Goal: Task Accomplishment & Management: Complete application form

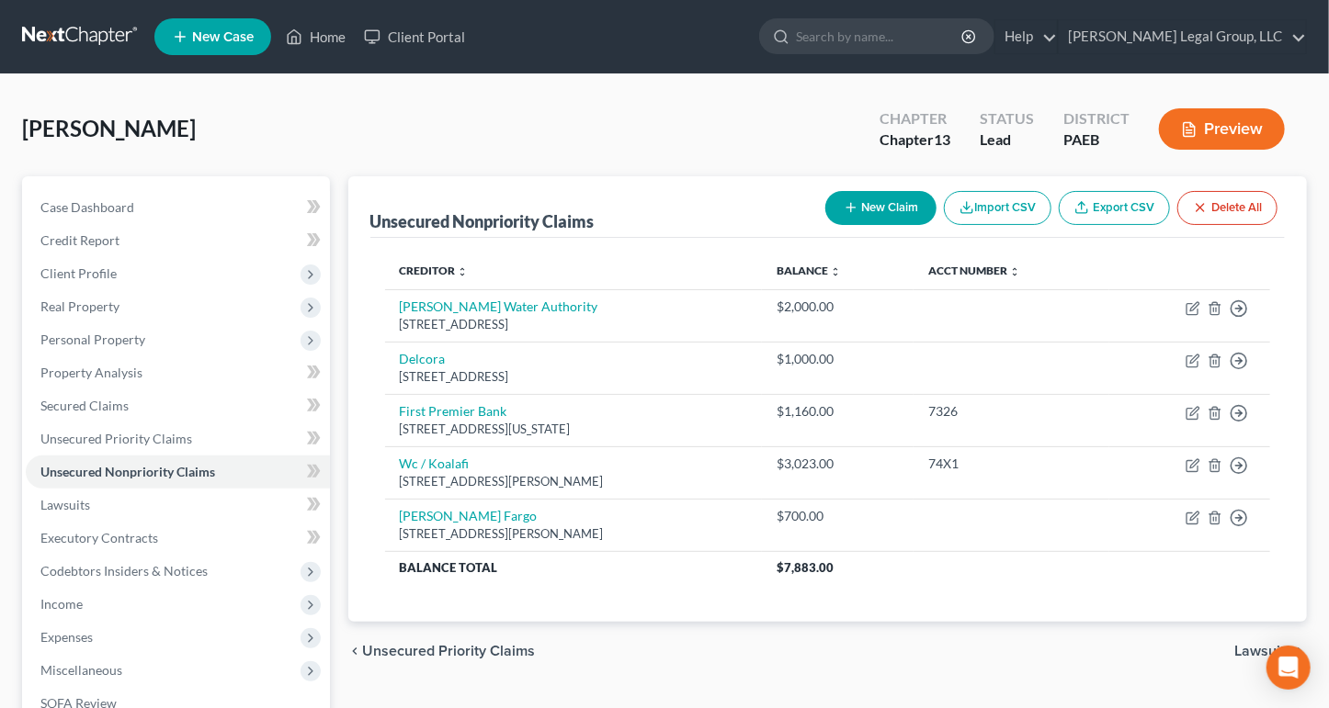
click at [88, 36] on link at bounding box center [81, 36] width 118 height 33
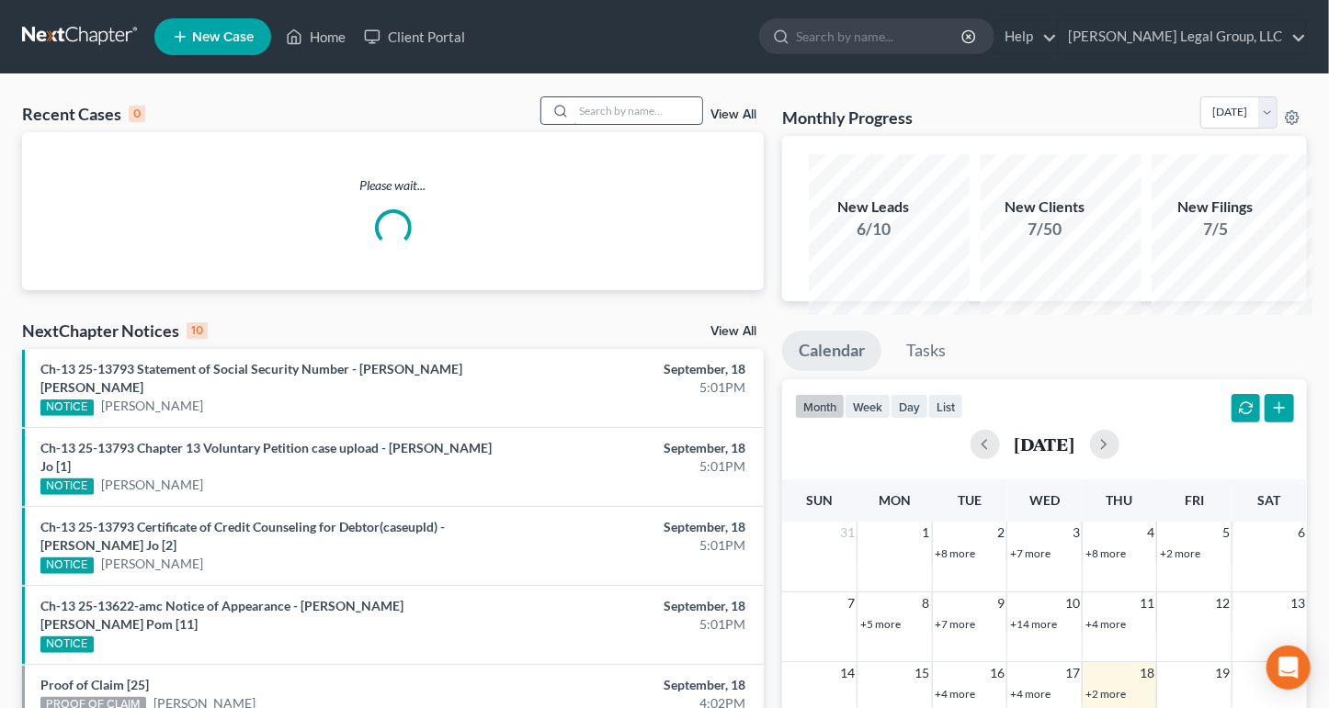
click at [573, 124] on input "search" at bounding box center [637, 110] width 129 height 27
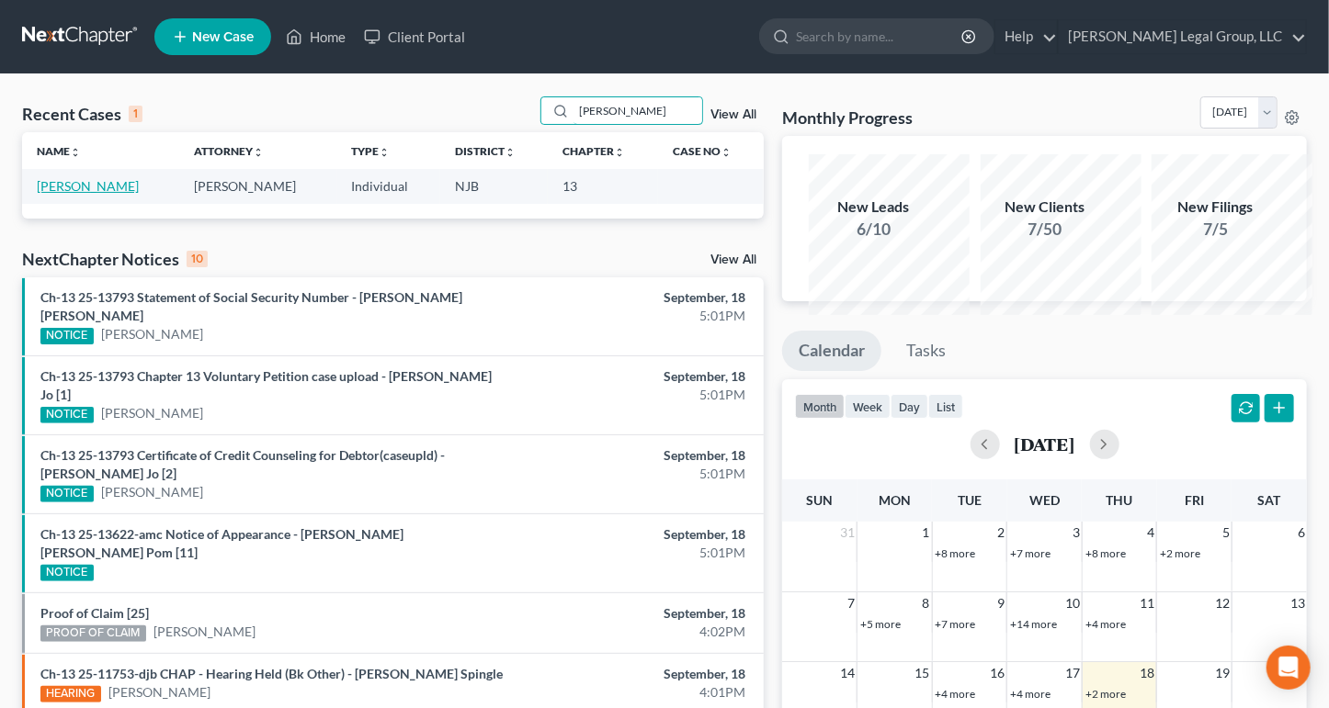
type input "[PERSON_NAME]"
click at [56, 194] on link "[PERSON_NAME]" at bounding box center [88, 186] width 102 height 16
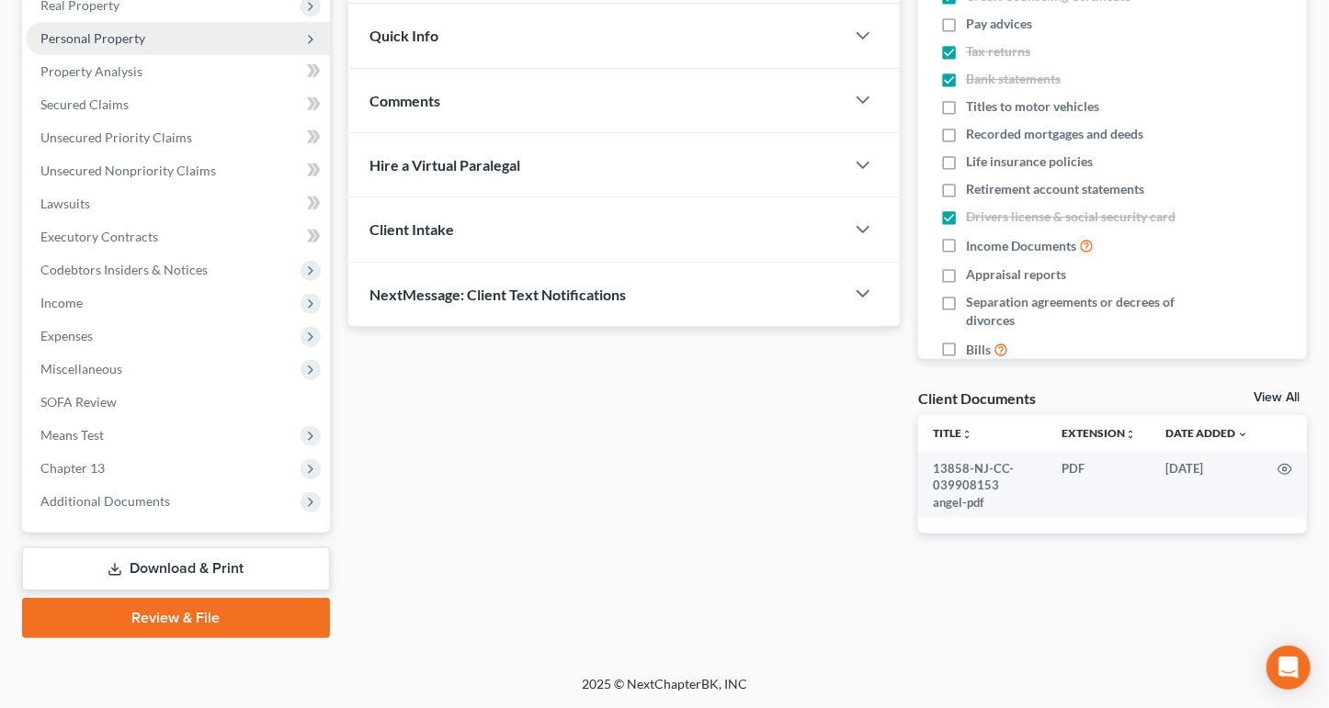
scroll to position [368, 0]
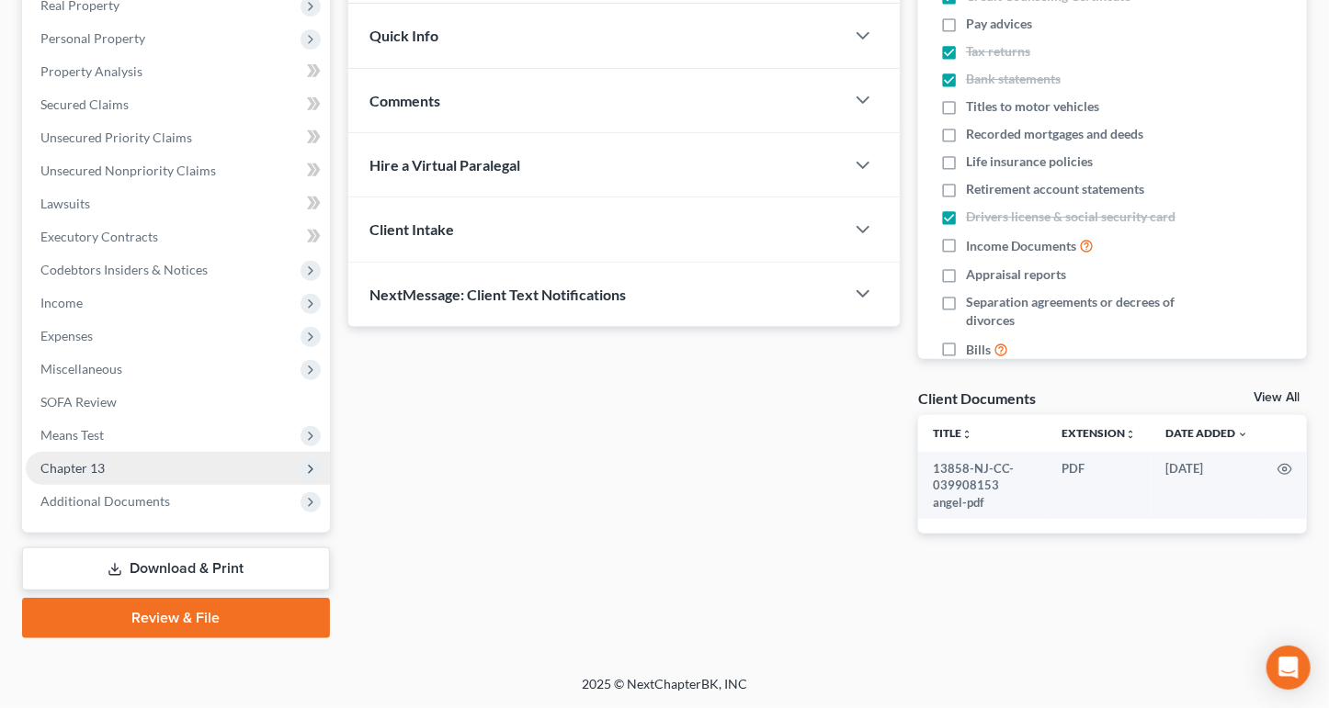
click at [140, 485] on span "Chapter 13" at bounding box center [178, 468] width 304 height 33
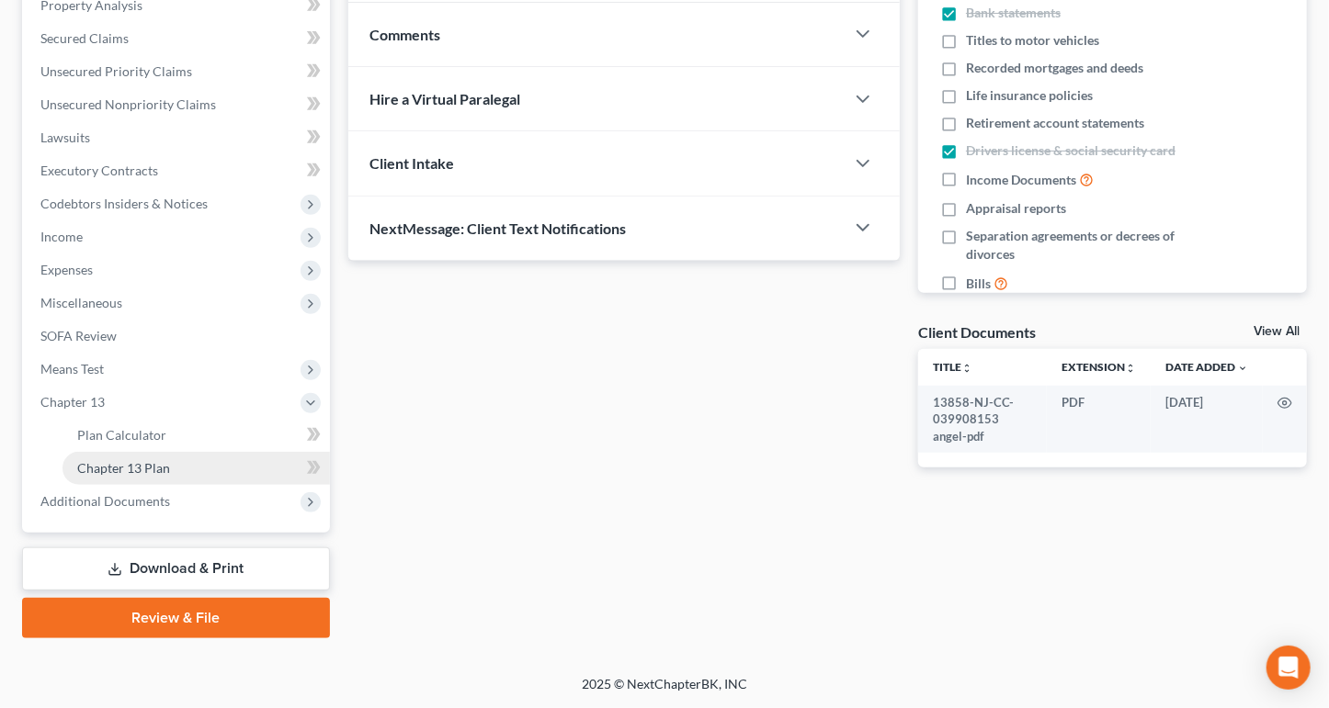
click at [162, 476] on span "Chapter 13 Plan" at bounding box center [123, 468] width 93 height 16
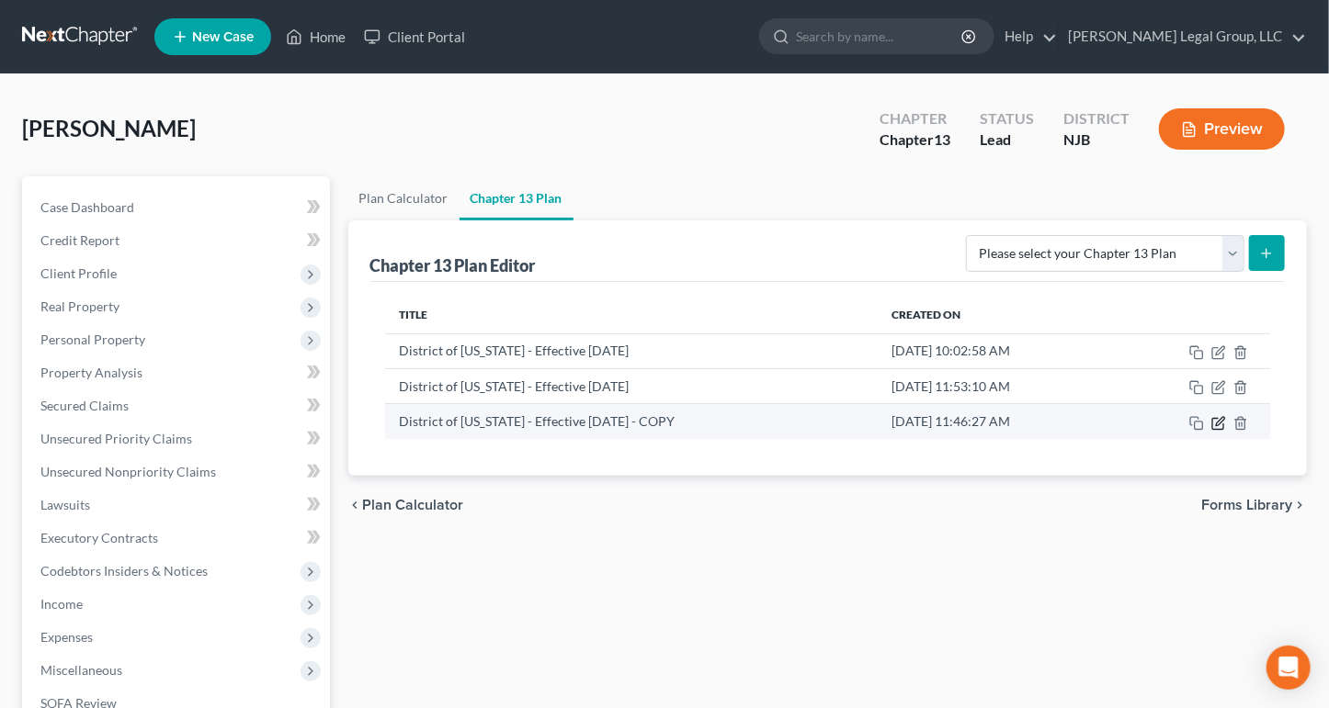
click at [1211, 431] on icon "button" at bounding box center [1218, 423] width 15 height 15
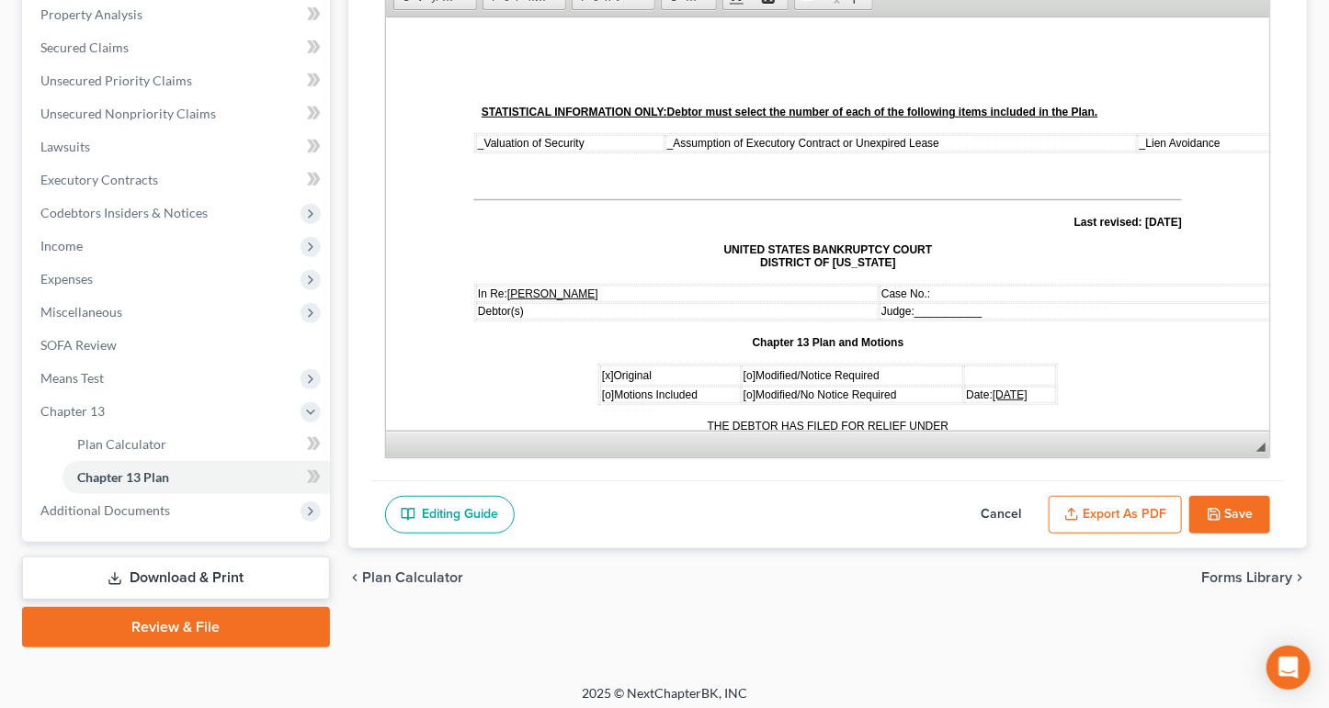
scroll to position [368, 0]
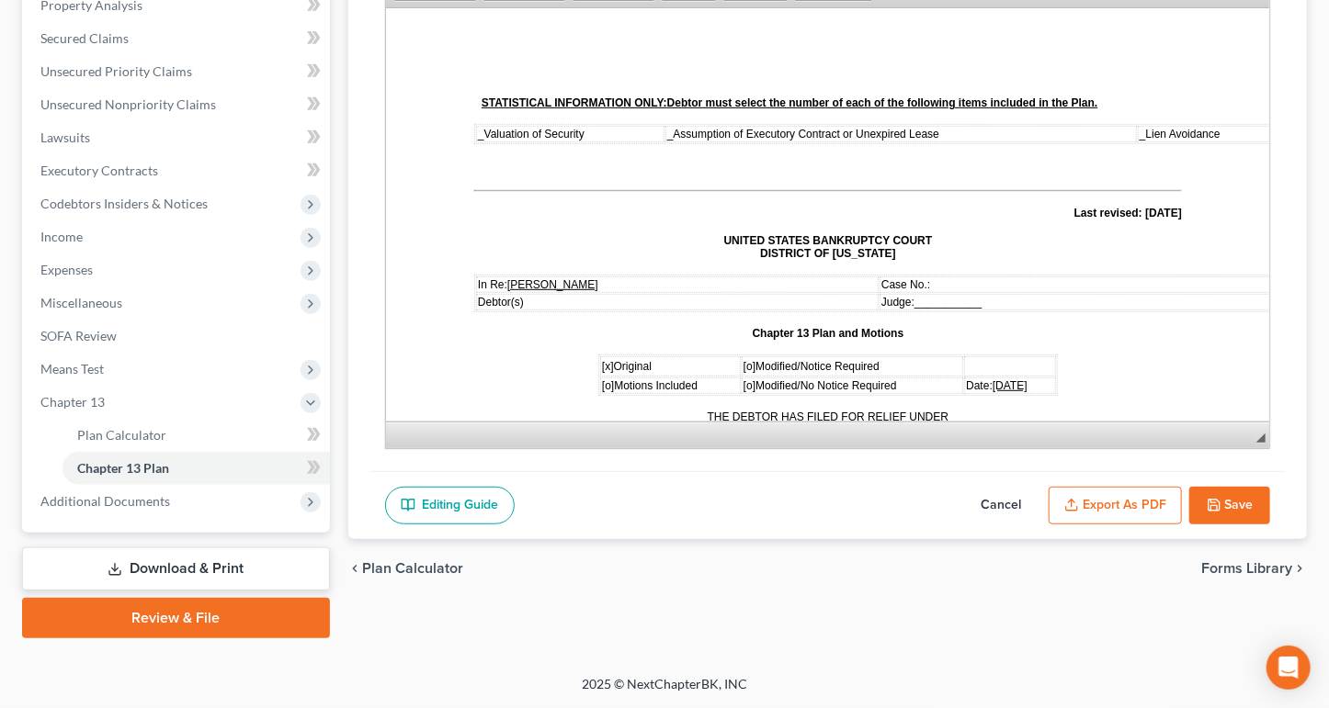
drag, startPoint x: 1253, startPoint y: 510, endPoint x: 1250, endPoint y: 521, distance: 11.6
click at [1250, 471] on div "Chapter 13 Plan Name District of New Jersey - Effective 11/14/2023 - COPY Rich …" at bounding box center [827, 162] width 915 height 618
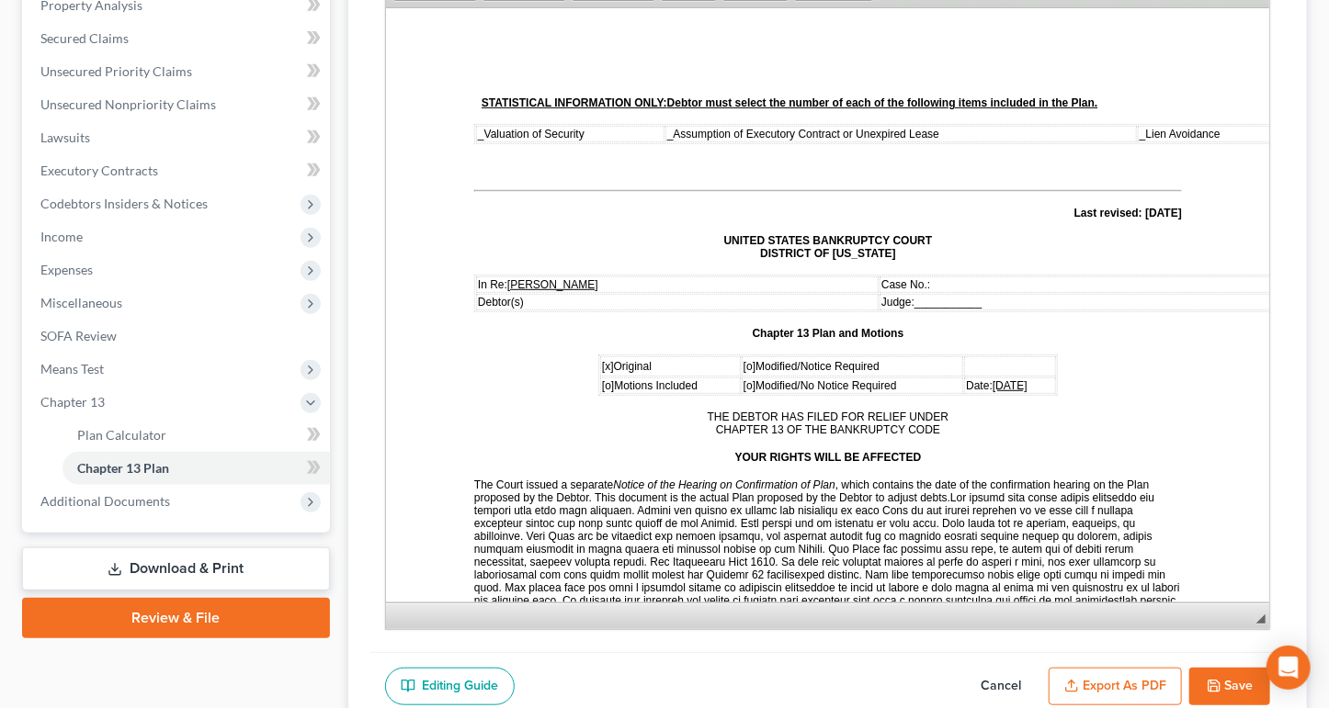
drag, startPoint x: 1247, startPoint y: 509, endPoint x: 1205, endPoint y: 671, distance: 167.2
click at [1212, 629] on span "◢ Elements path" at bounding box center [828, 616] width 884 height 27
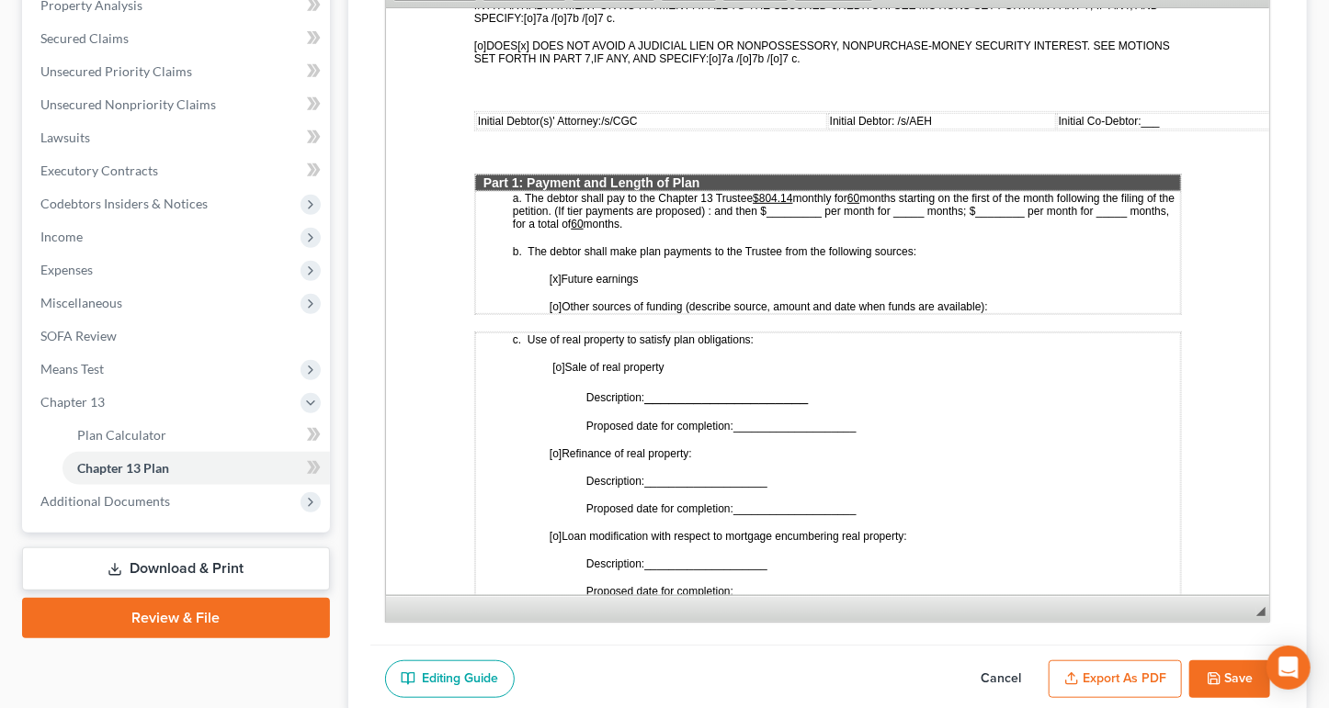
scroll to position [827, 0]
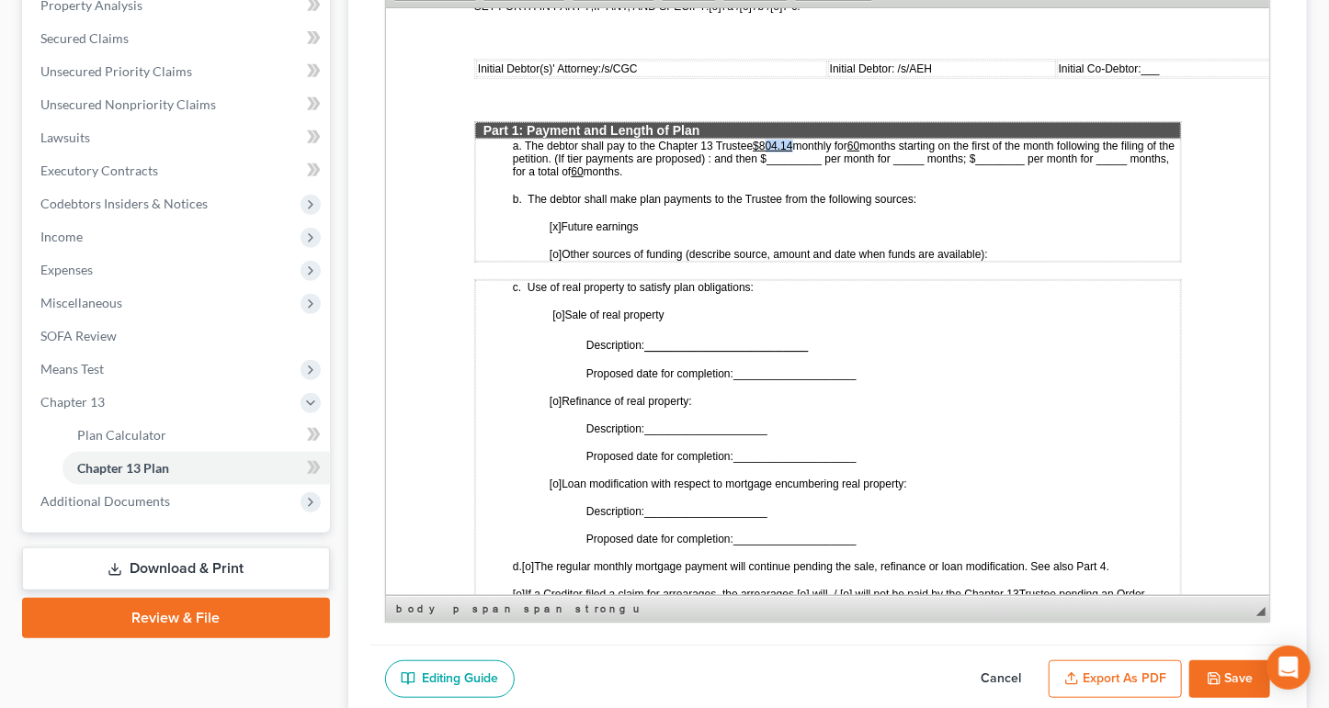
drag, startPoint x: 793, startPoint y: 233, endPoint x: 764, endPoint y: 235, distance: 29.5
click at [764, 177] on span "months starting on the first of the month following the filing of the petition.…" at bounding box center [843, 156] width 662 height 41
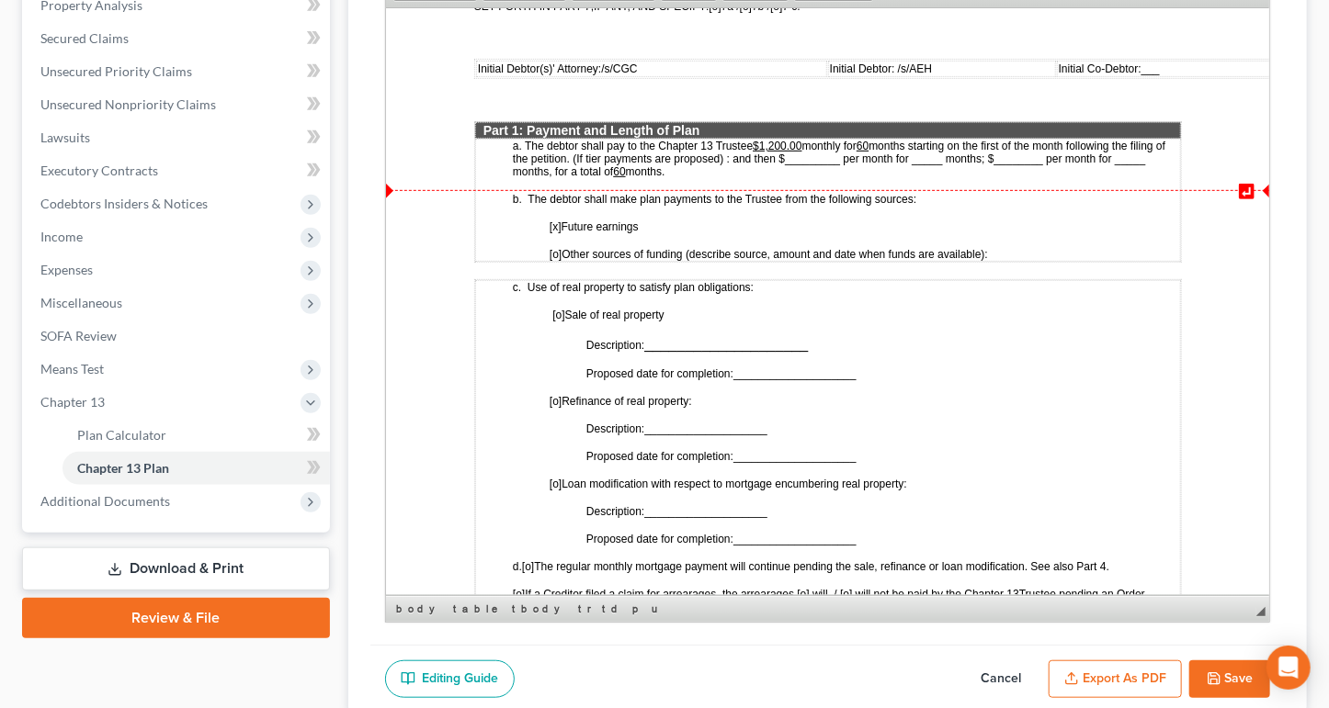
click at [879, 177] on span "months starting on the first of the month following the filing of the petition.…" at bounding box center [838, 156] width 652 height 41
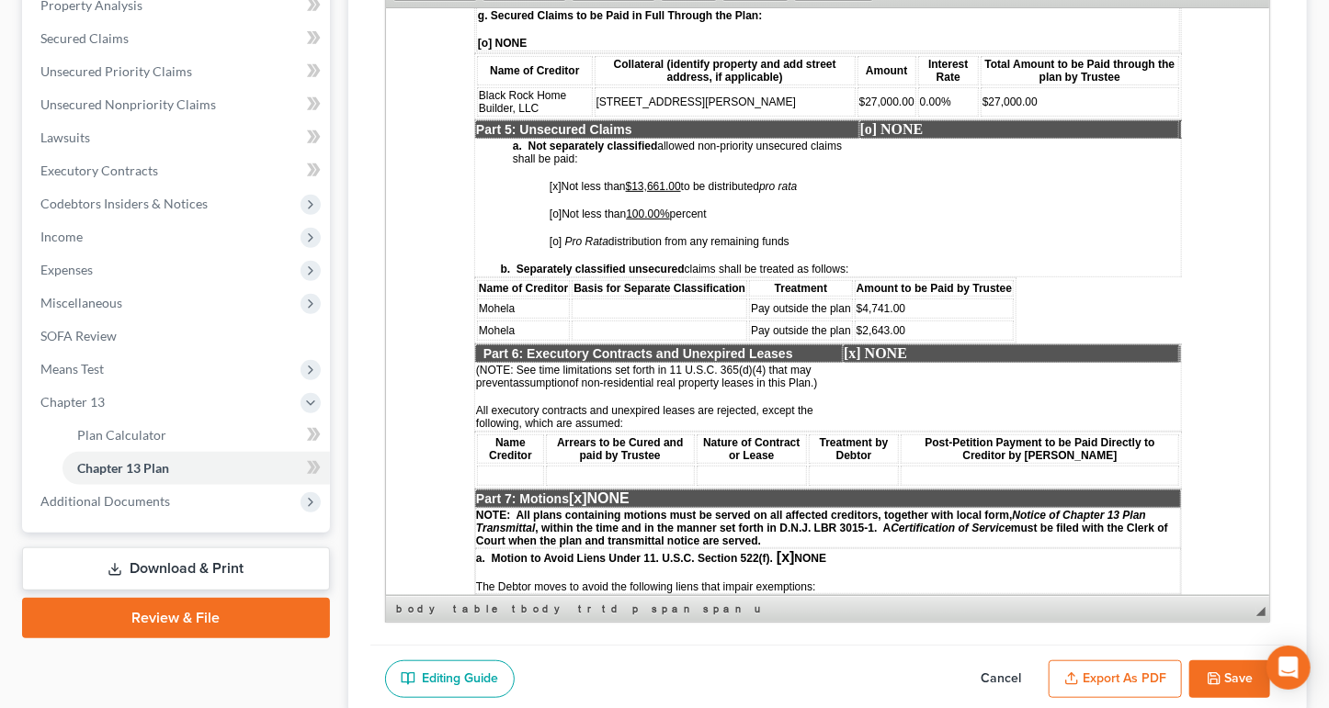
scroll to position [3308, 0]
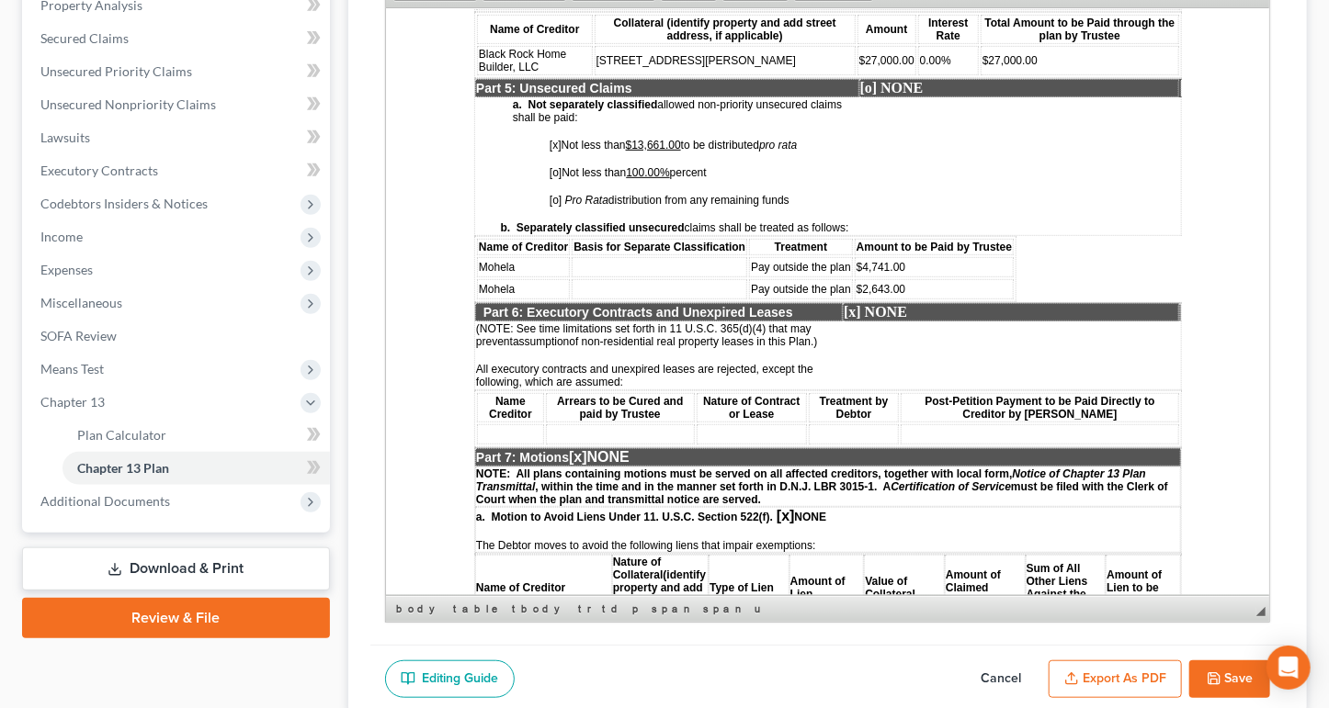
click at [919, 66] on span "0.00%" at bounding box center [934, 59] width 31 height 13
drag, startPoint x: 1015, startPoint y: 394, endPoint x: 956, endPoint y: 395, distance: 59.7
click at [980, 74] on td "$27,000.00" at bounding box center [1079, 59] width 198 height 29
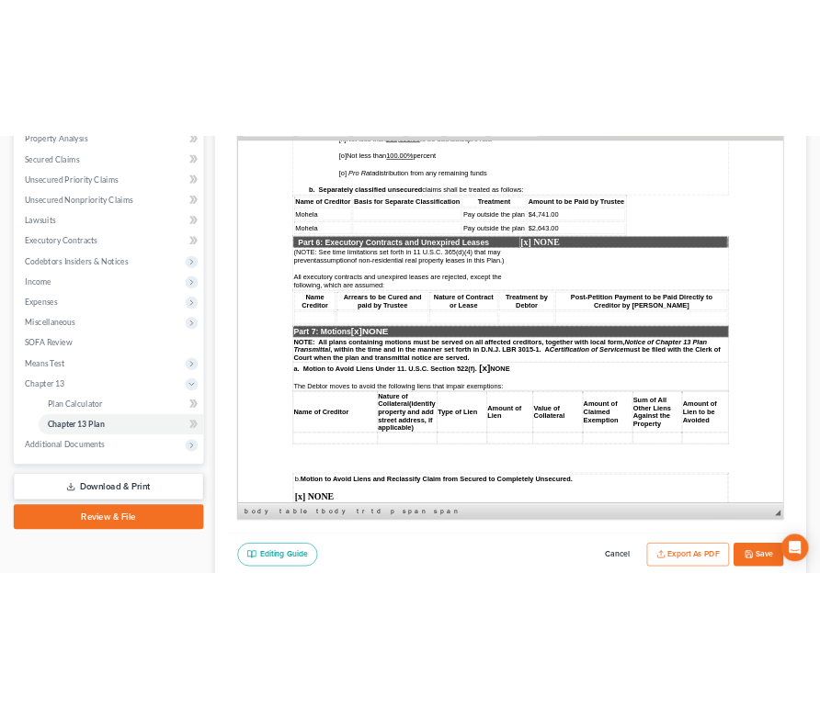
scroll to position [3492, 0]
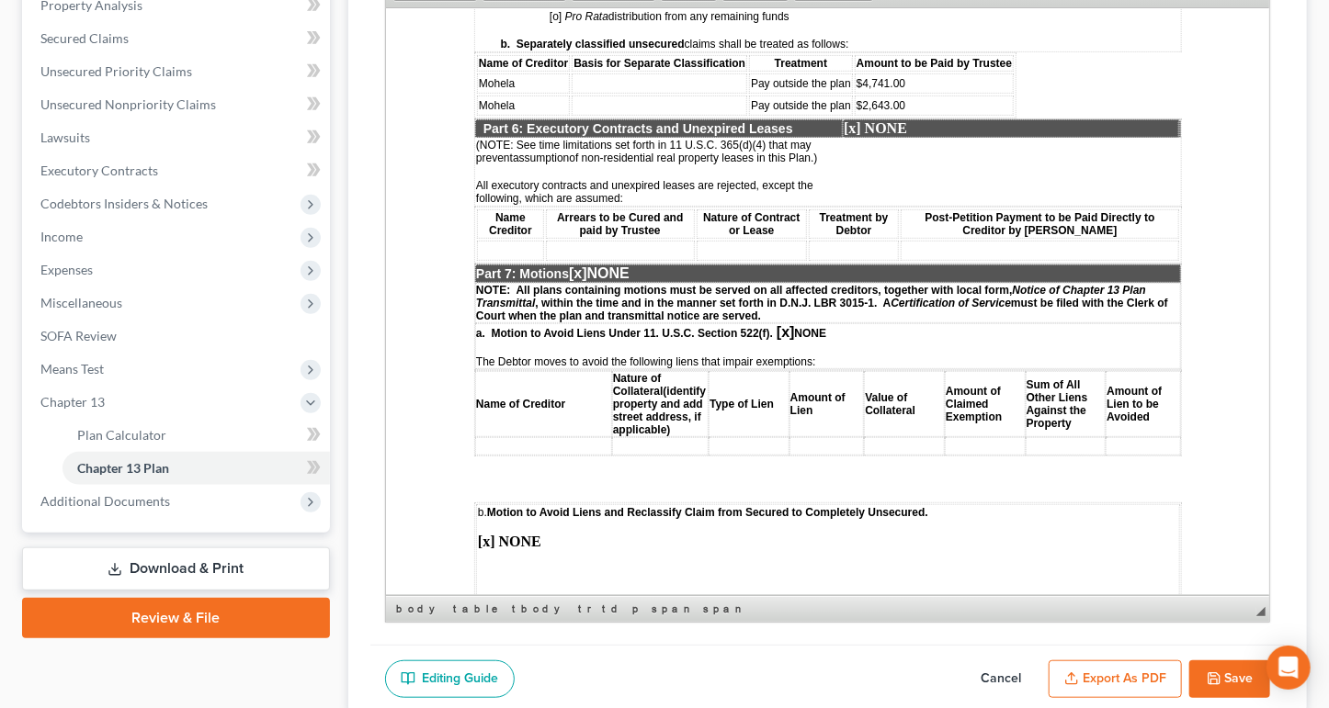
drag, startPoint x: 685, startPoint y: 302, endPoint x: 633, endPoint y: 300, distance: 51.5
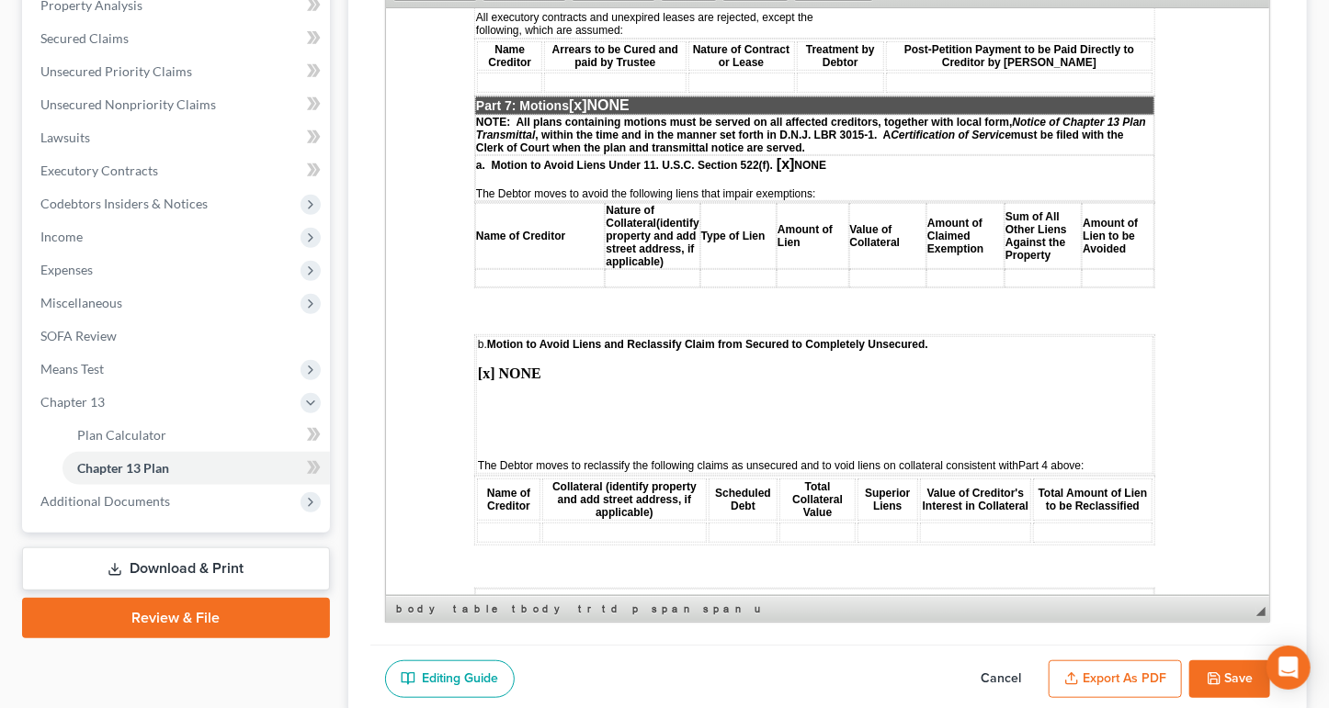
scroll to position [3768, 0]
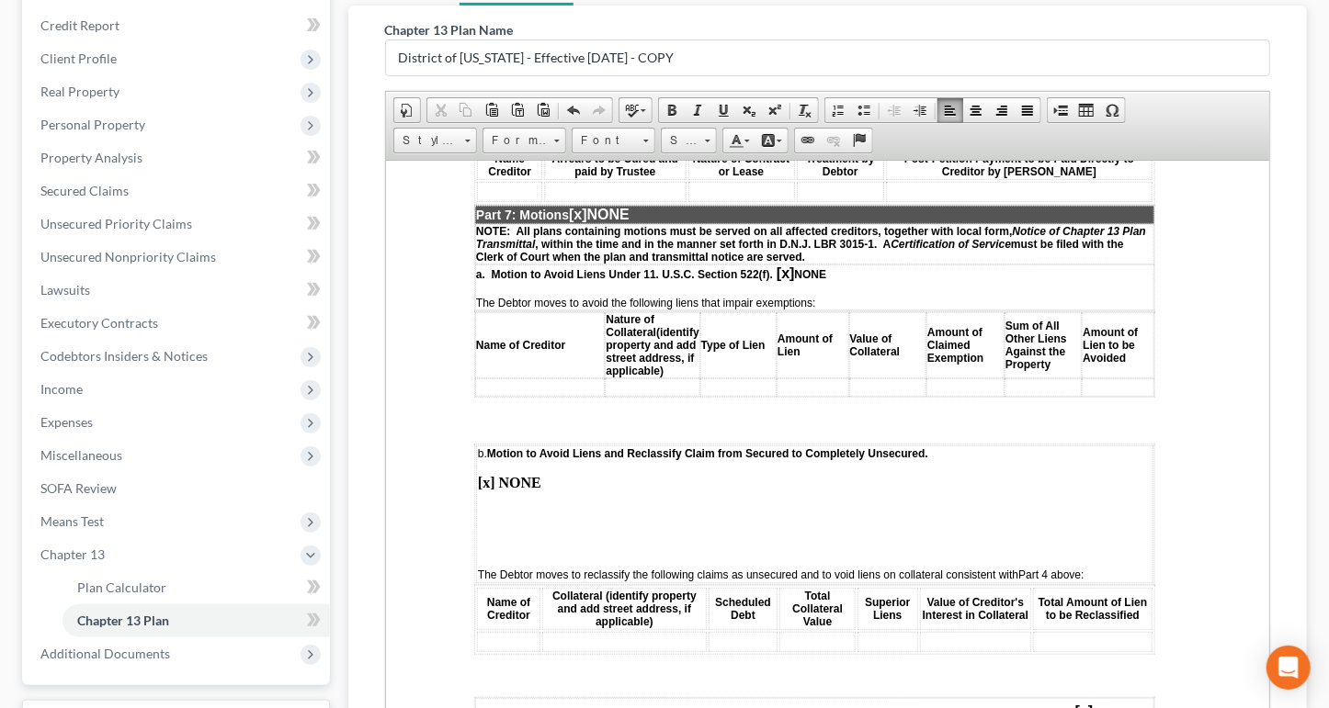
scroll to position [184, 0]
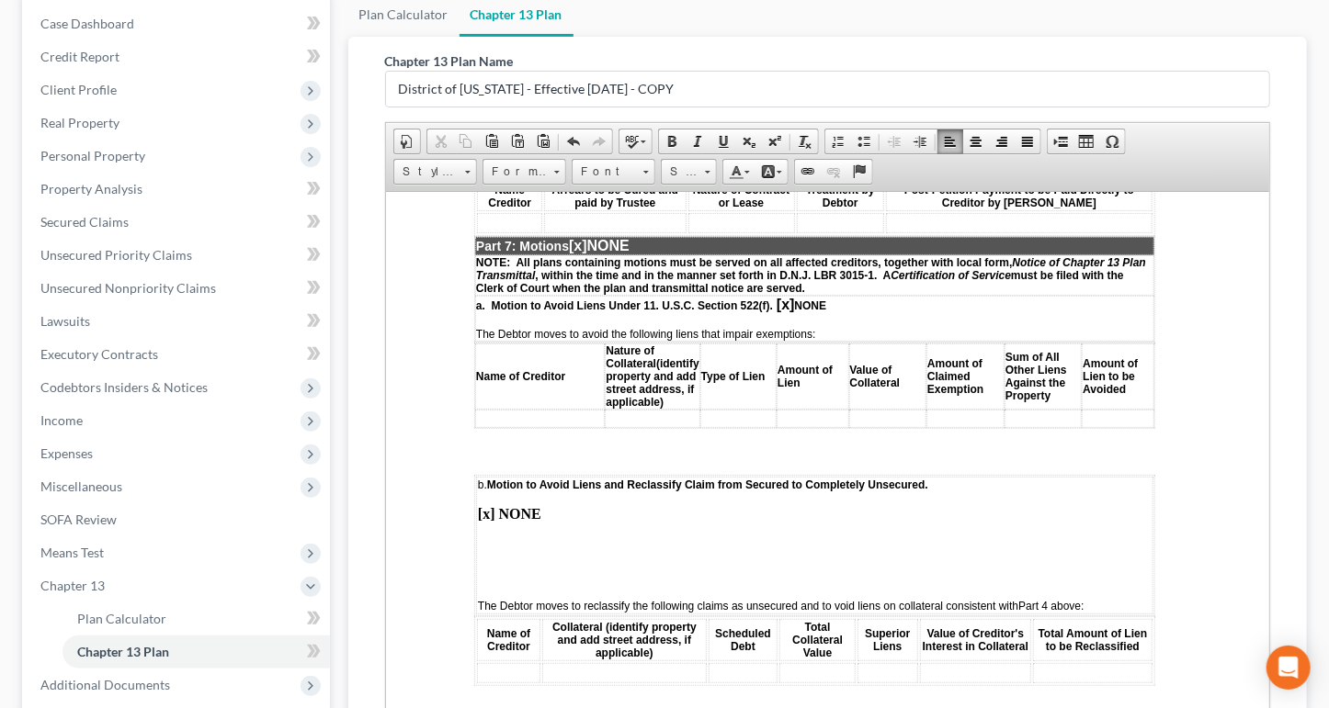
click at [648, 87] on td at bounding box center [659, 77] width 176 height 20
click at [572, 65] on td "Student loans" at bounding box center [659, 55] width 176 height 20
drag, startPoint x: 678, startPoint y: 384, endPoint x: 582, endPoint y: 351, distance: 102.0
click at [582, 87] on tbody "Mohela student loans Pay outside the plan $4,741.00 Mohela student loans Pay ou…" at bounding box center [744, 66] width 537 height 42
click at [741, 65] on td "student loans" at bounding box center [659, 55] width 176 height 20
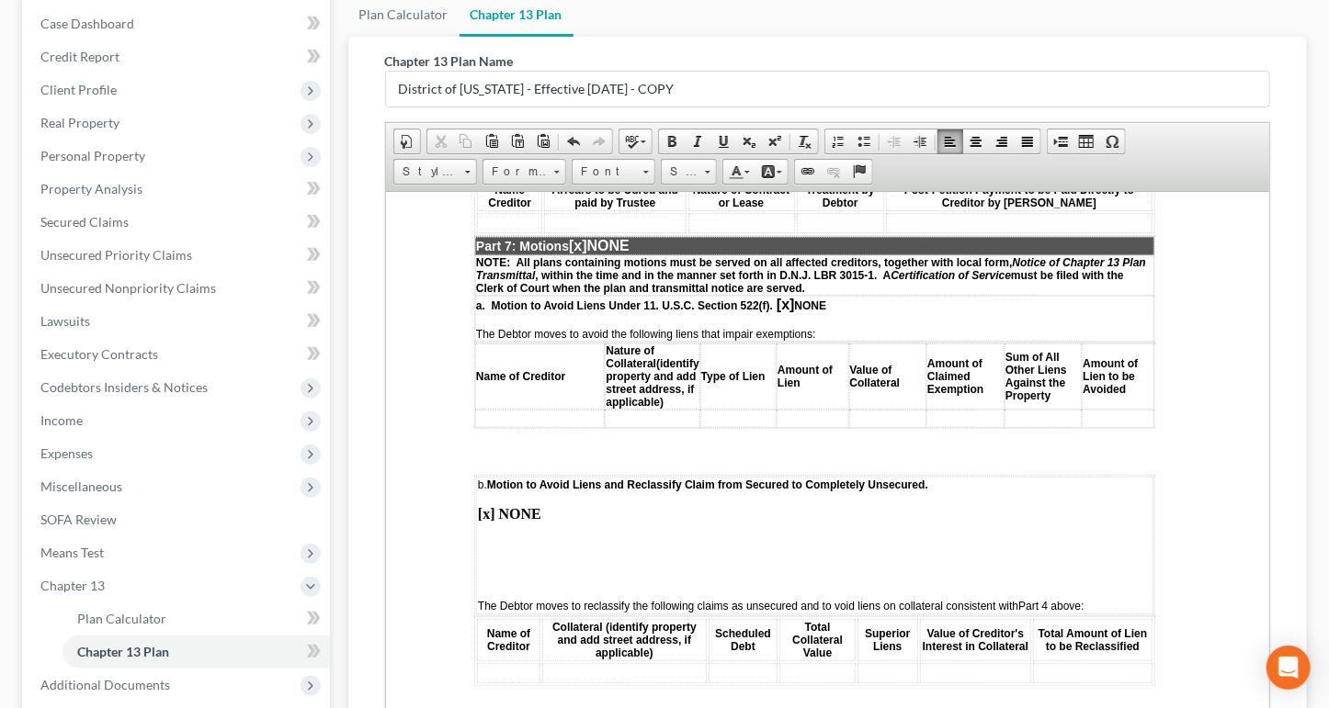
drag, startPoint x: 672, startPoint y: 379, endPoint x: 572, endPoint y: 382, distance: 99.3
click at [572, 87] on td "student loans" at bounding box center [659, 77] width 176 height 20
click at [709, 178] on span at bounding box center [707, 169] width 5 height 17
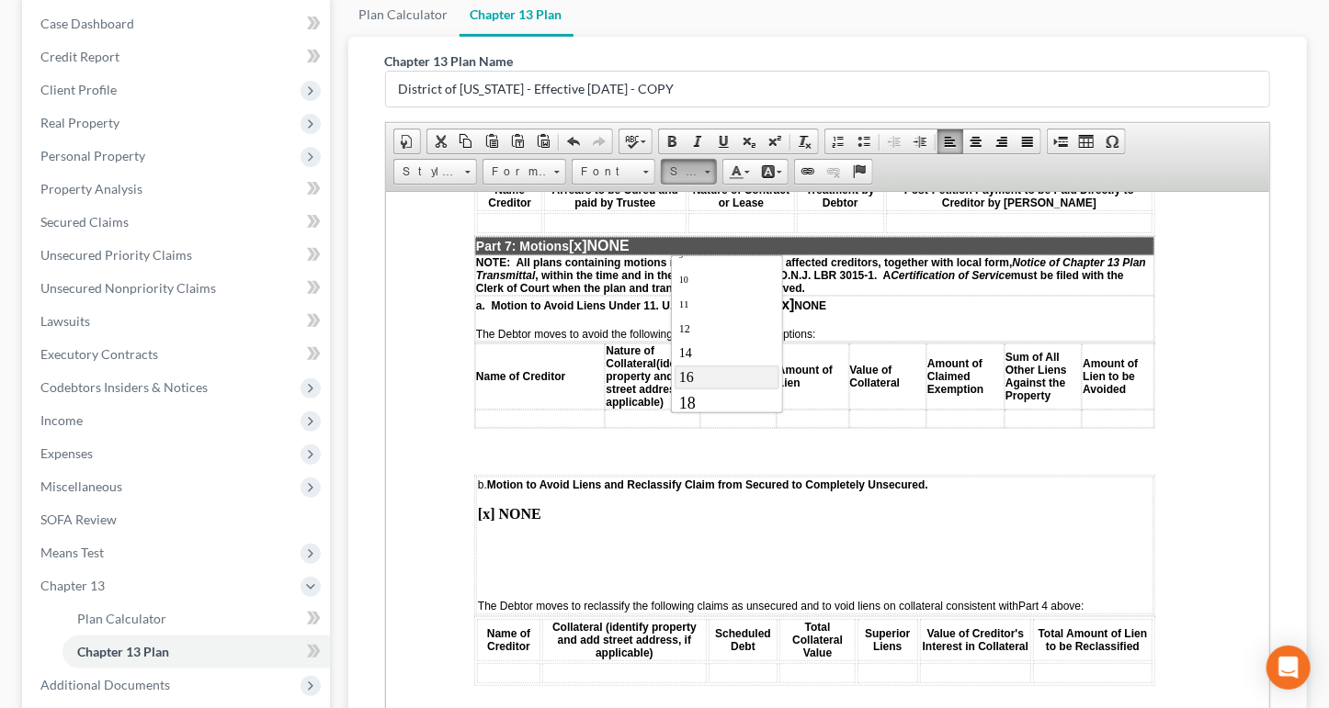
scroll to position [92, 0]
click at [727, 334] on link "14" at bounding box center [726, 322] width 105 height 24
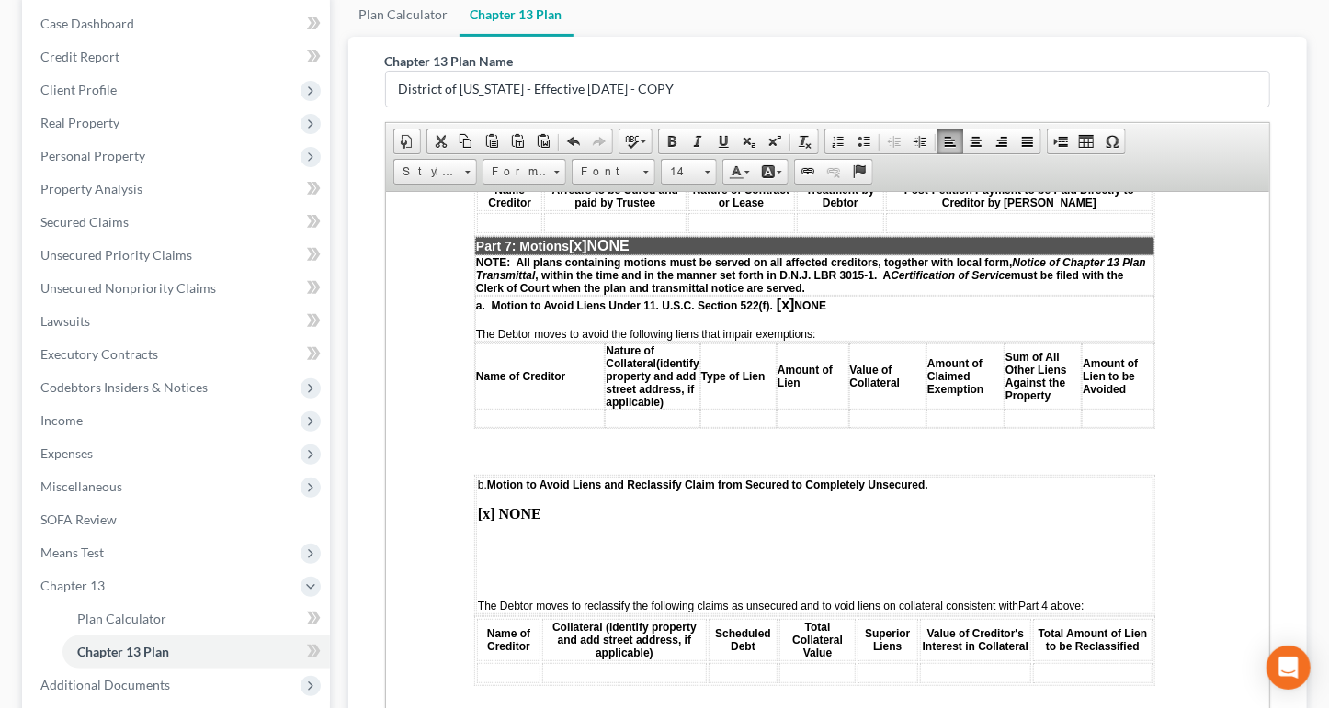
scroll to position [0, 0]
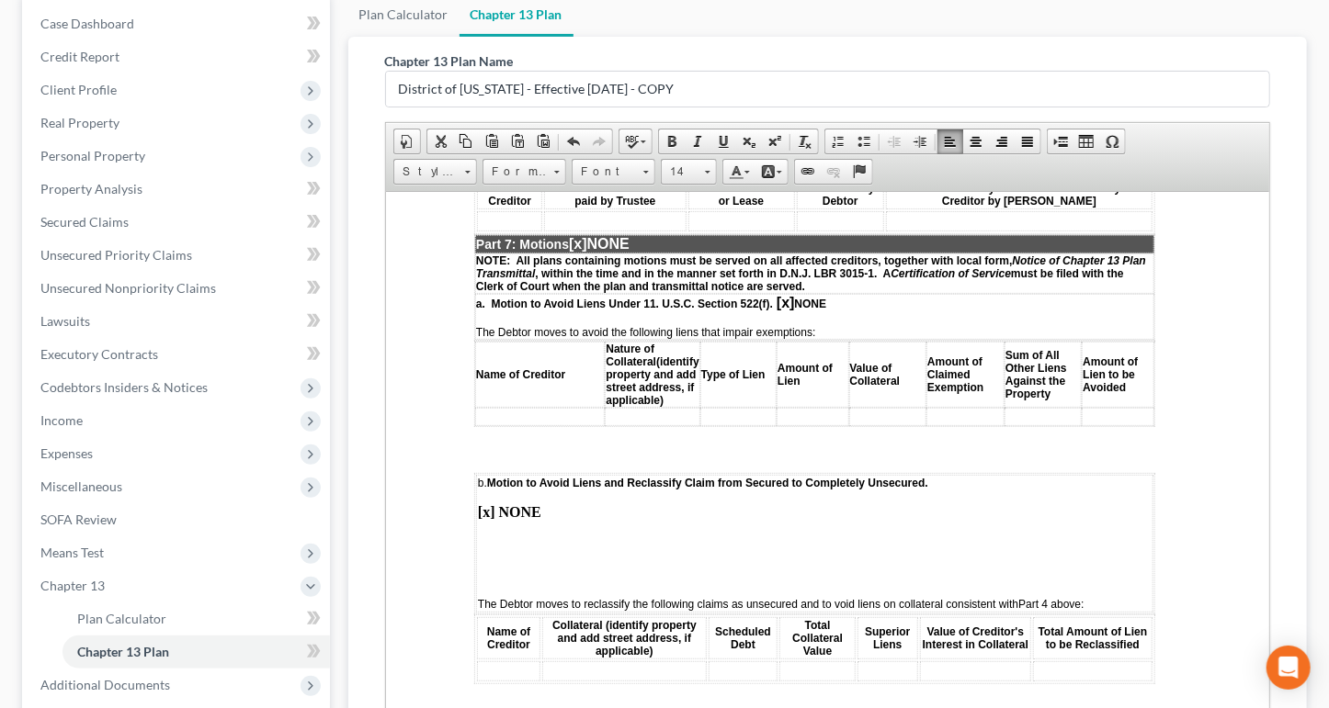
drag, startPoint x: 666, startPoint y: 357, endPoint x: 591, endPoint y: 338, distance: 77.6
click at [573, 65] on td "student loans" at bounding box center [659, 55] width 176 height 20
click at [717, 185] on link "Size" at bounding box center [689, 172] width 56 height 26
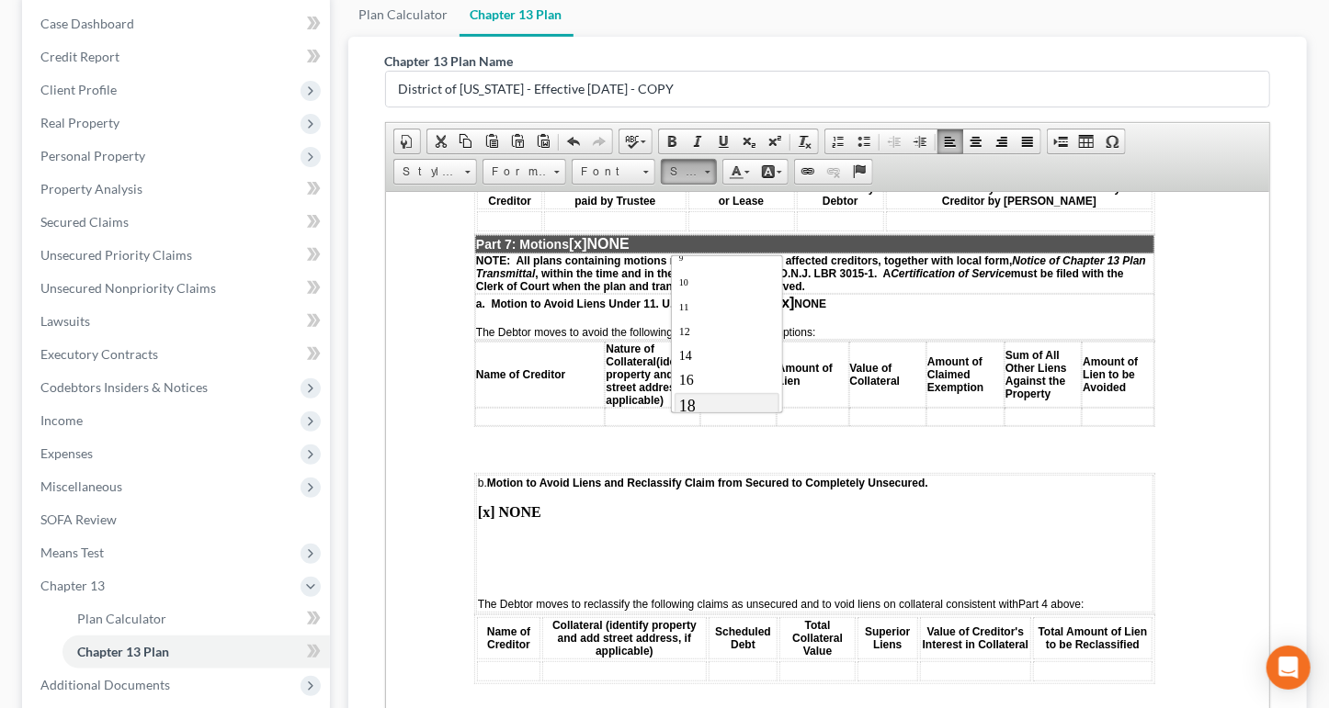
scroll to position [92, 0]
click at [724, 334] on link "14" at bounding box center [726, 322] width 105 height 24
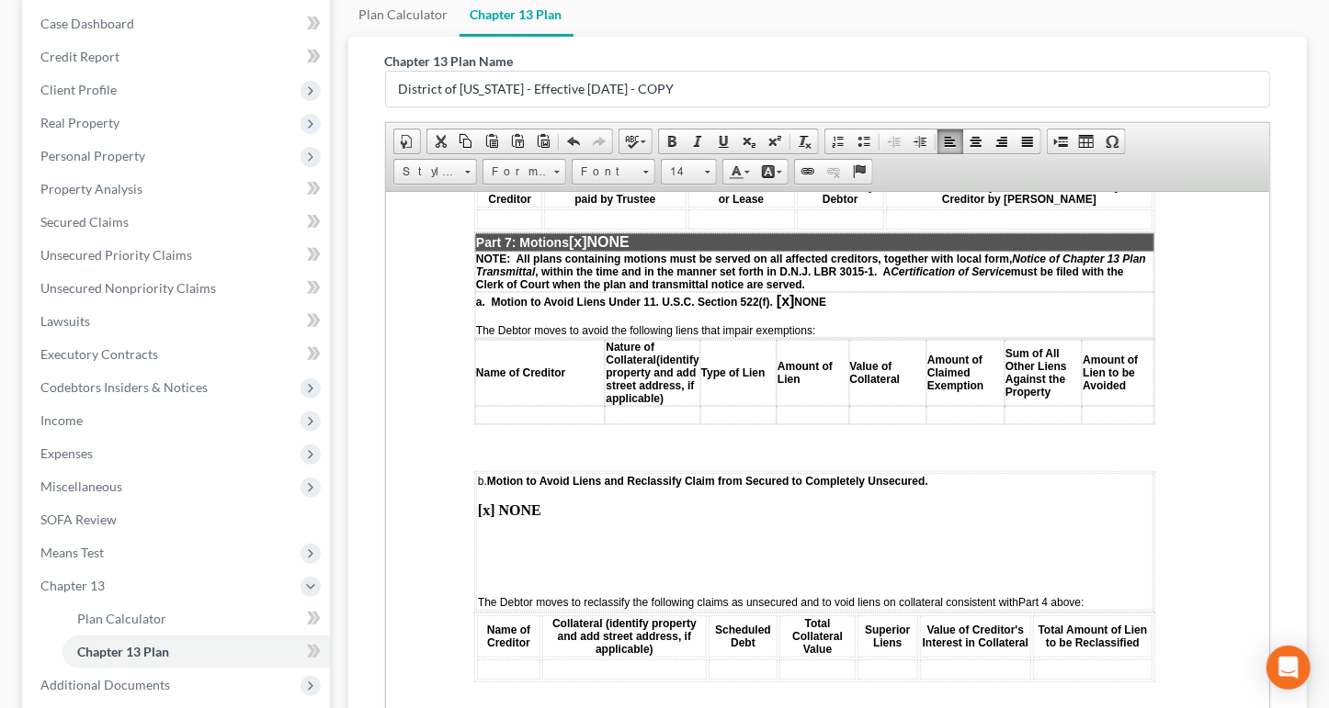
click at [758, 61] on span "Pay outside the plan" at bounding box center [800, 54] width 100 height 13
click at [752, 81] on span "Pay outside the plan" at bounding box center [800, 74] width 100 height 13
drag, startPoint x: 902, startPoint y: 346, endPoint x: 873, endPoint y: 353, distance: 30.3
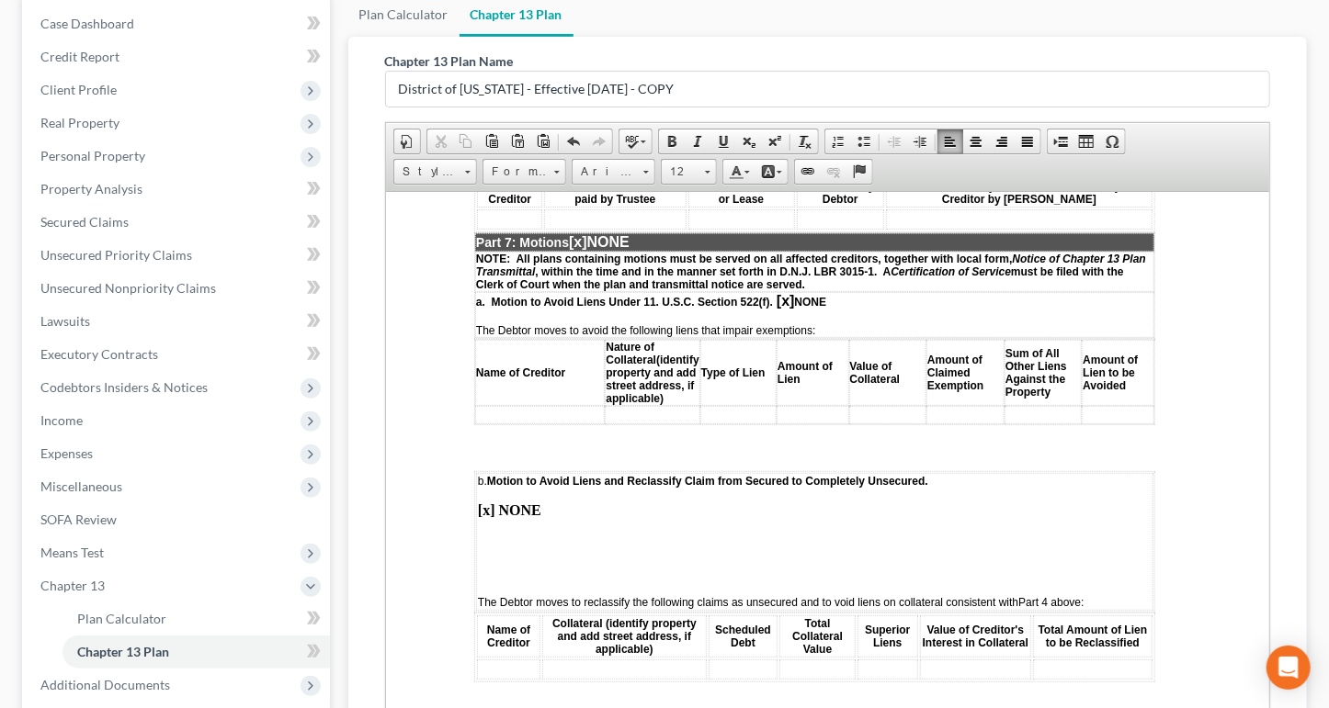
click at [873, 61] on span "$4,741.00" at bounding box center [895, 54] width 49 height 13
drag, startPoint x: 901, startPoint y: 368, endPoint x: 876, endPoint y: 372, distance: 25.1
click at [876, 81] on span "$2,643.00" at bounding box center [895, 74] width 49 height 13
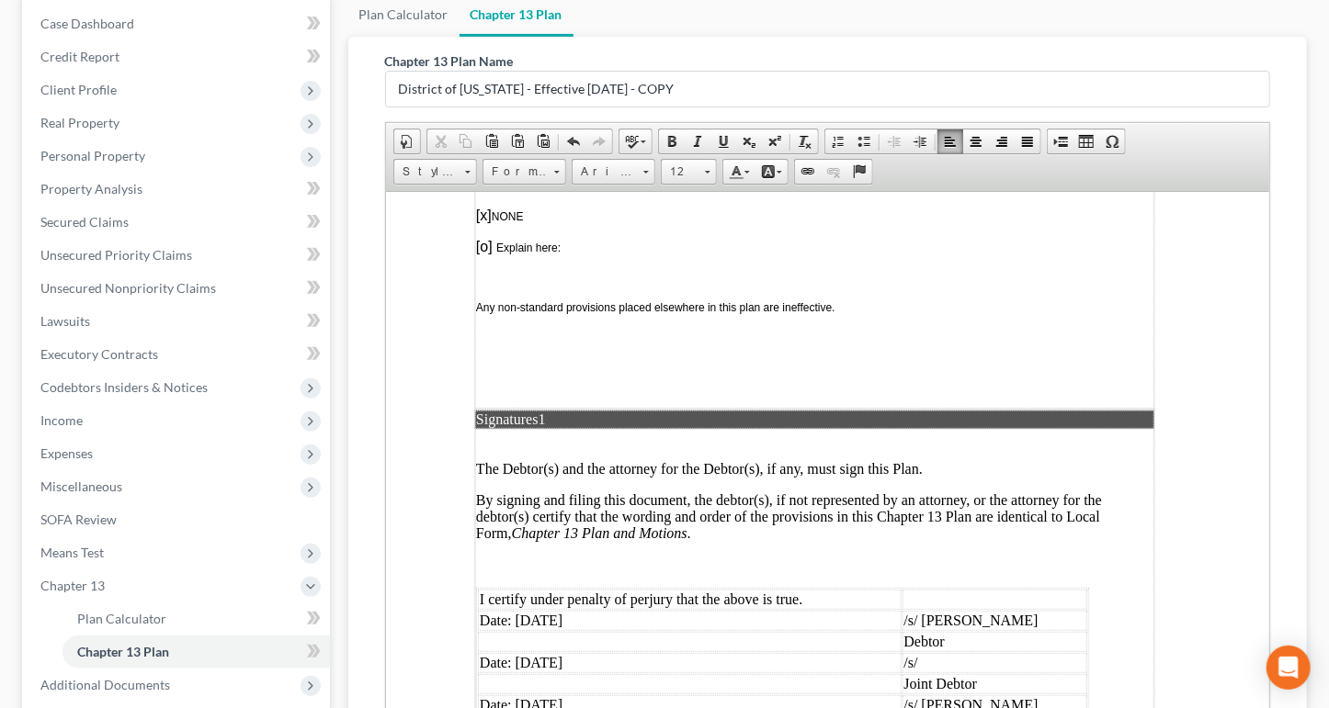
scroll to position [5146, 0]
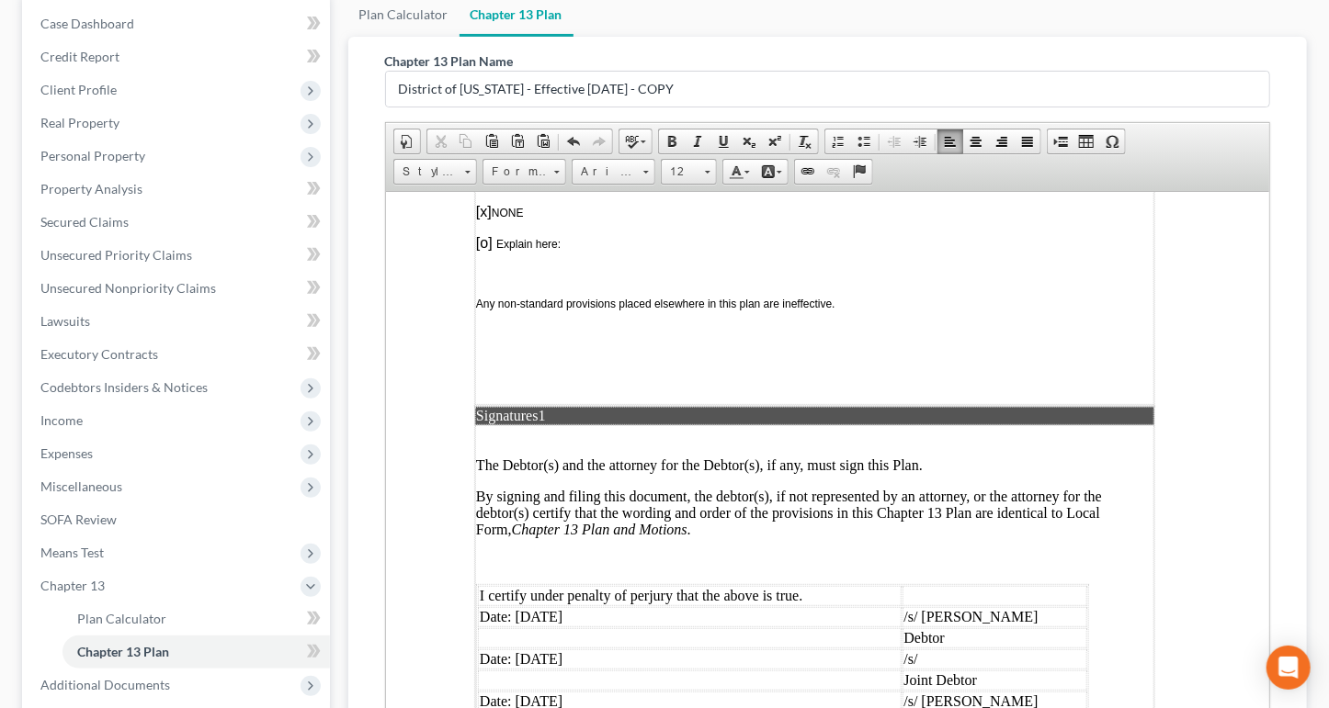
drag, startPoint x: 613, startPoint y: 364, endPoint x: 618, endPoint y: 353, distance: 12.3
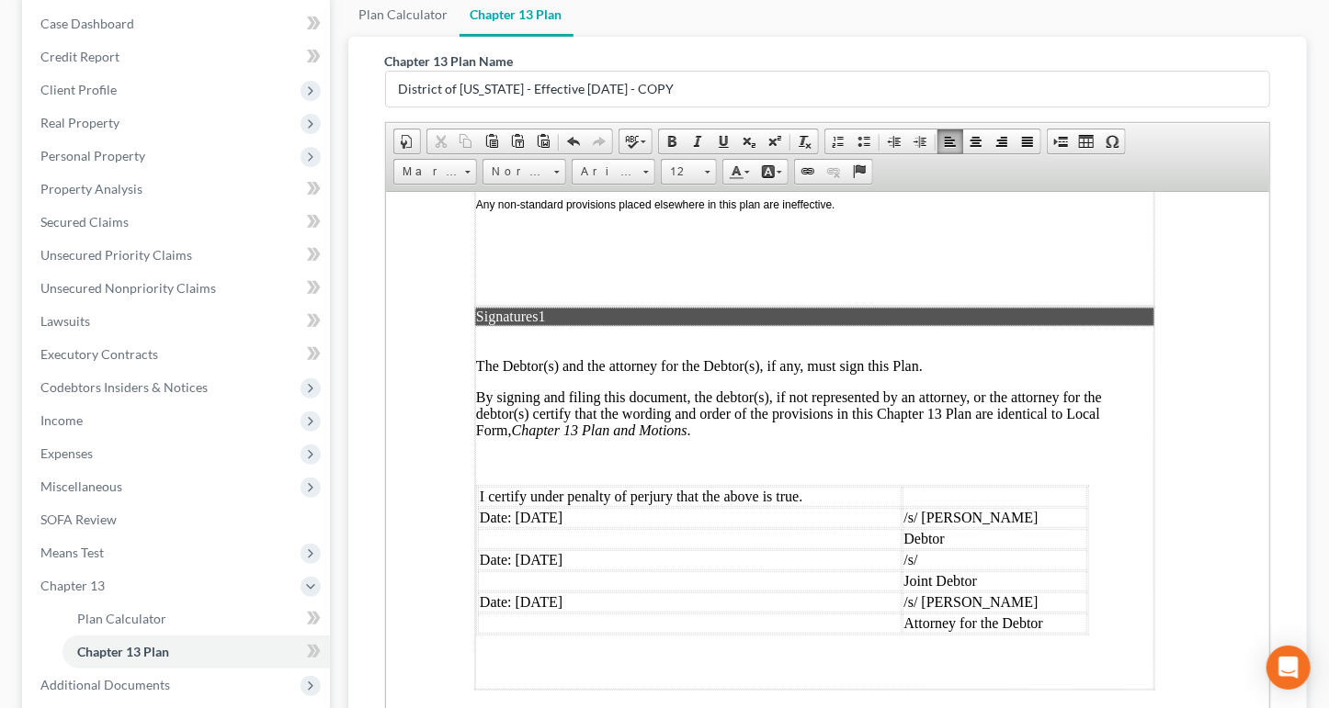
scroll to position [5810, 0]
click at [558, 507] on td "Date: 09/11/2025" at bounding box center [689, 517] width 424 height 20
drag, startPoint x: 625, startPoint y: 505, endPoint x: 528, endPoint y: 512, distance: 96.7
click at [528, 550] on td "Date: 09/11/2025" at bounding box center [689, 560] width 424 height 20
click at [556, 592] on td "Date: 09/11/2025" at bounding box center [689, 602] width 424 height 20
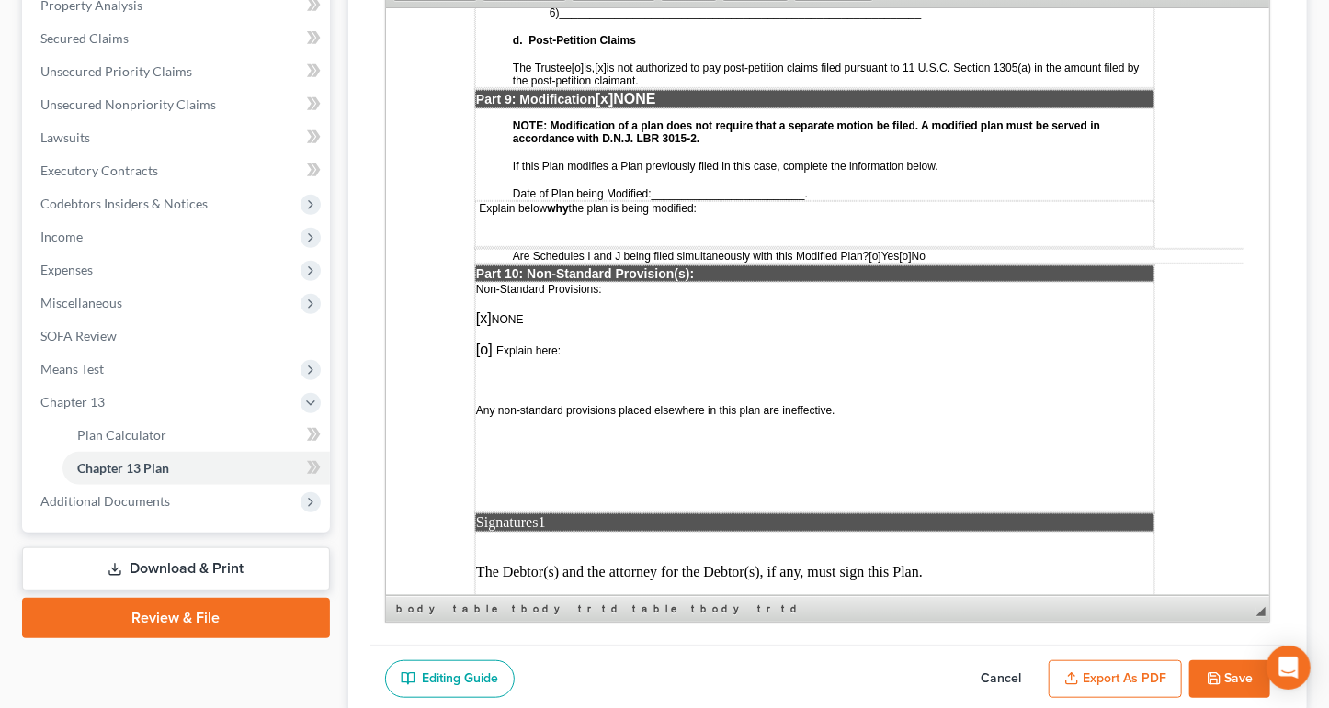
scroll to position [4873, 0]
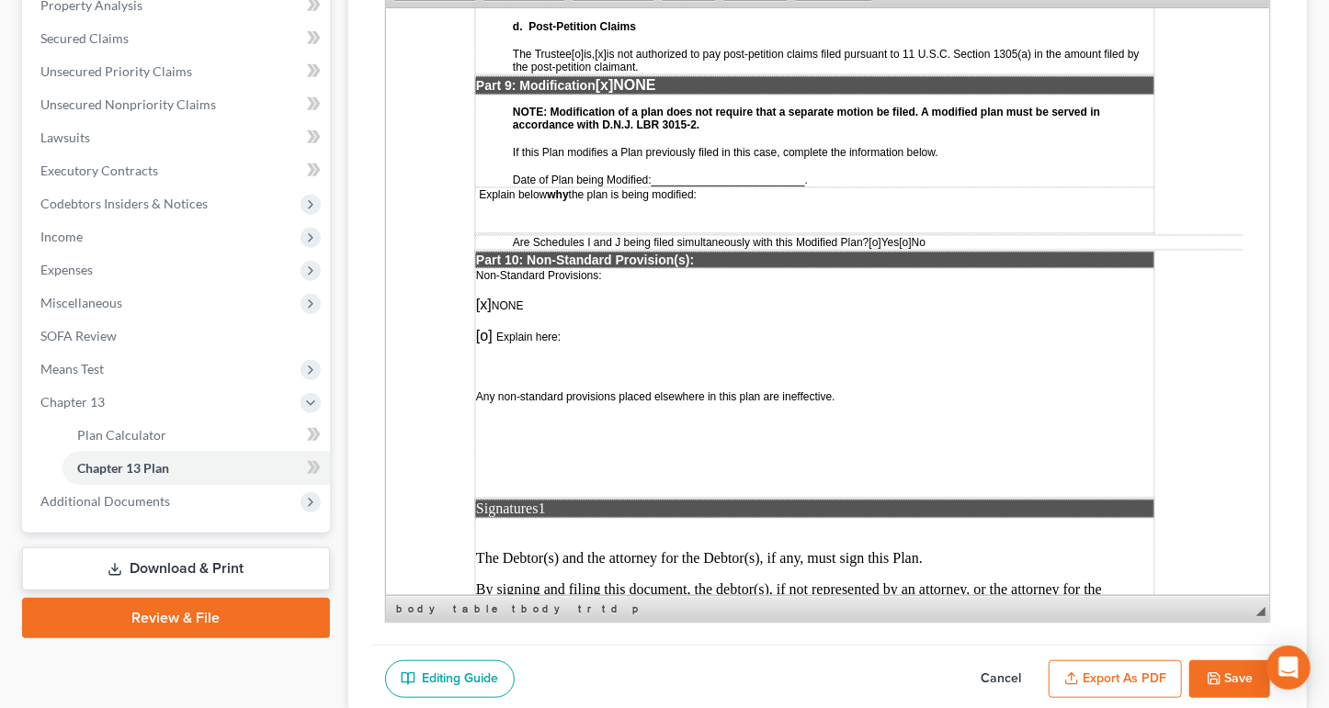
drag, startPoint x: 919, startPoint y: 204, endPoint x: 839, endPoint y: 259, distance: 97.1
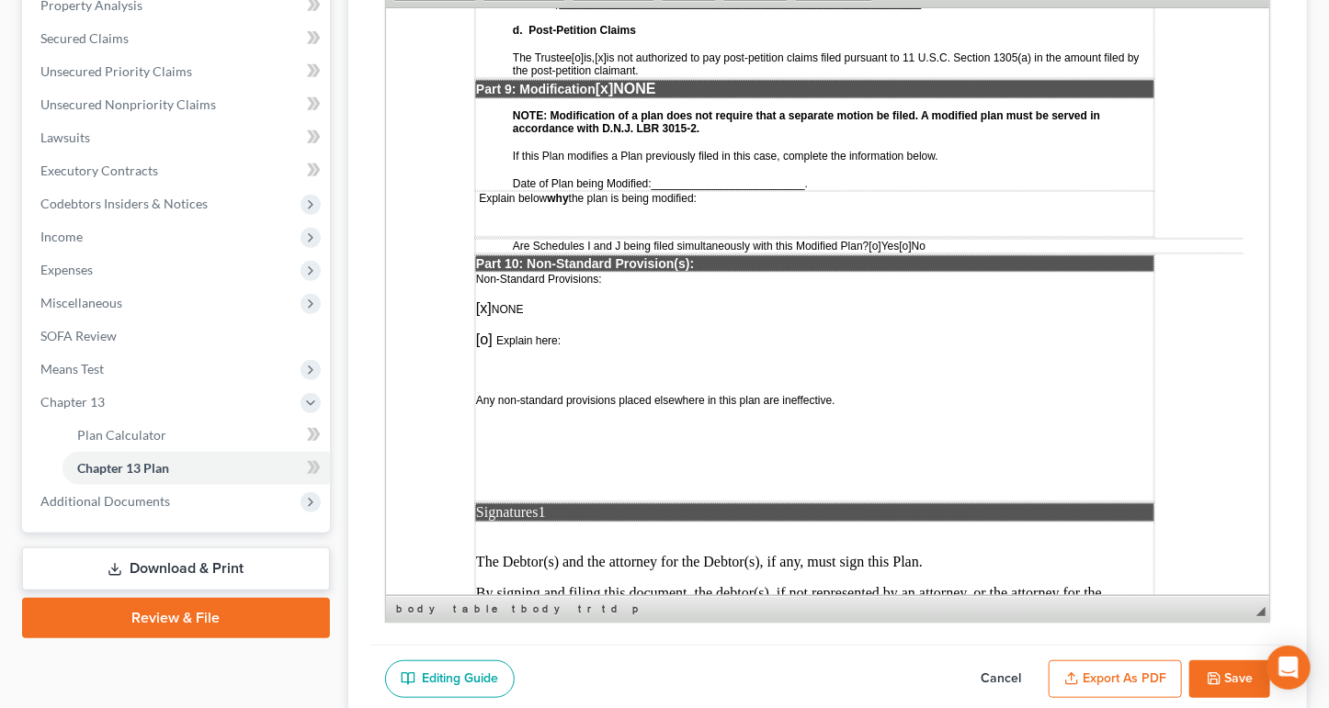
drag, startPoint x: 924, startPoint y: 282, endPoint x: 891, endPoint y: 292, distance: 33.7
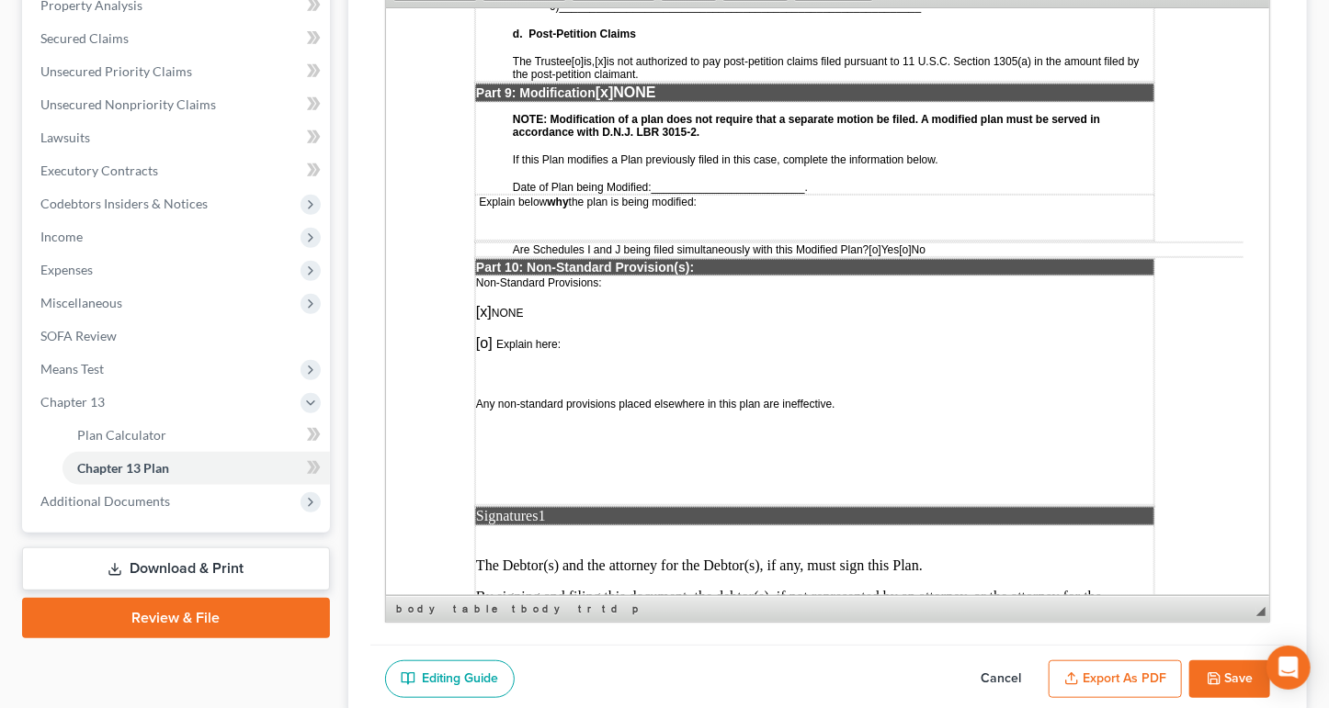
drag, startPoint x: 899, startPoint y: 357, endPoint x: 841, endPoint y: 382, distance: 63.4
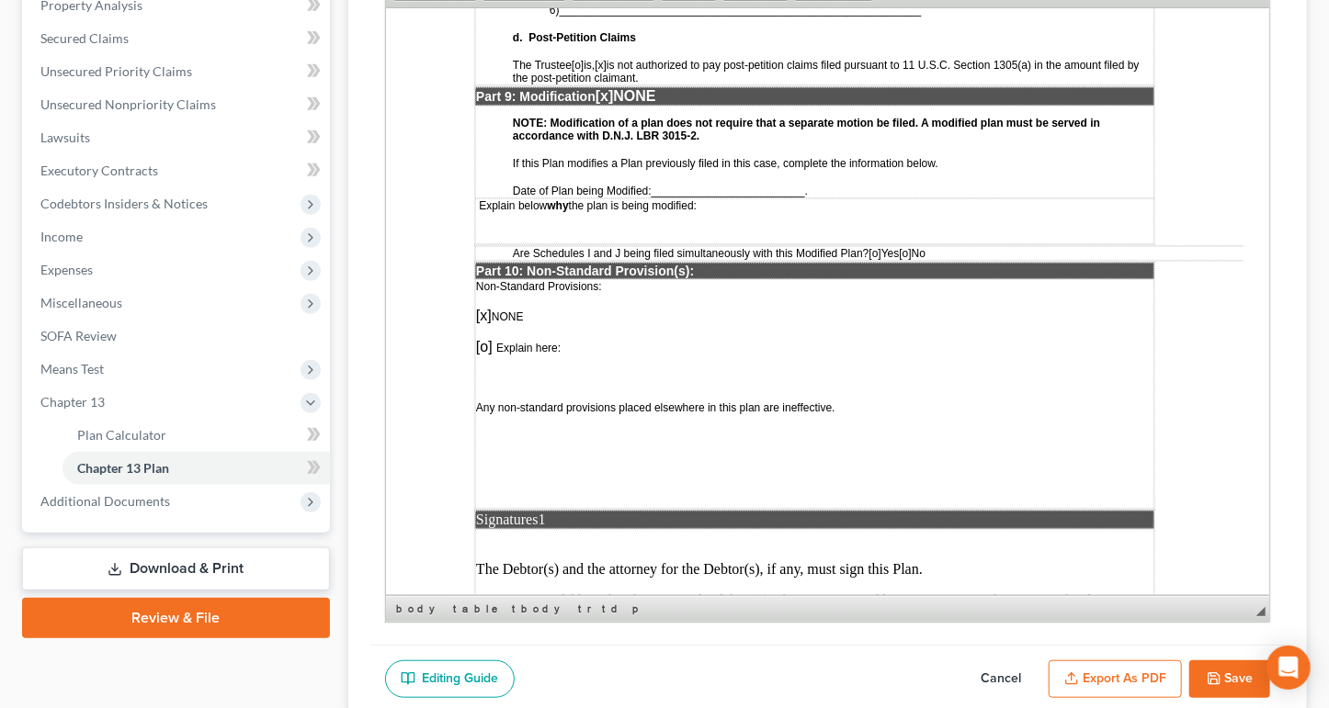
click at [799, 16] on span "___________________________________________________________" at bounding box center [740, 9] width 362 height 13
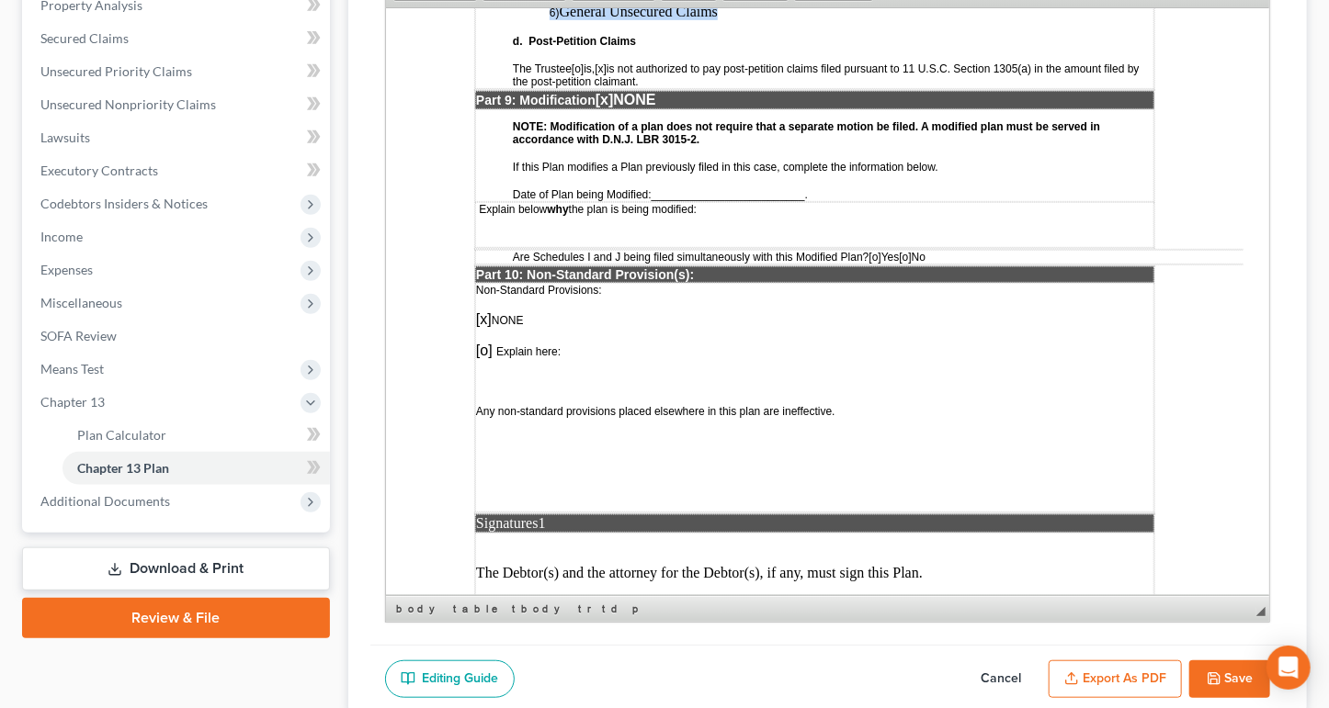
drag, startPoint x: 762, startPoint y: 425, endPoint x: 527, endPoint y: 236, distance: 302.0
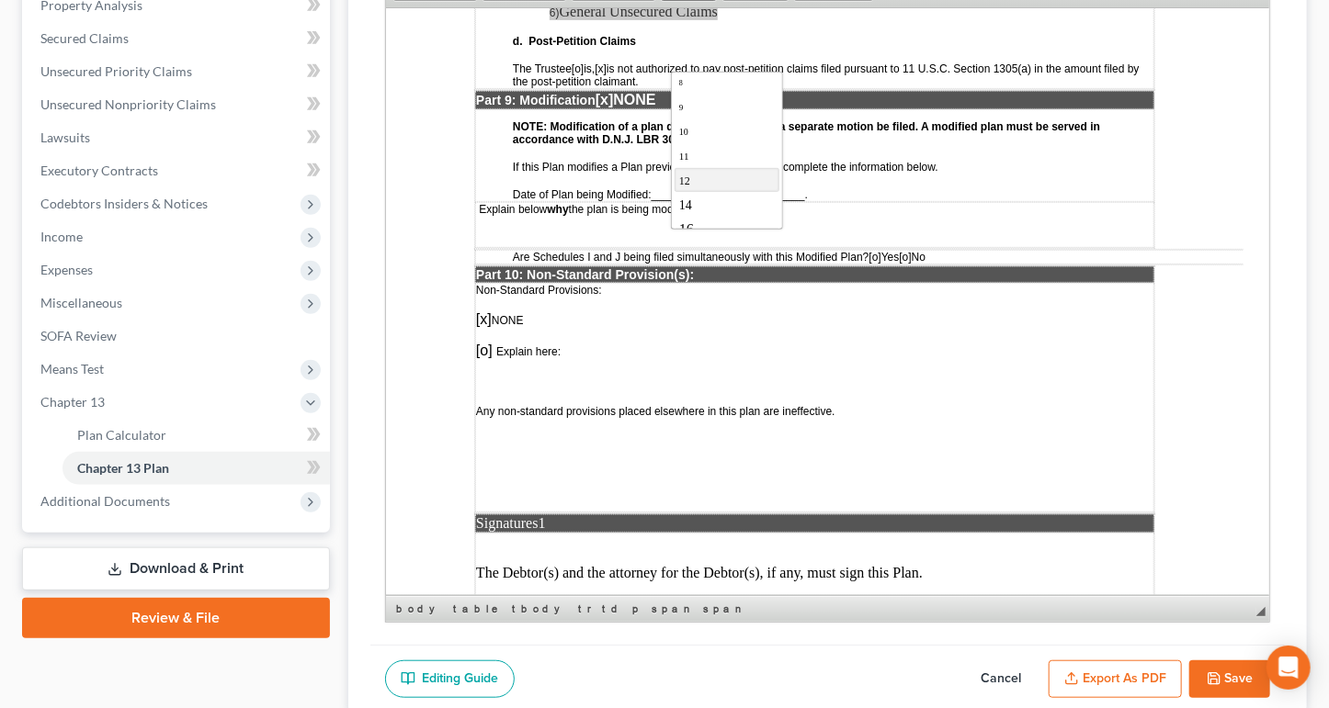
scroll to position [43, 0]
click at [739, 198] on link "14" at bounding box center [726, 187] width 105 height 24
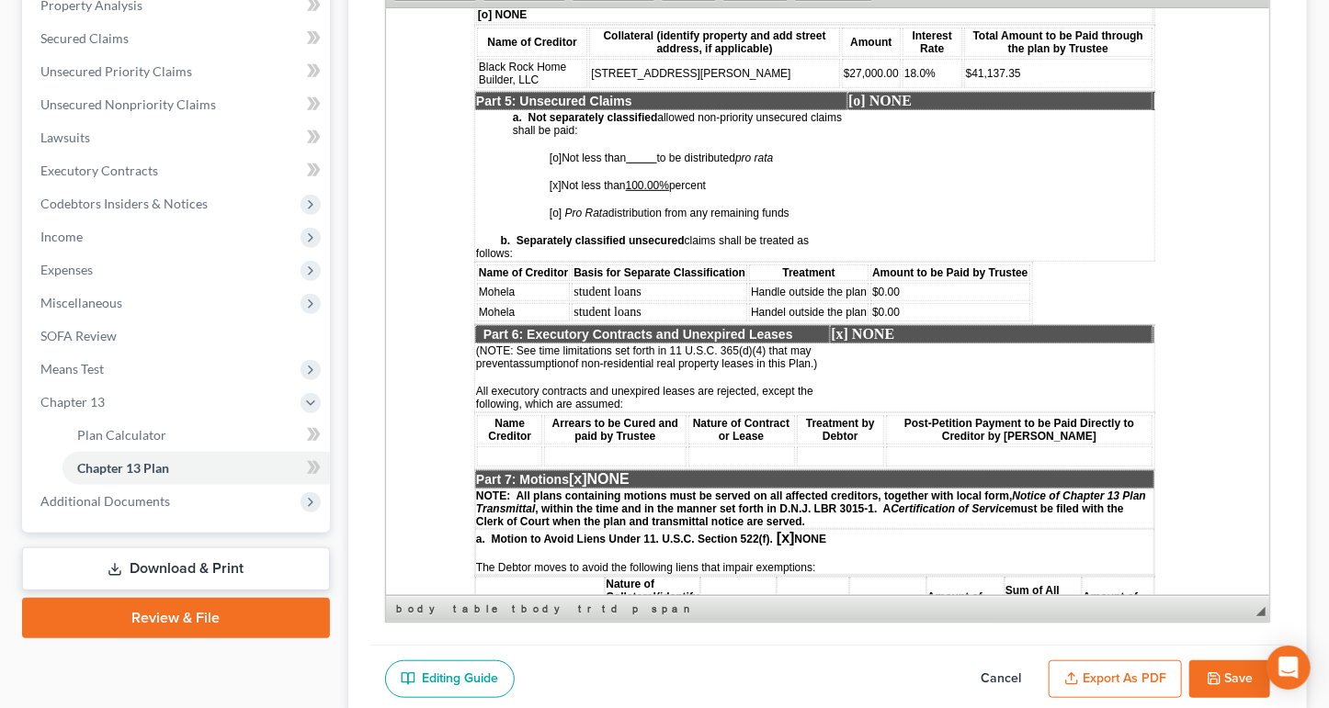
scroll to position [3338, 0]
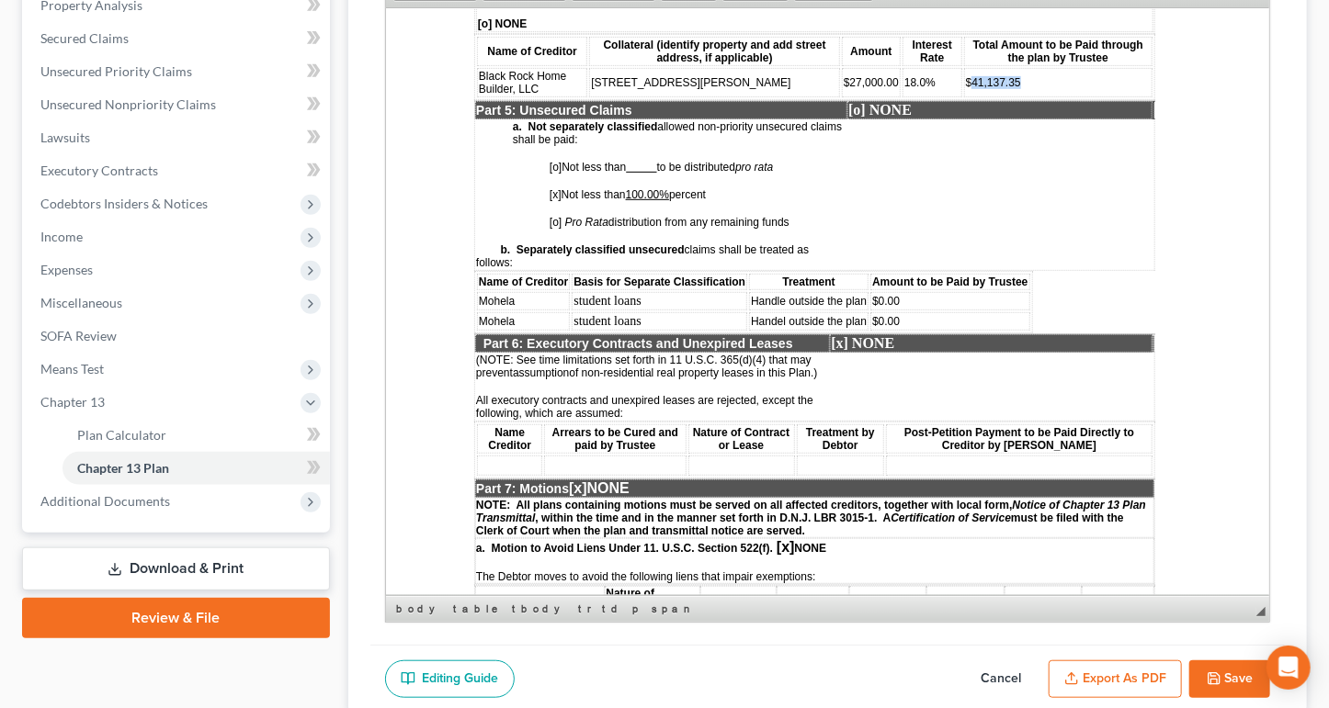
drag, startPoint x: 1001, startPoint y: 360, endPoint x: 955, endPoint y: 367, distance: 46.4
click at [965, 88] on p "$41,137. 35" at bounding box center [1057, 81] width 185 height 13
drag, startPoint x: 688, startPoint y: 359, endPoint x: 593, endPoint y: 366, distance: 95.8
click at [593, 96] on td "219 William Street" at bounding box center [713, 81] width 251 height 29
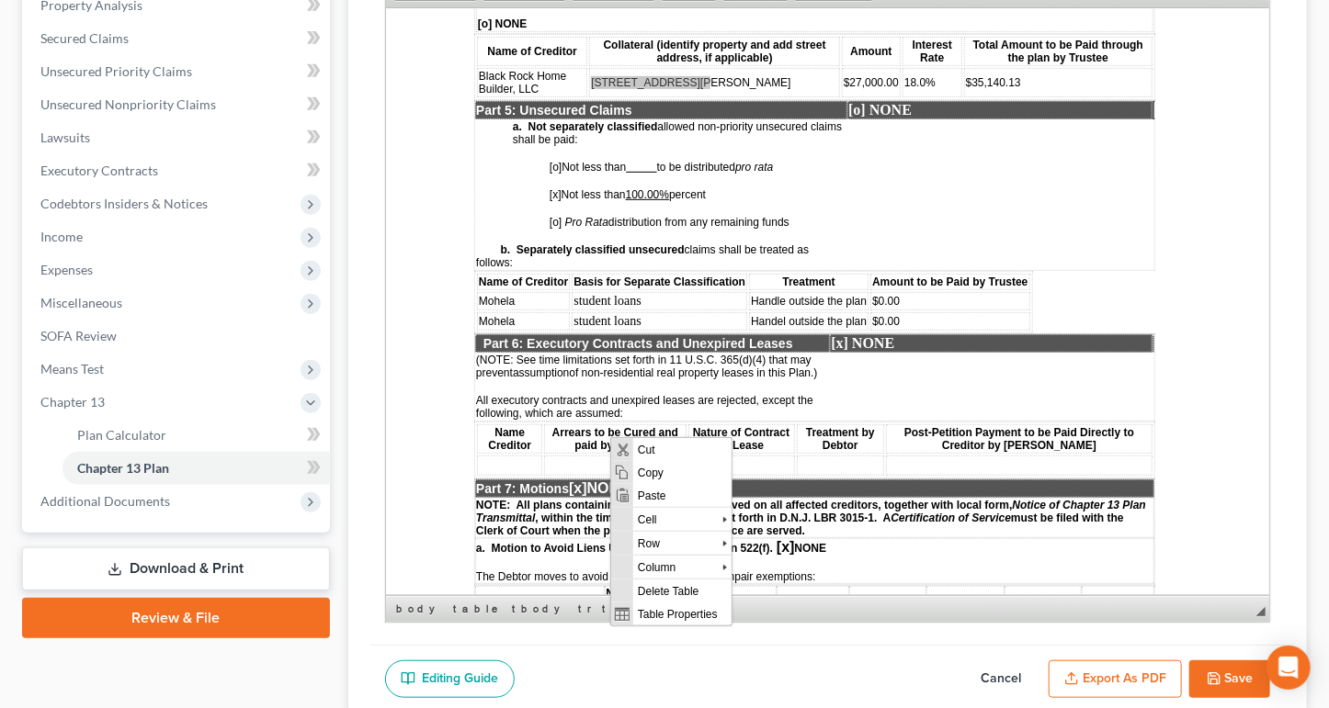
scroll to position [0, 0]
click at [658, 491] on span "Paste" at bounding box center [682, 494] width 98 height 23
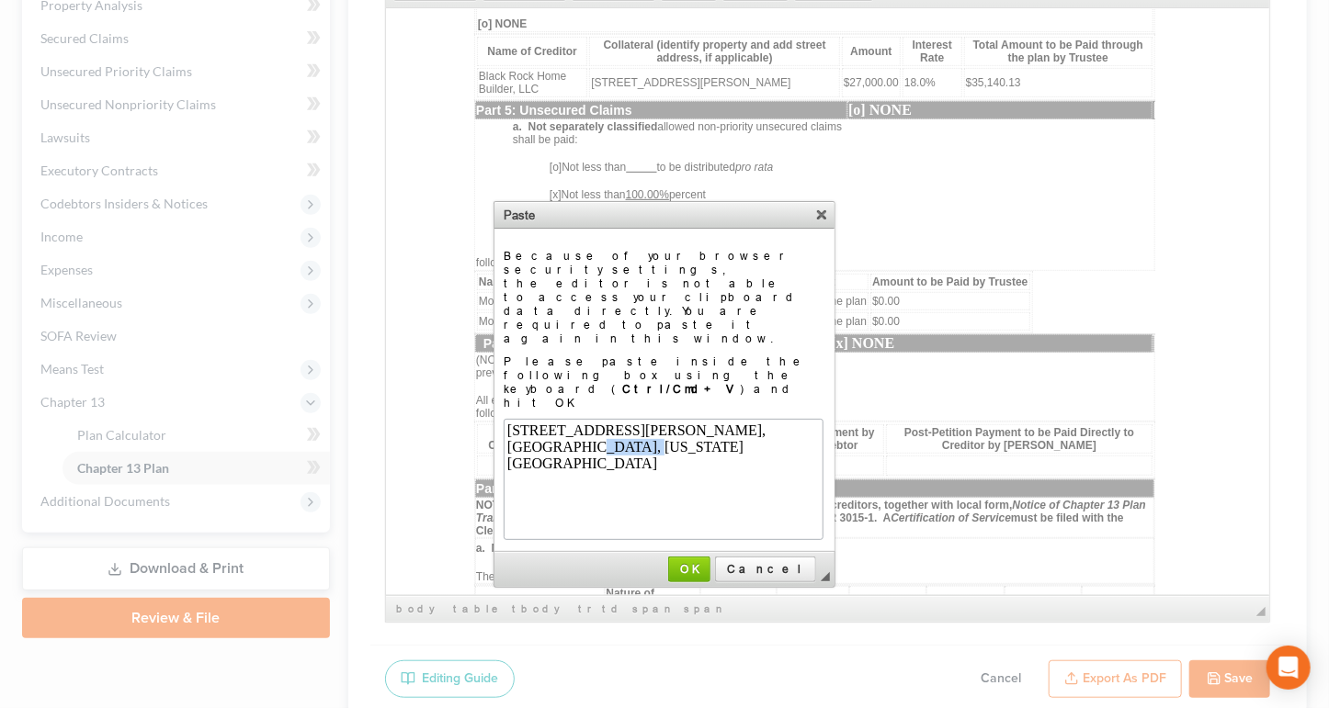
drag, startPoint x: 658, startPoint y: 454, endPoint x: 595, endPoint y: 445, distance: 64.1
click at [595, 445] on div "Trenton, New Jersey, 08610" at bounding box center [661, 453] width 312 height 33
click at [682, 435] on div "219 William Street," at bounding box center [661, 429] width 312 height 17
click at [709, 562] on span "OK" at bounding box center [689, 569] width 40 height 14
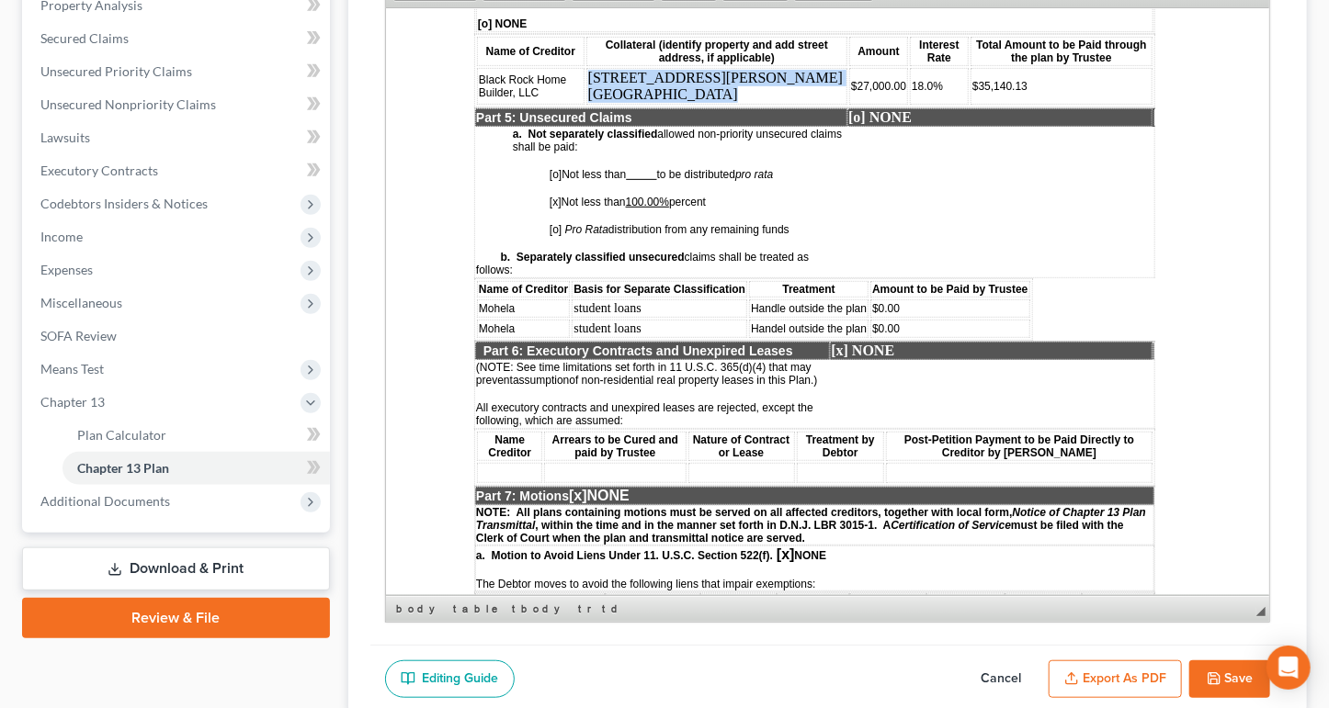
drag, startPoint x: 731, startPoint y: 382, endPoint x: 592, endPoint y: 357, distance: 142.0
click at [592, 104] on td "219 William Street Trenton, NJ 08610 ​" at bounding box center [715, 85] width 261 height 37
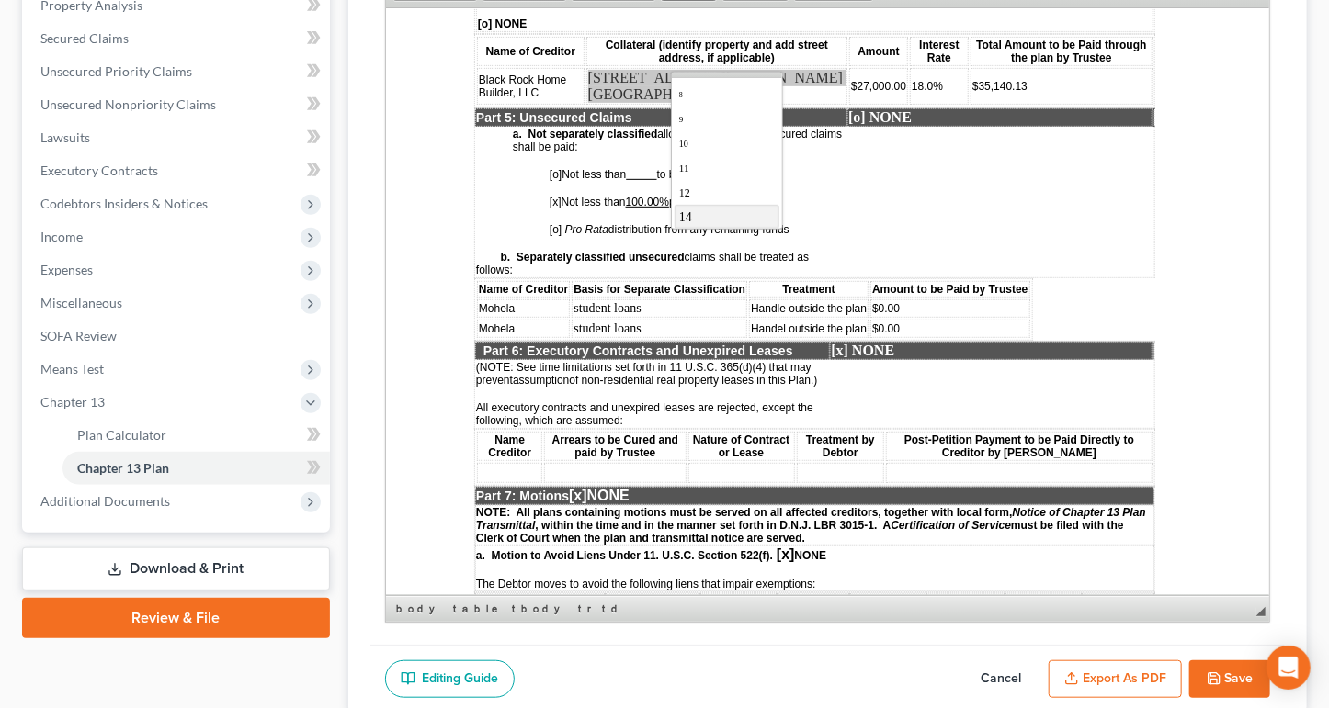
scroll to position [37, 0]
click at [743, 205] on link "14" at bounding box center [726, 193] width 105 height 24
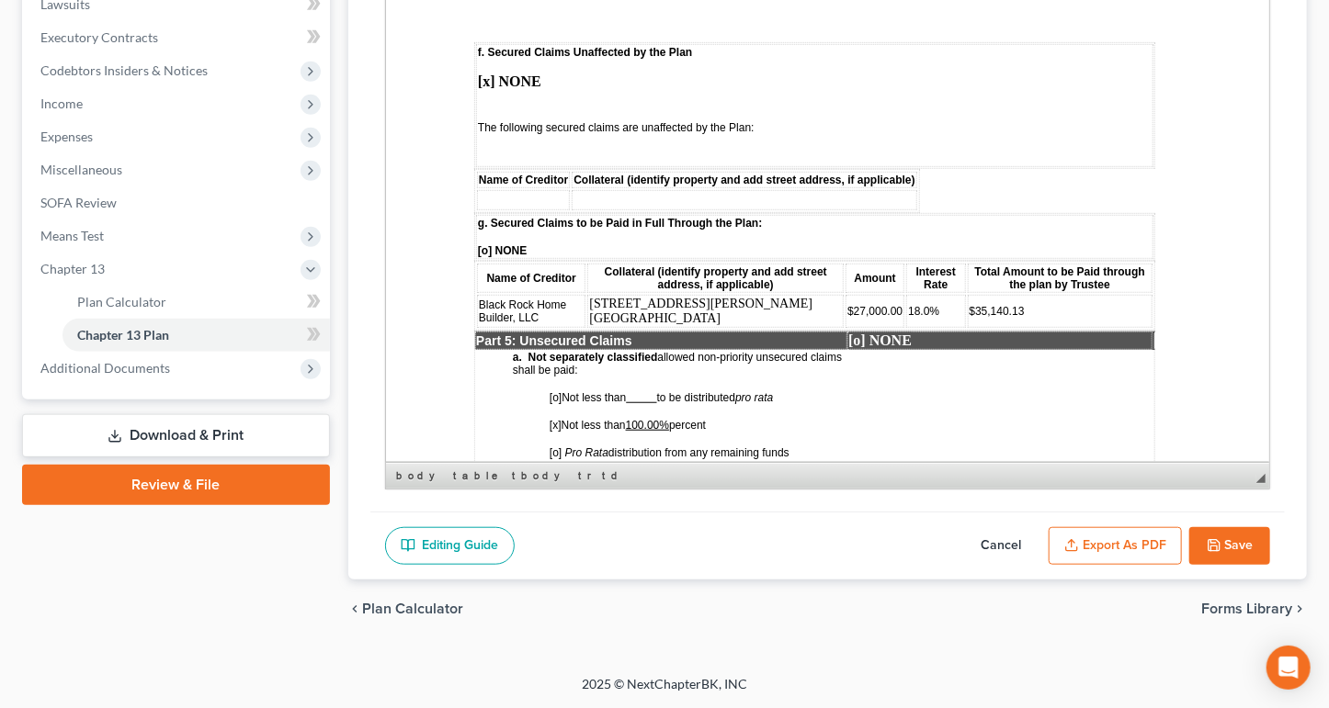
scroll to position [2970, 0]
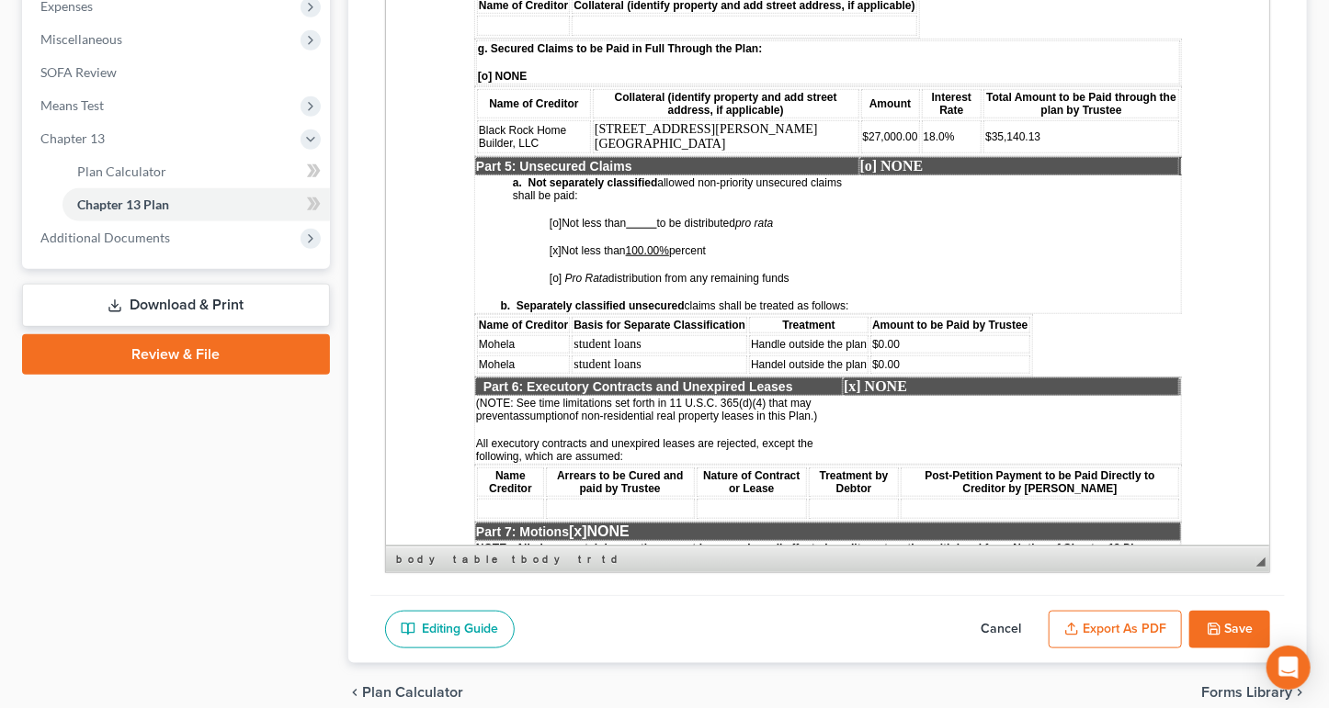
drag, startPoint x: 1242, startPoint y: 420, endPoint x: 1253, endPoint y: 613, distance: 193.3
click at [1254, 573] on div "Rich Text Editor, document-ckeditor Editor toolbars Document Document Propertie…" at bounding box center [828, 124] width 886 height 899
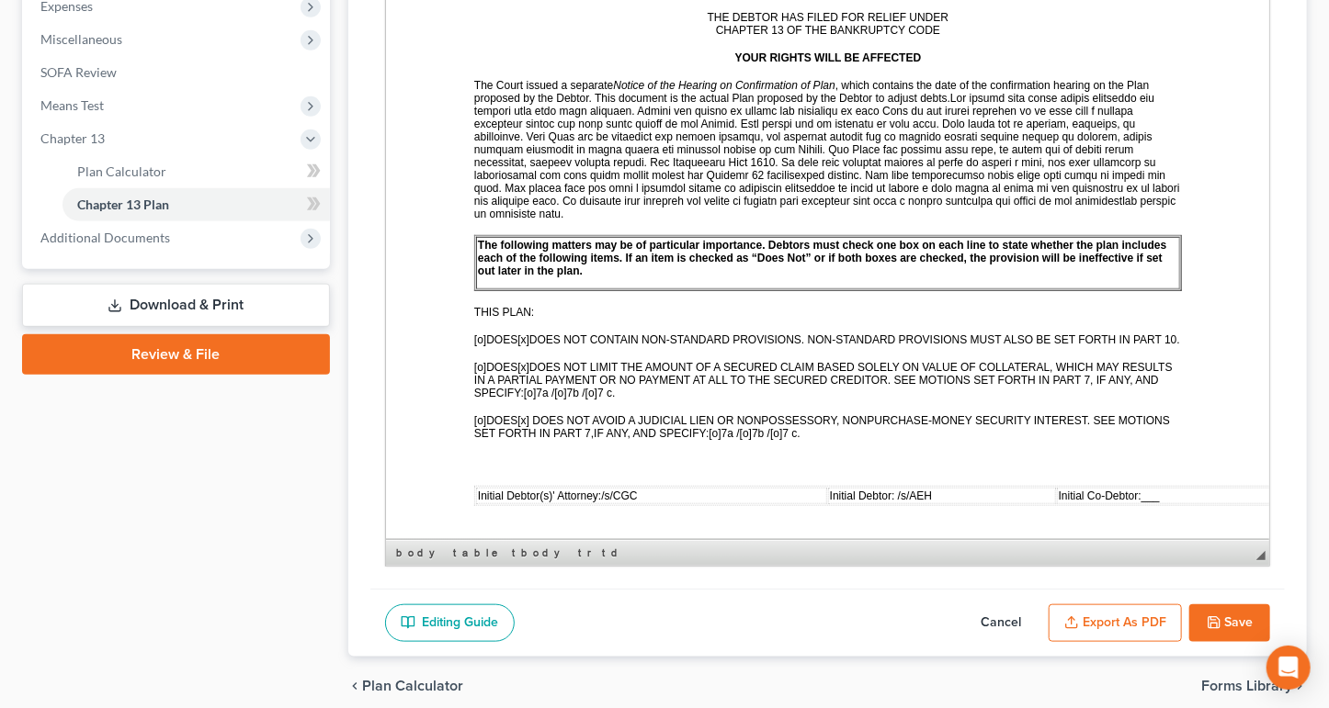
scroll to position [0, 0]
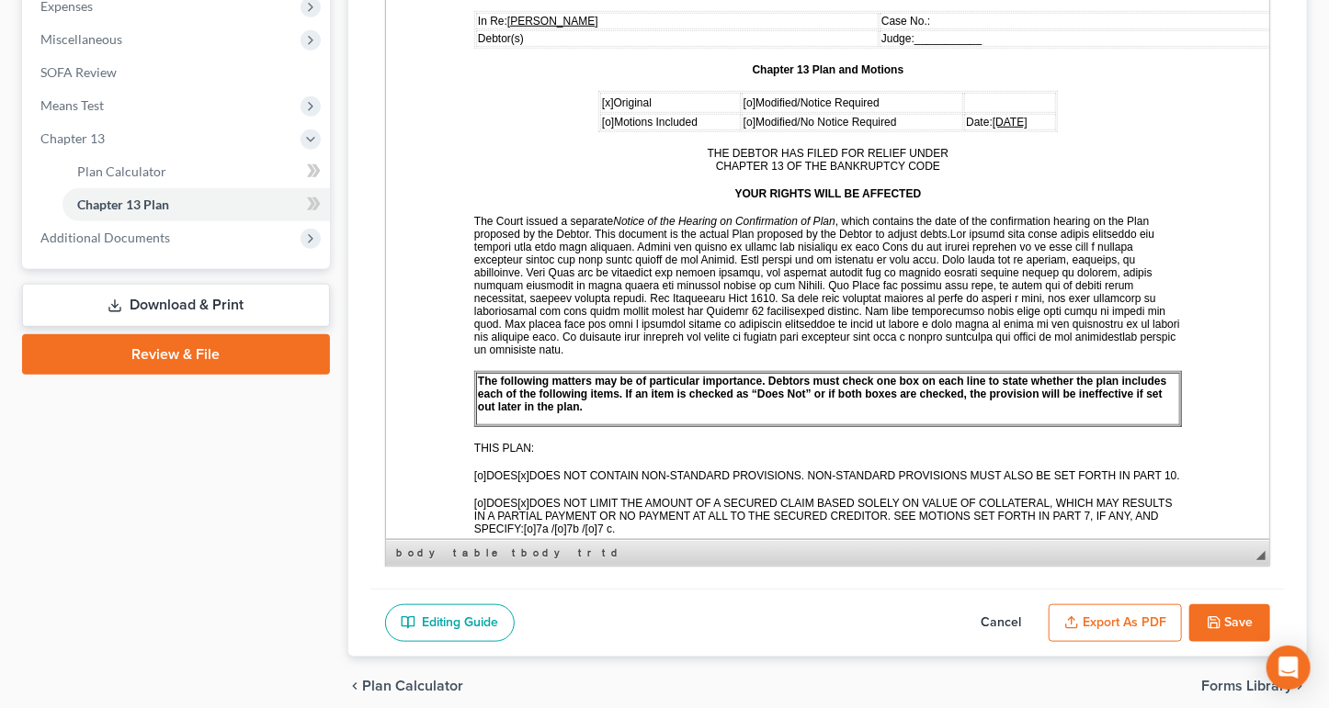
click at [1189, 643] on button "Save" at bounding box center [1229, 624] width 81 height 39
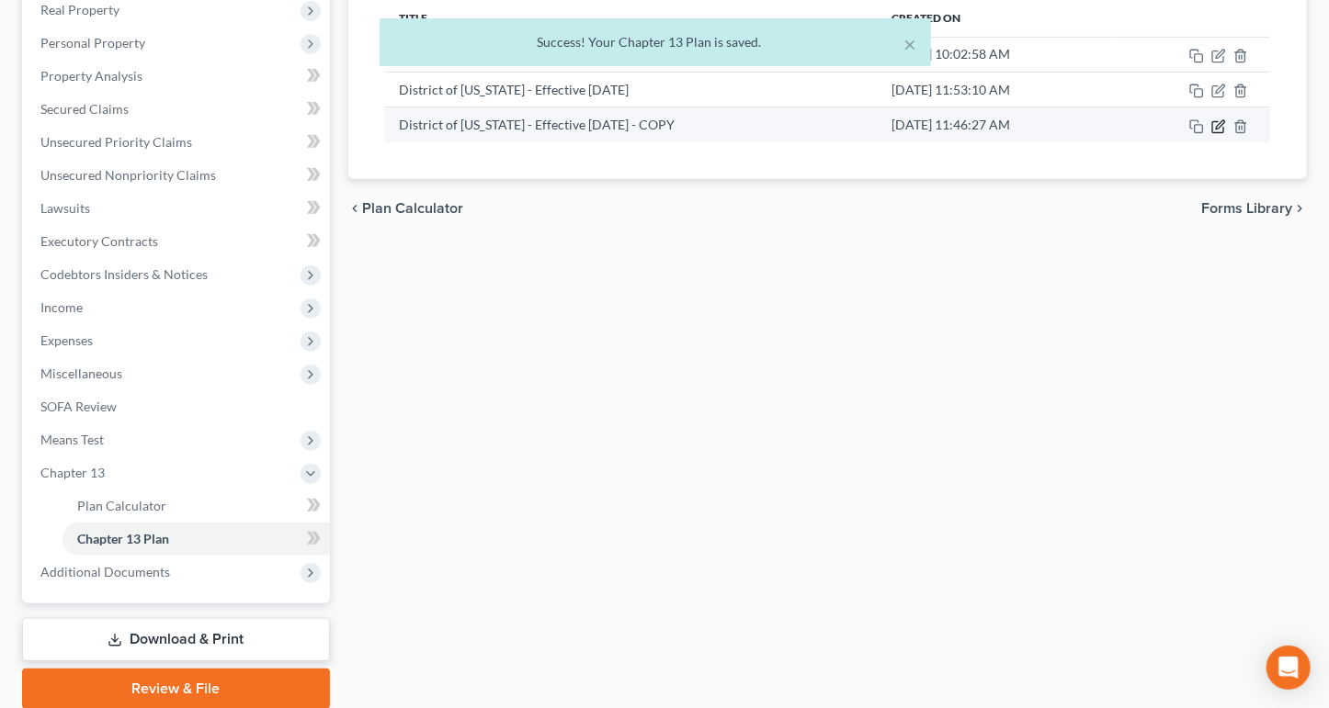
scroll to position [264, 0]
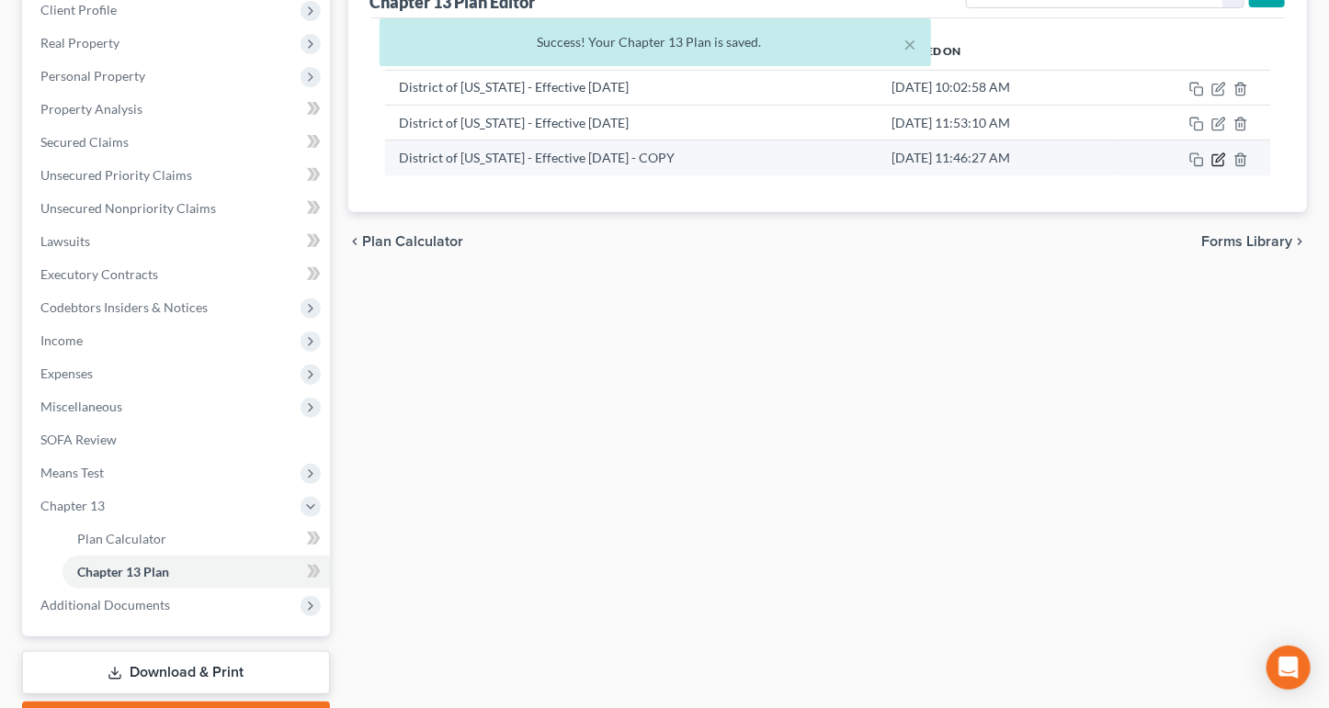
click at [1211, 167] on icon "button" at bounding box center [1218, 160] width 15 height 15
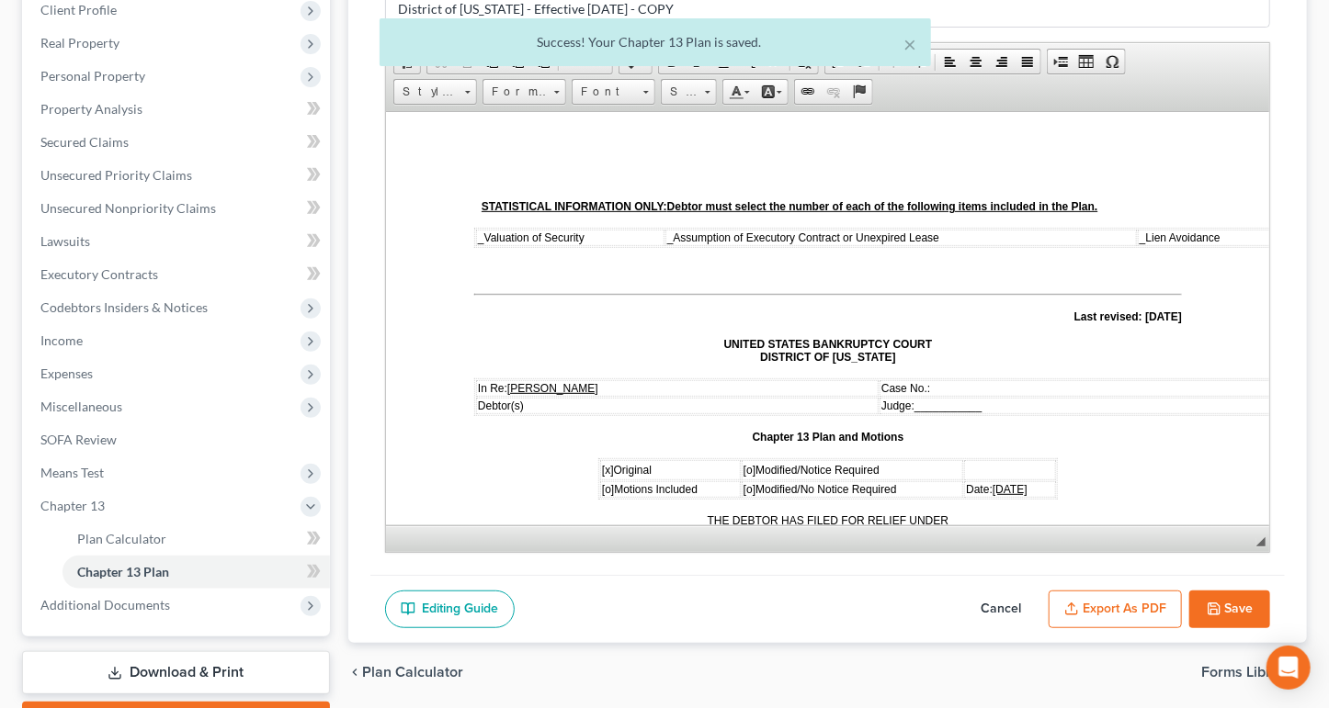
scroll to position [0, 0]
click at [1054, 629] on button "Export as PDF" at bounding box center [1115, 610] width 133 height 39
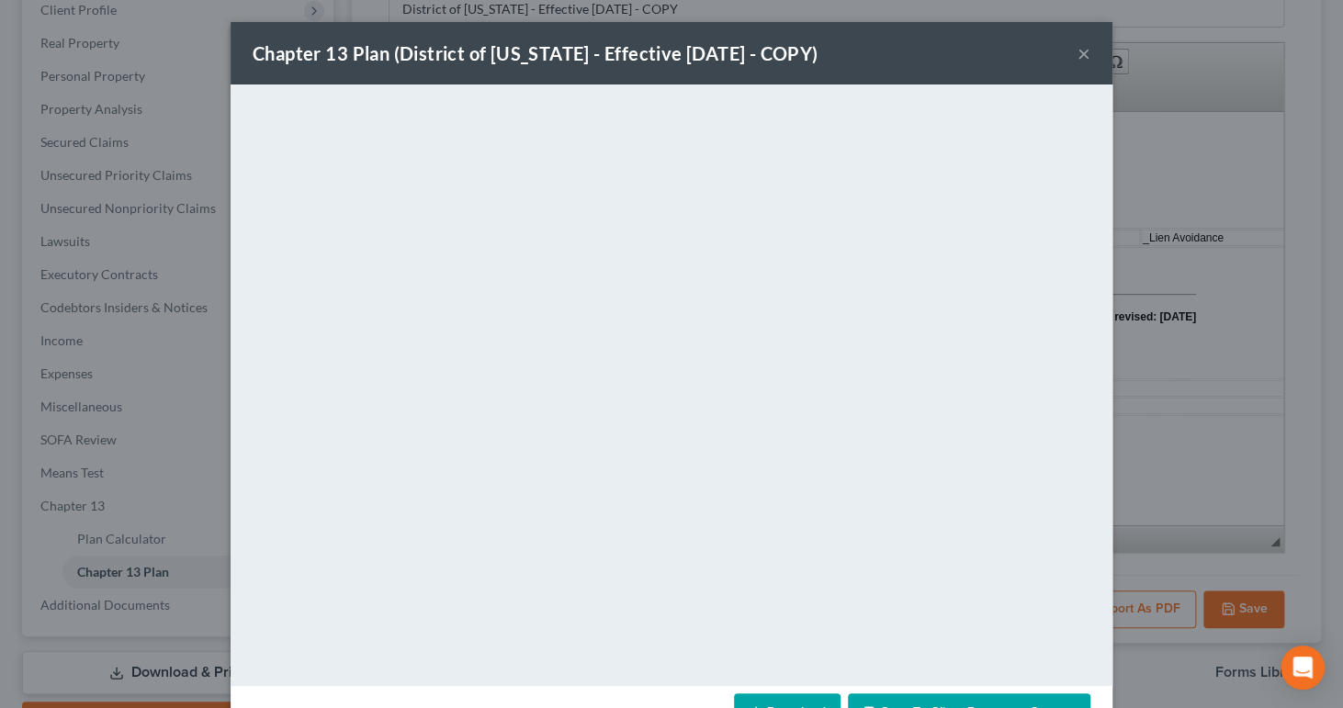
click at [1091, 64] on button "×" at bounding box center [1084, 53] width 13 height 22
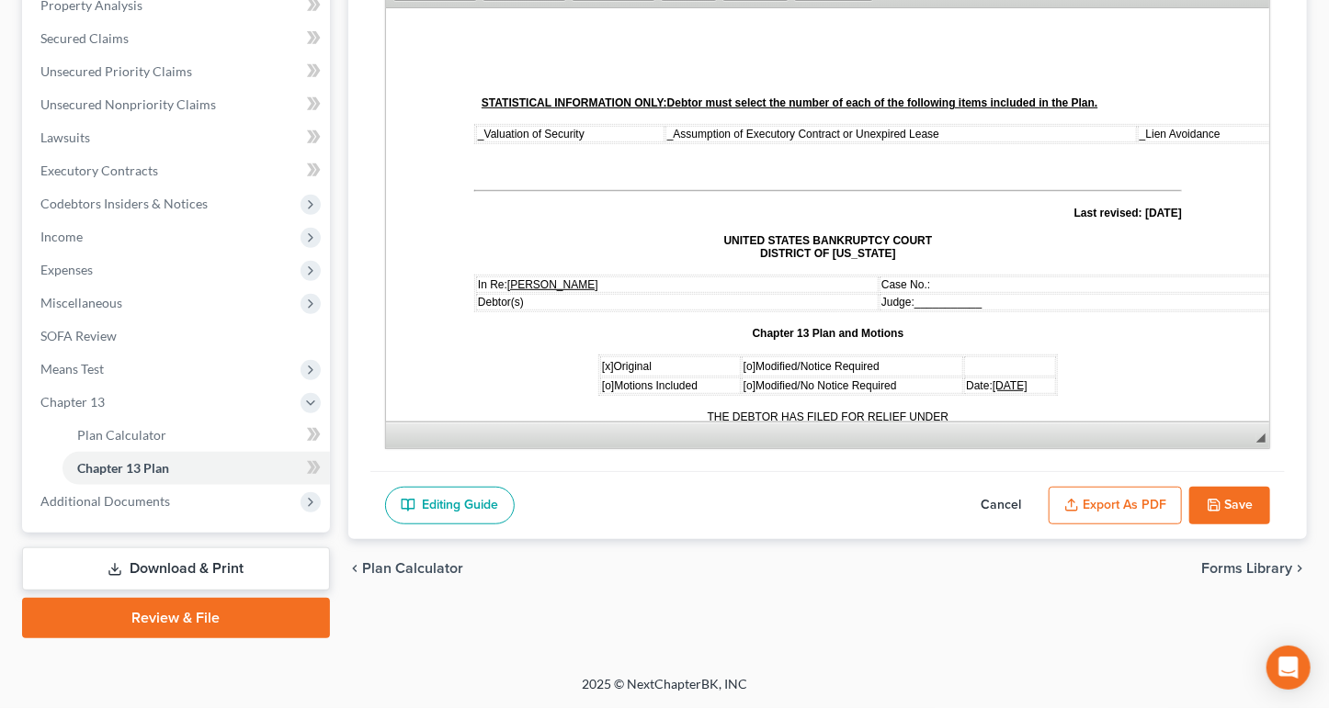
scroll to position [539, 0]
click at [1224, 487] on button "Save" at bounding box center [1229, 506] width 81 height 39
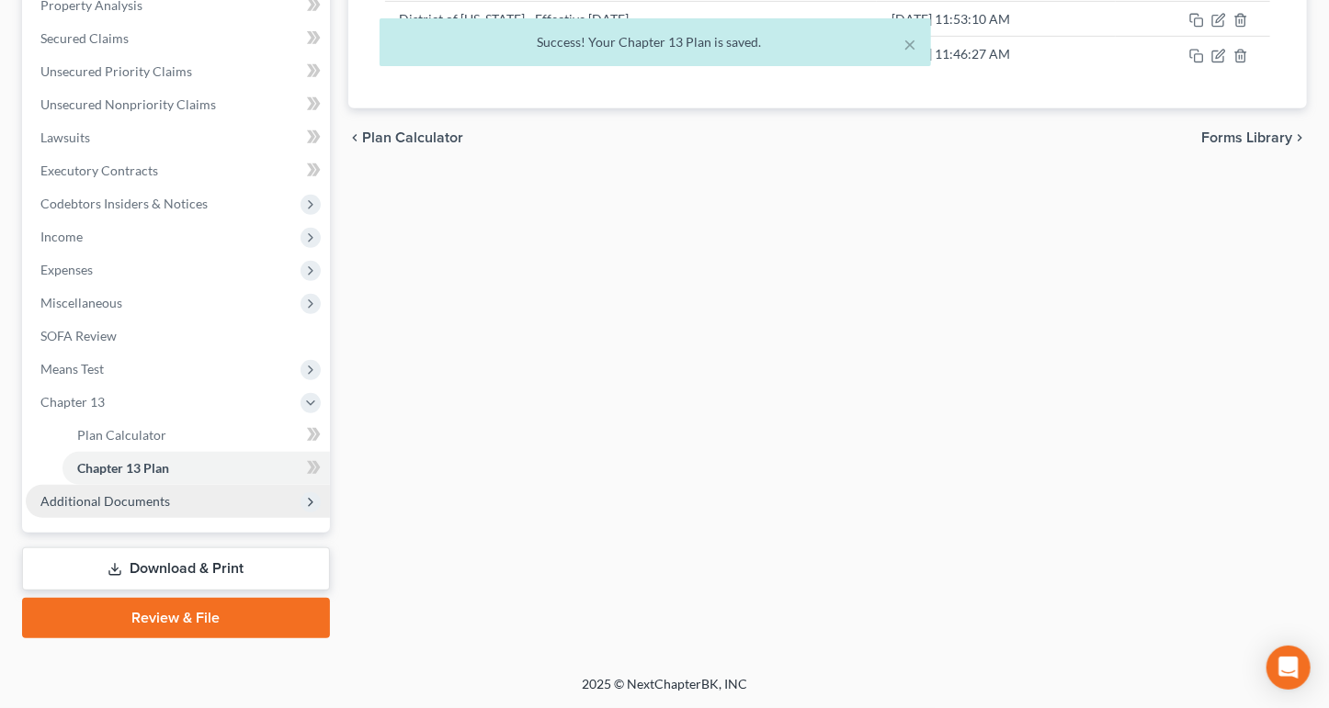
click at [170, 509] on span "Additional Documents" at bounding box center [105, 501] width 130 height 16
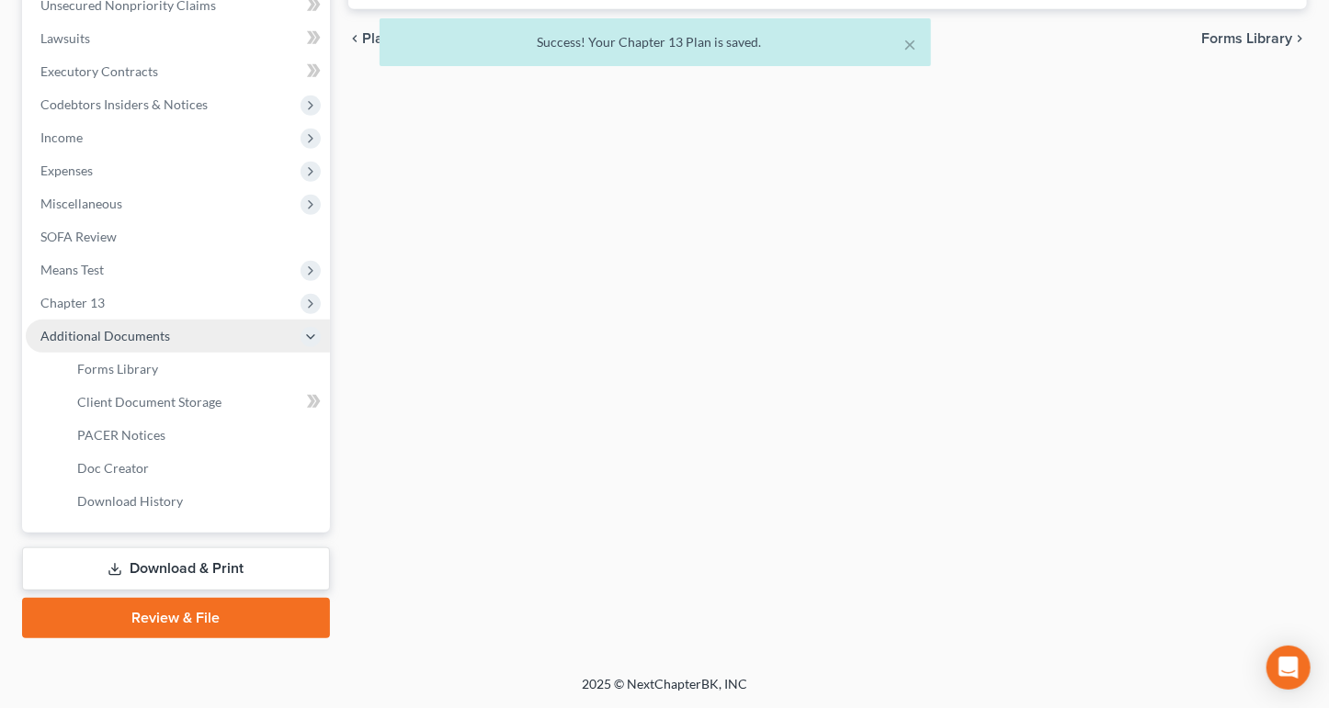
click at [327, 353] on span "Additional Documents" at bounding box center [178, 336] width 304 height 33
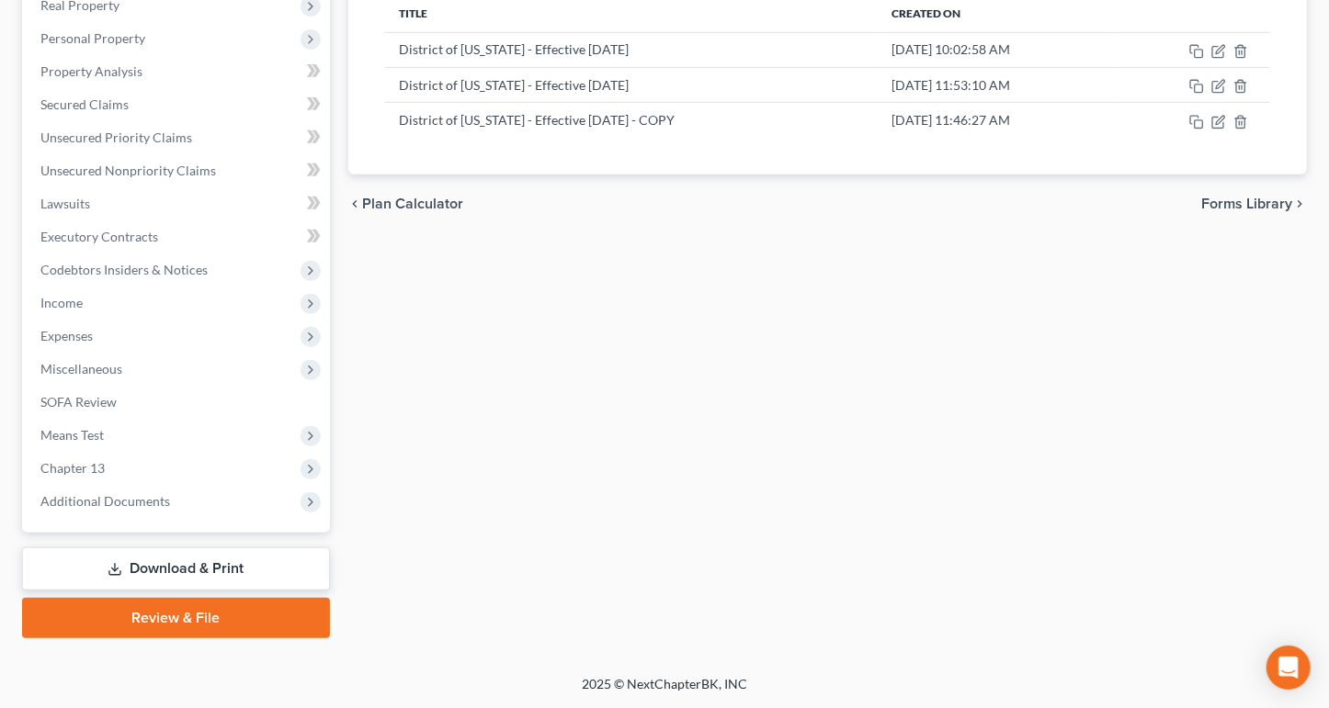
click at [221, 548] on link "Download & Print" at bounding box center [176, 569] width 308 height 43
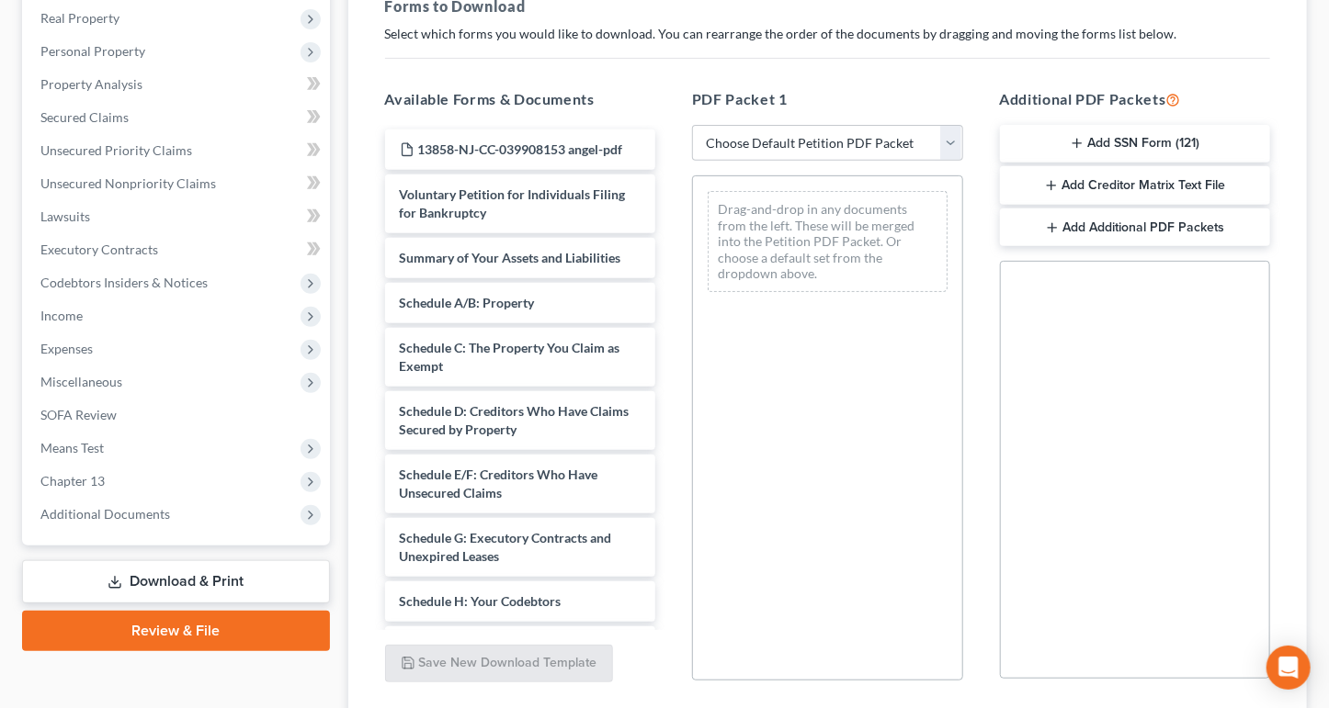
scroll to position [276, 0]
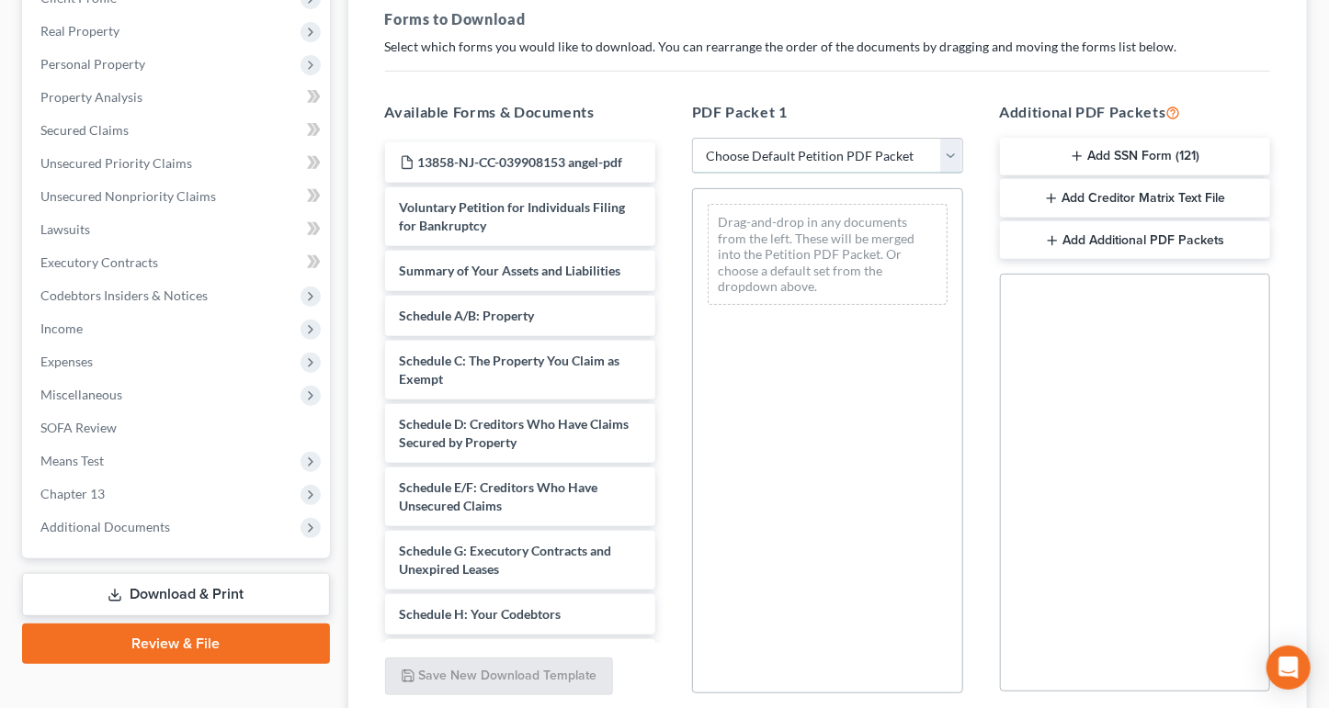
click at [941, 175] on select "Choose Default Petition PDF Packet Complete Bankruptcy Petition (all forms and …" at bounding box center [827, 156] width 271 height 37
select select "0"
click at [695, 175] on select "Choose Default Petition PDF Packet Complete Bankruptcy Petition (all forms and …" at bounding box center [827, 156] width 271 height 37
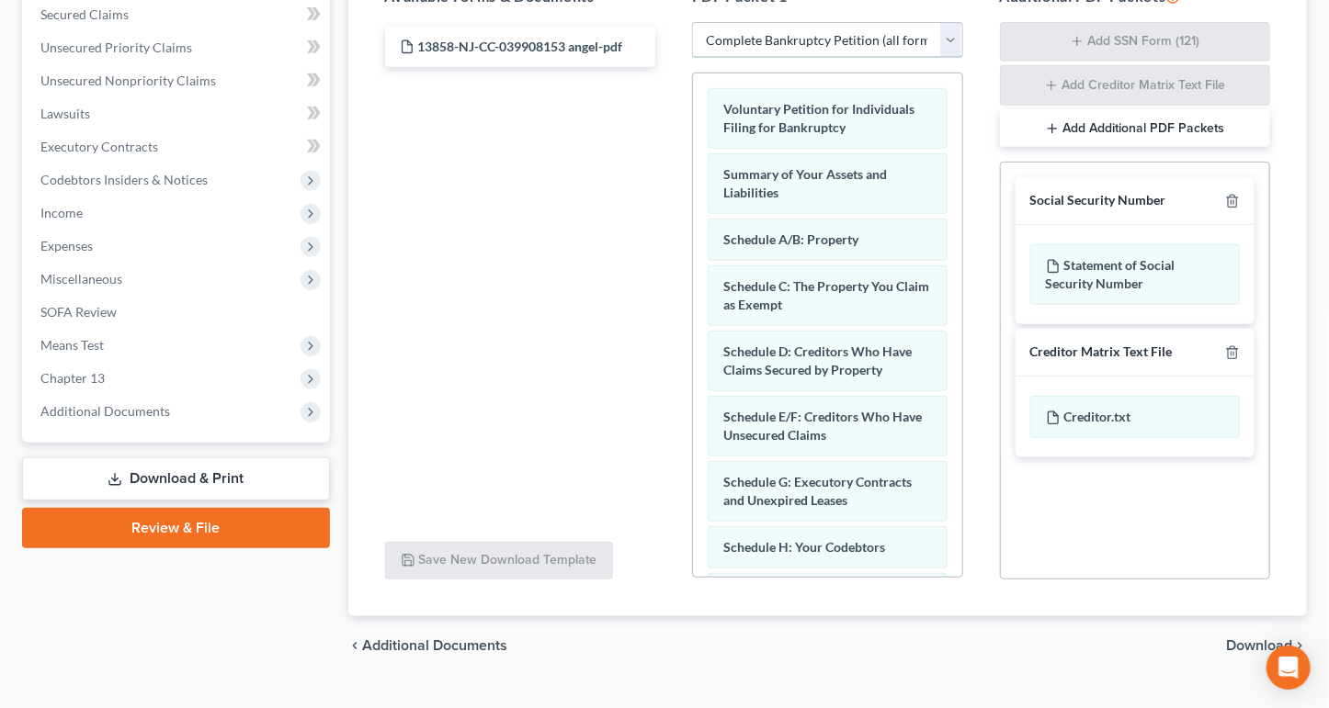
scroll to position [618, 0]
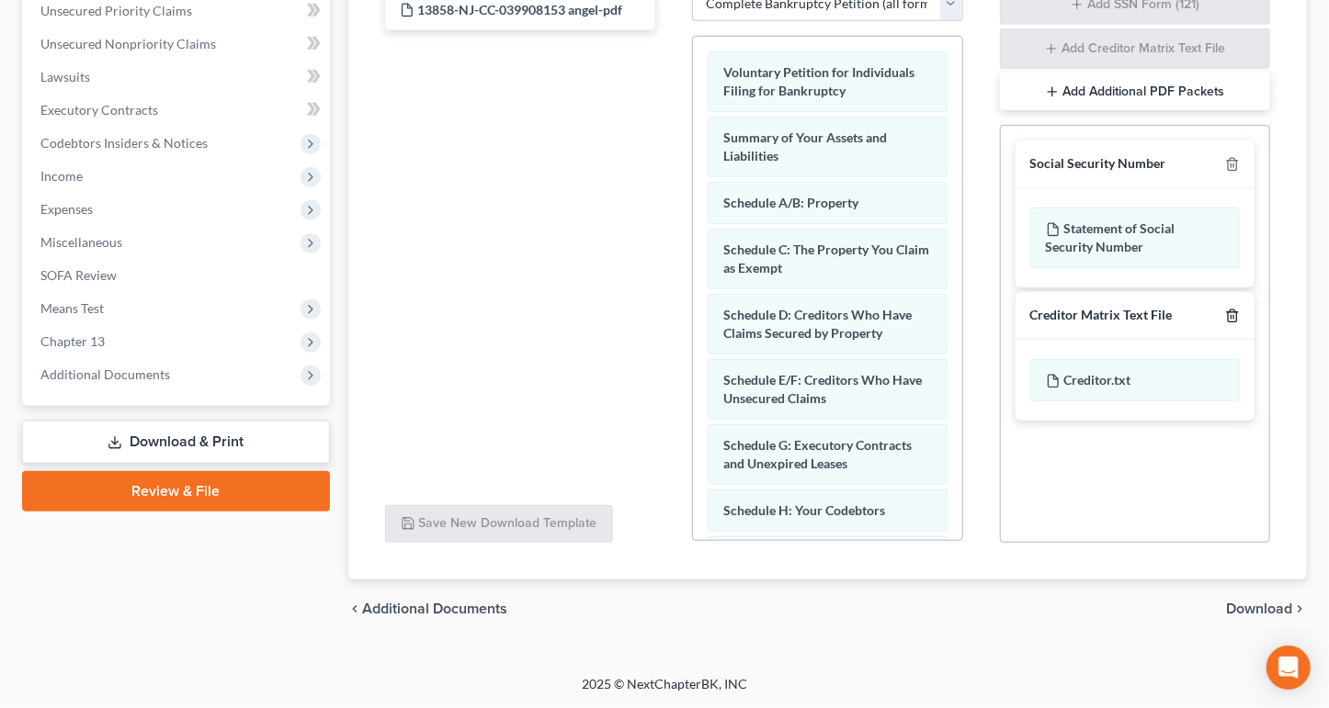
click at [1228, 322] on icon "button" at bounding box center [1232, 316] width 8 height 12
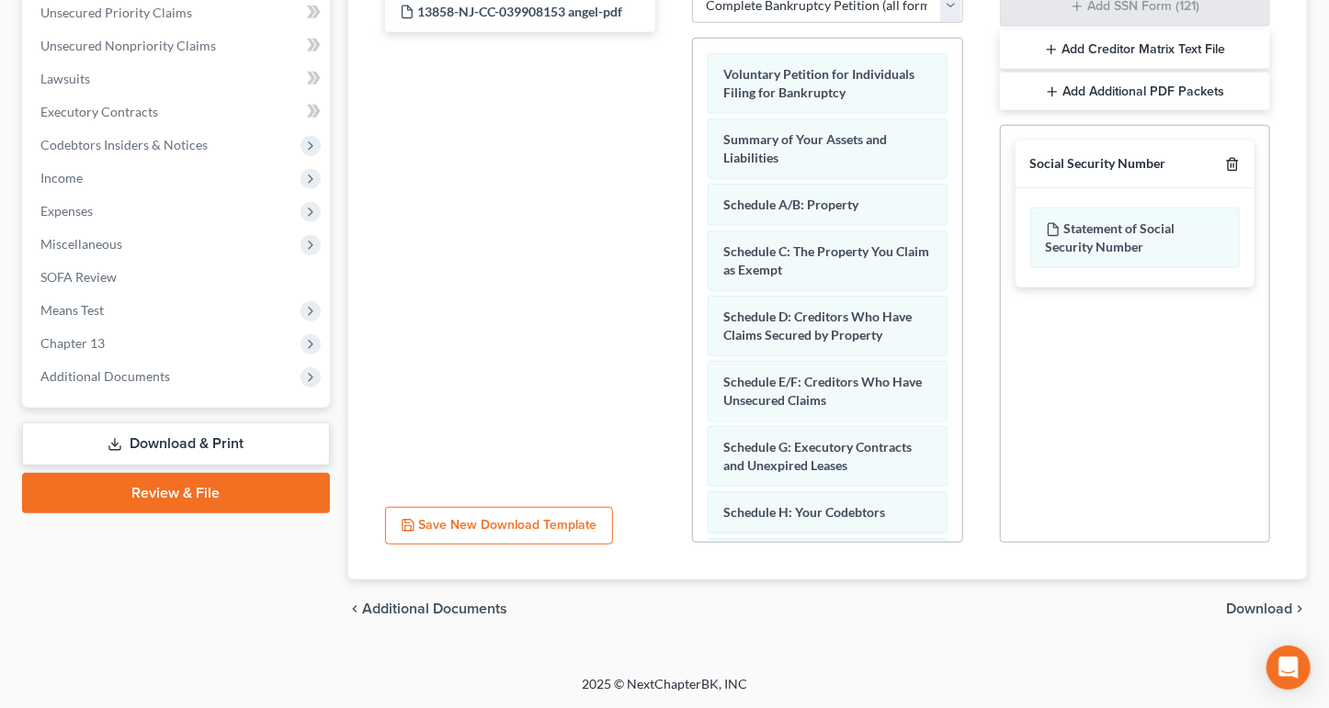
click at [1225, 157] on icon "button" at bounding box center [1232, 164] width 15 height 15
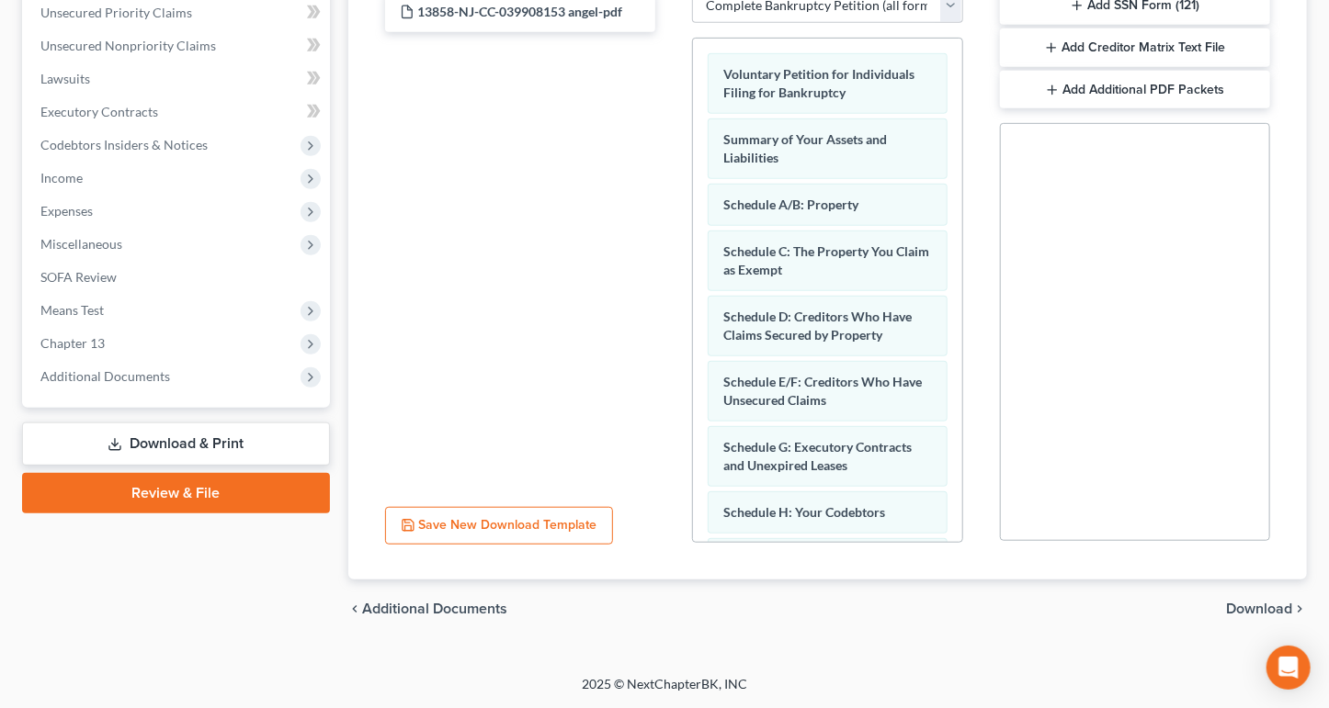
click at [1257, 602] on span "Download" at bounding box center [1259, 609] width 66 height 15
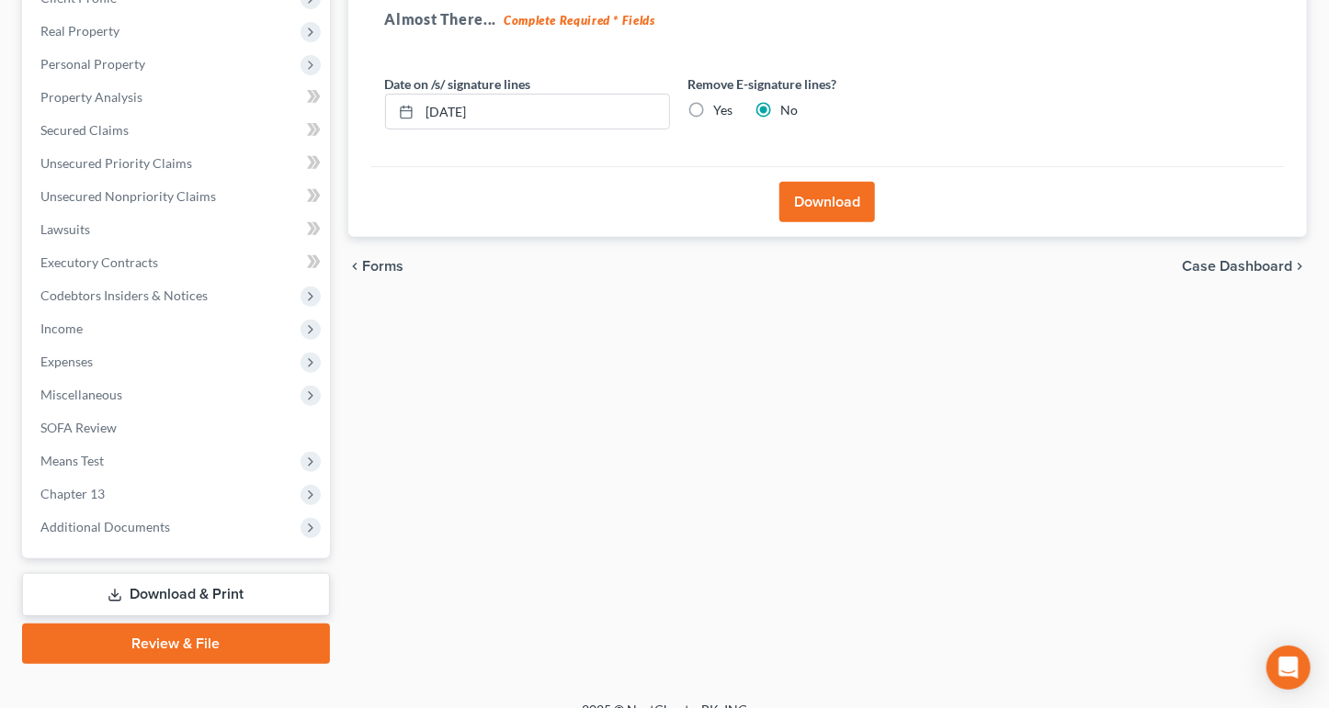
scroll to position [273, 0]
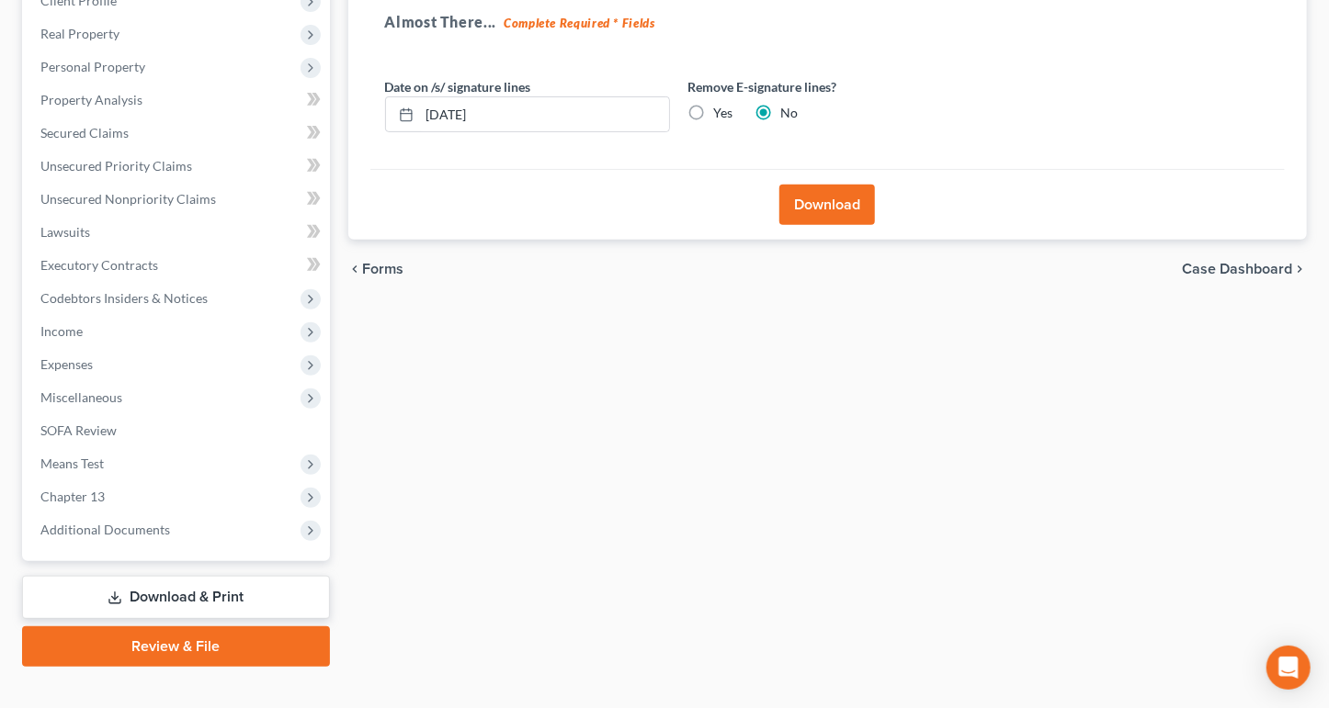
click at [820, 225] on button "Download" at bounding box center [827, 205] width 96 height 40
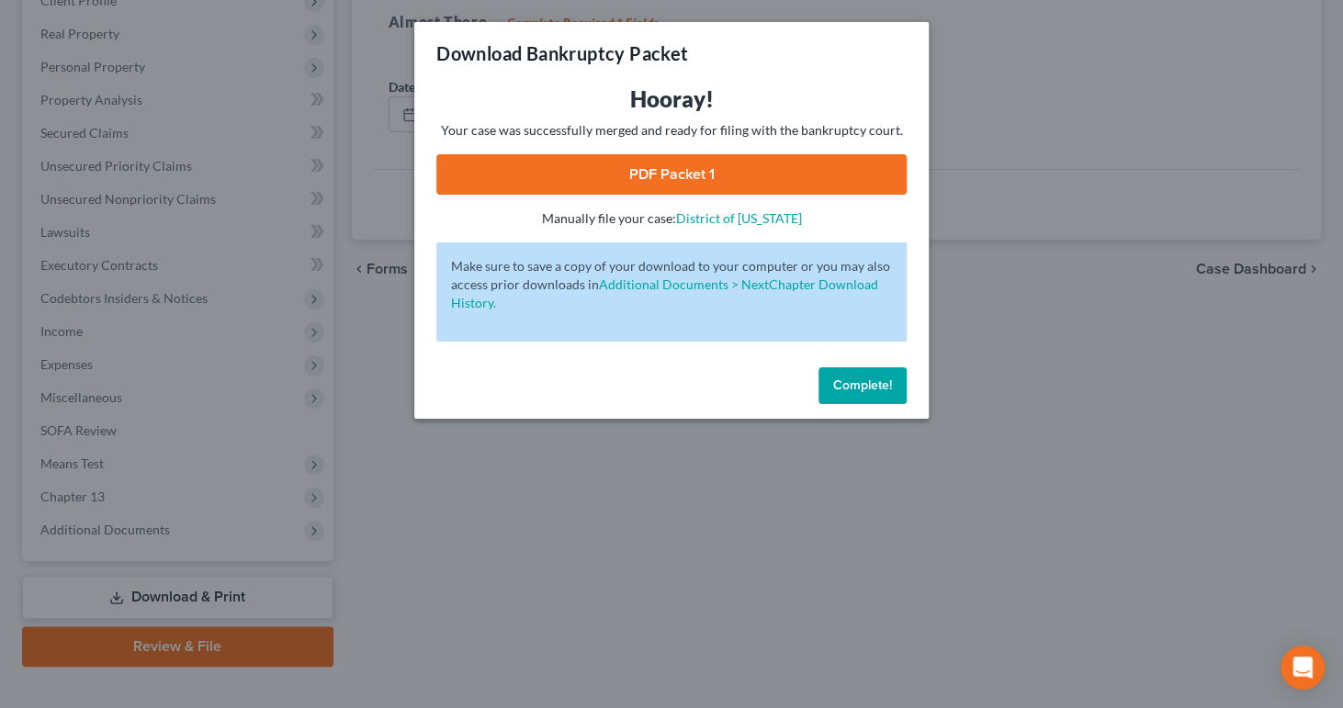
click at [907, 404] on button "Complete!" at bounding box center [863, 386] width 88 height 37
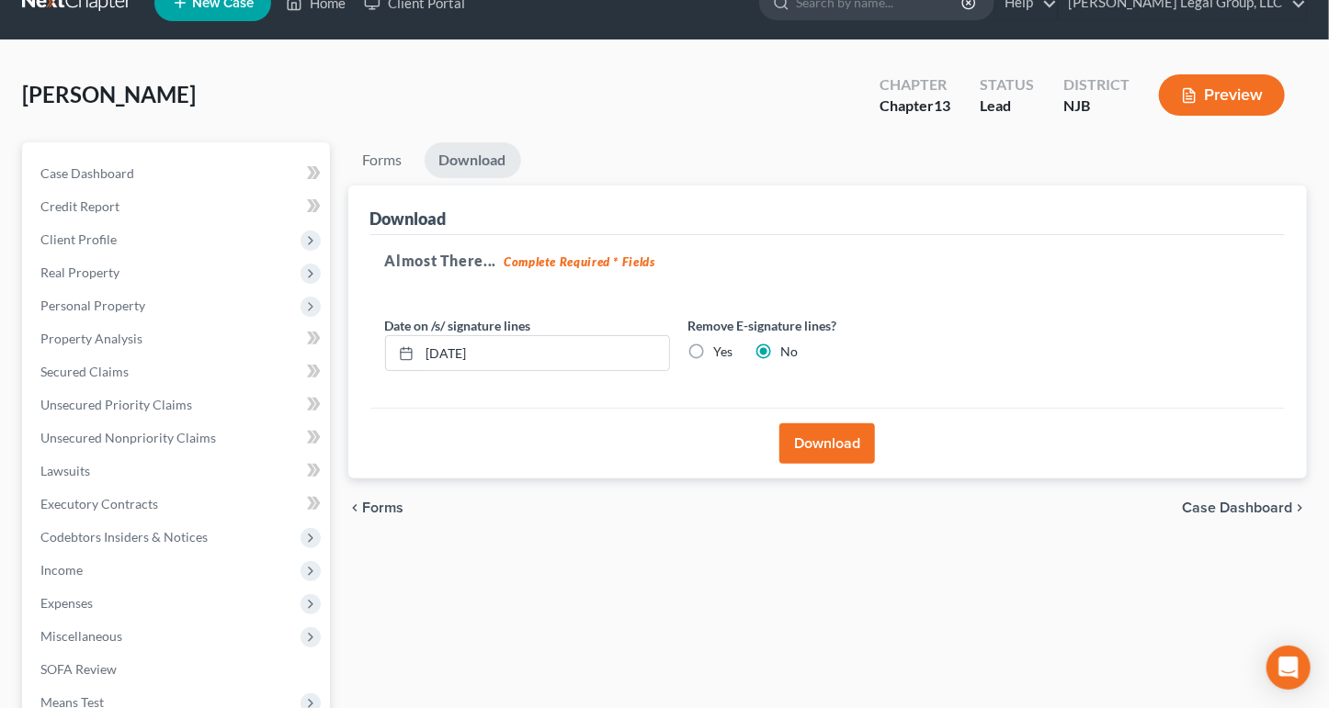
scroll to position [92, 0]
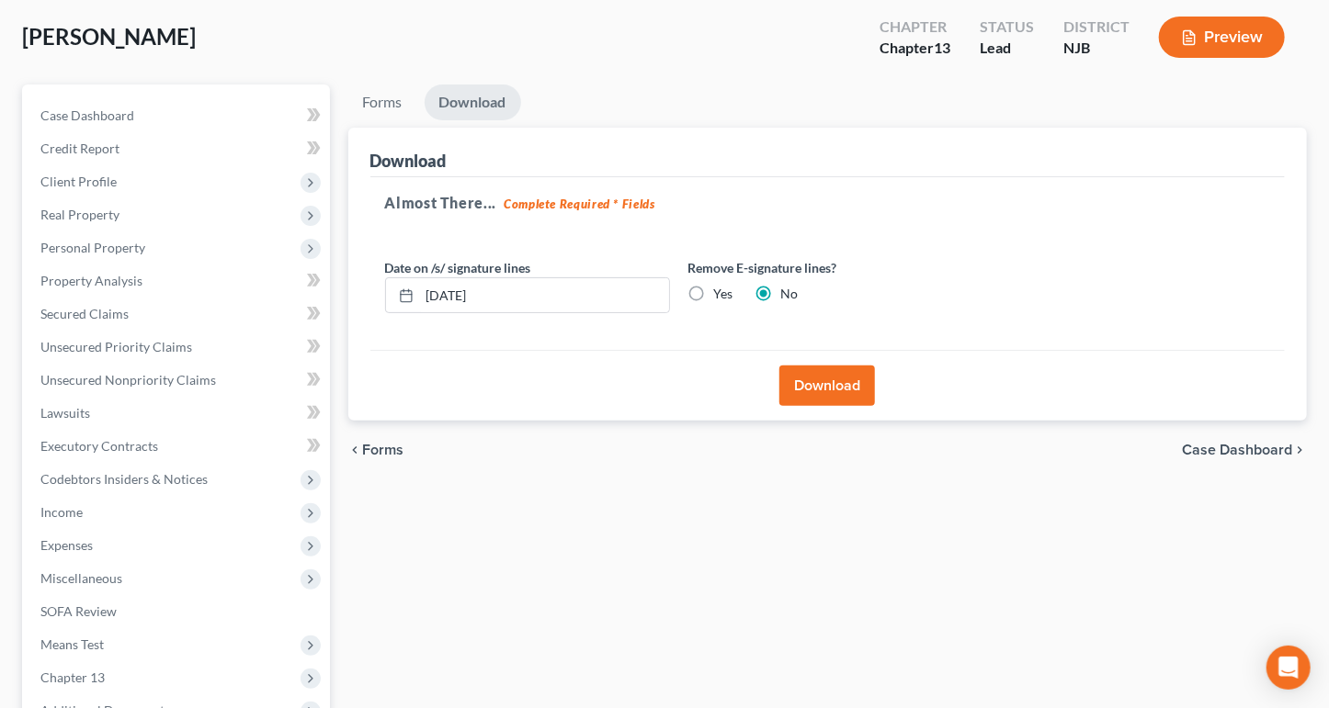
click at [826, 406] on button "Download" at bounding box center [827, 386] width 96 height 40
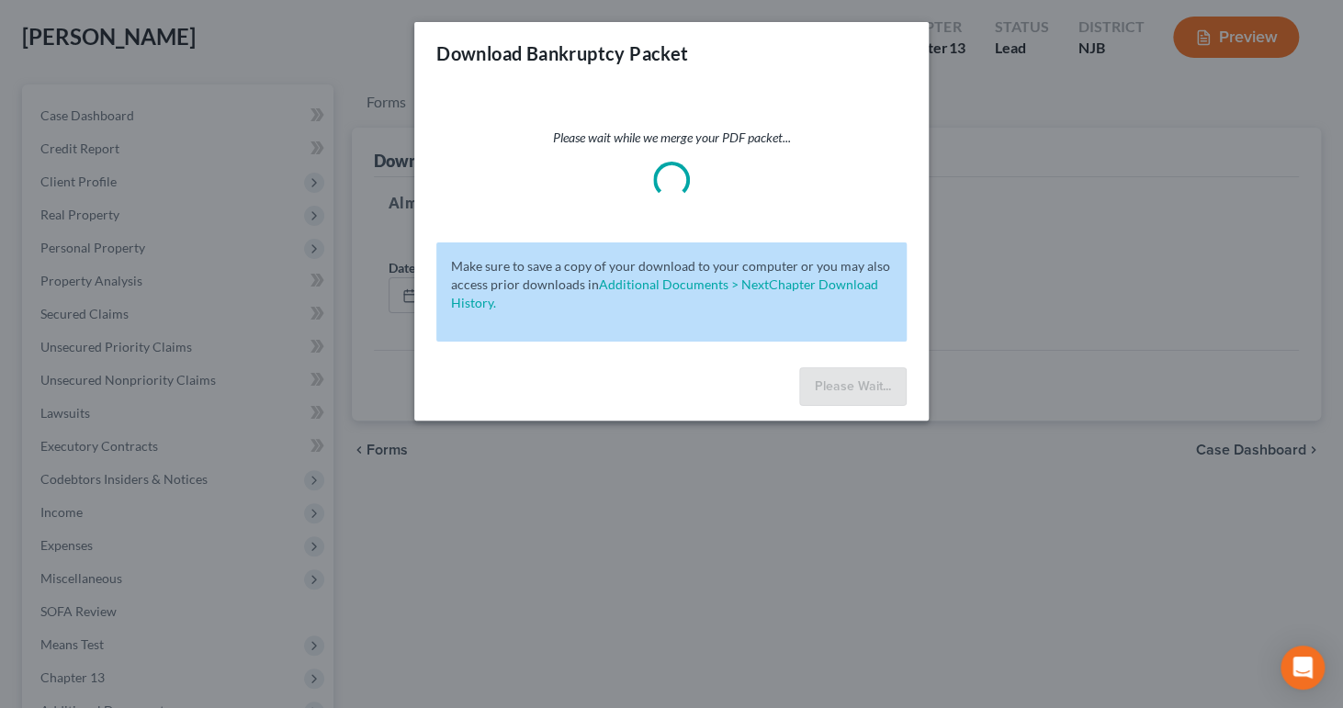
click at [929, 117] on div "Please wait while we merge your PDF packet... Make sure to save a copy of your …" at bounding box center [671, 223] width 515 height 276
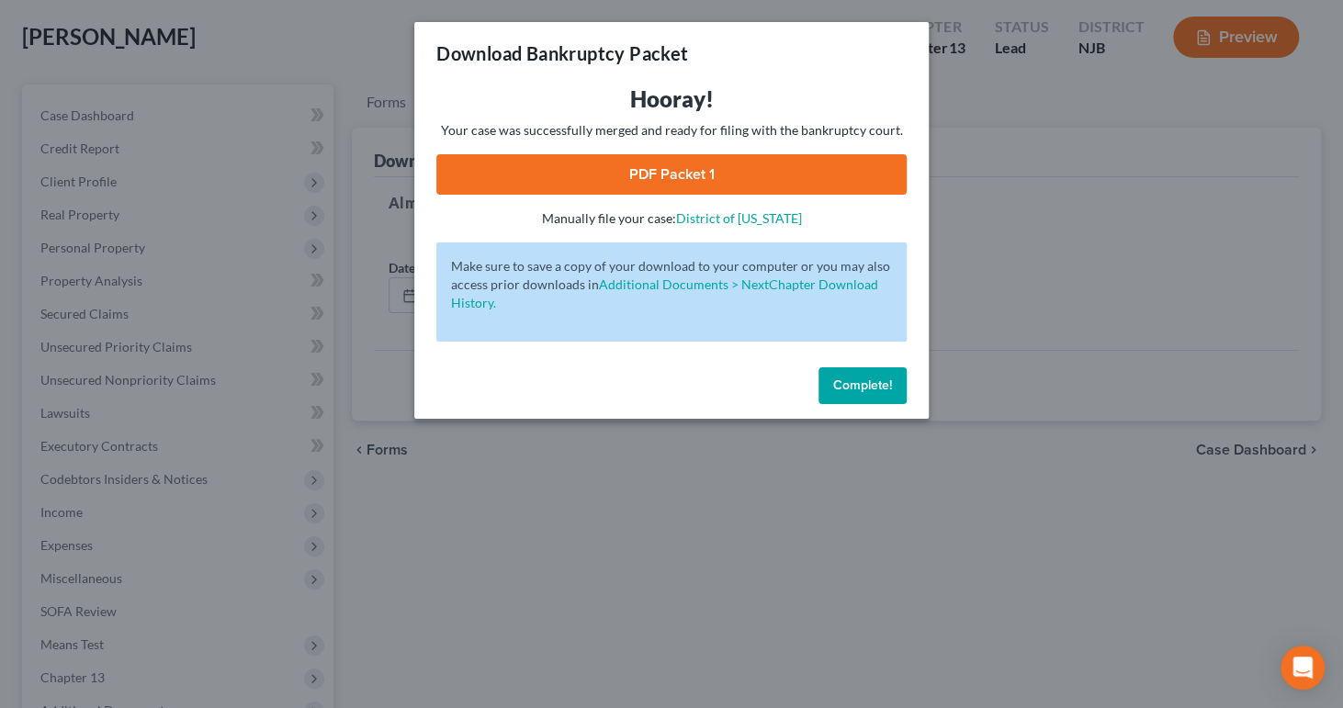
click at [703, 195] on link "PDF Packet 1" at bounding box center [671, 174] width 470 height 40
drag, startPoint x: 890, startPoint y: 479, endPoint x: 873, endPoint y: 470, distance: 19.3
click at [890, 393] on span "Complete!" at bounding box center [862, 386] width 59 height 16
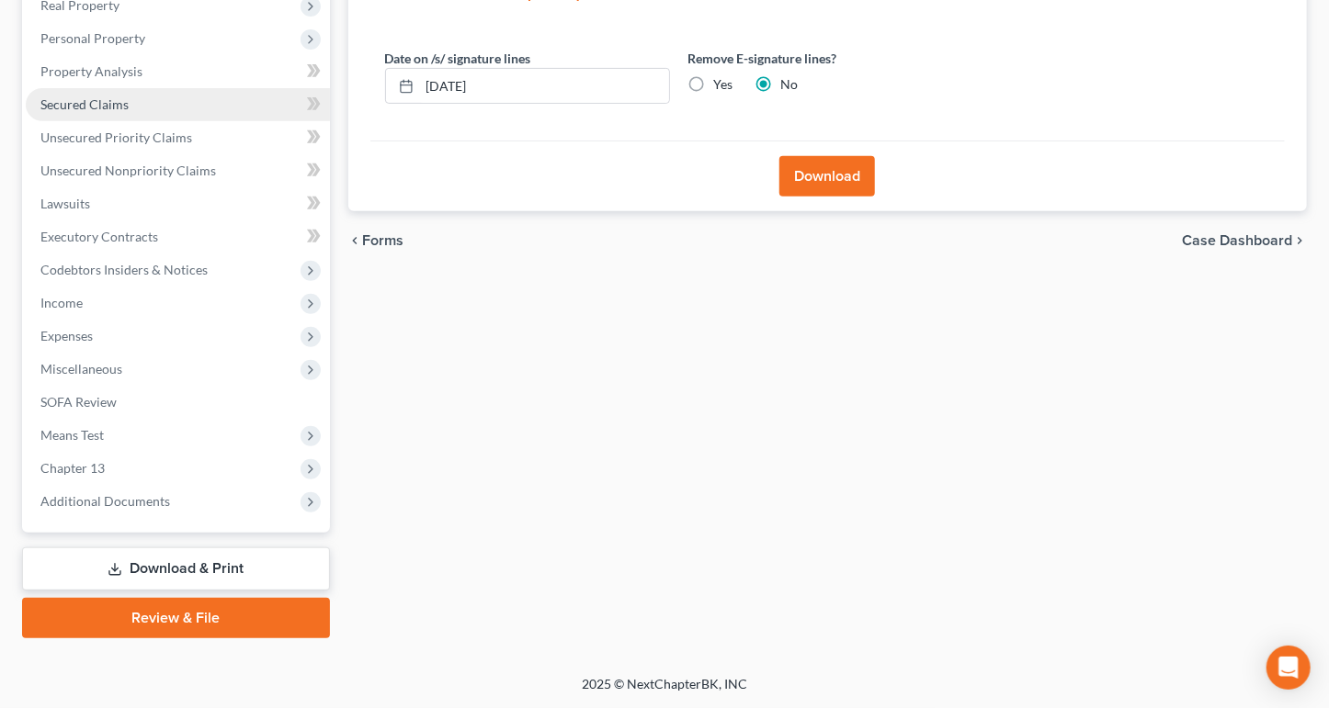
scroll to position [368, 0]
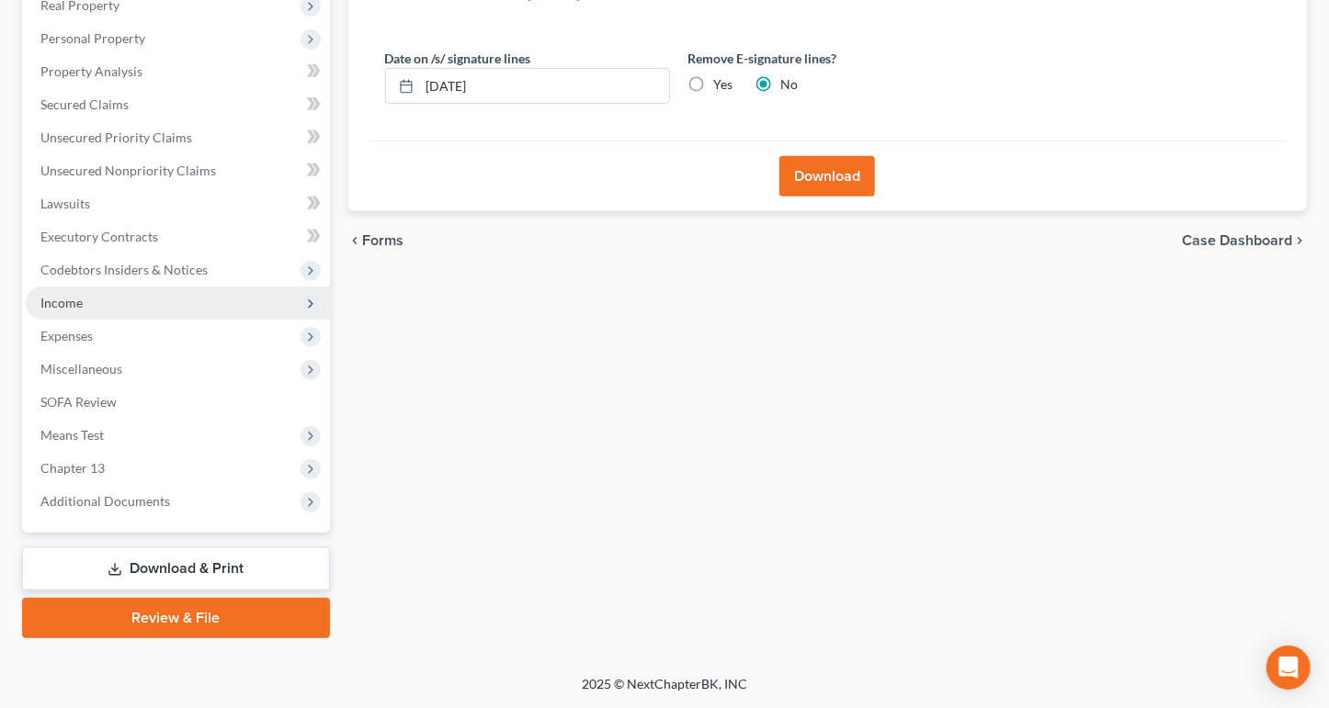
click at [113, 320] on span "Income" at bounding box center [178, 303] width 304 height 33
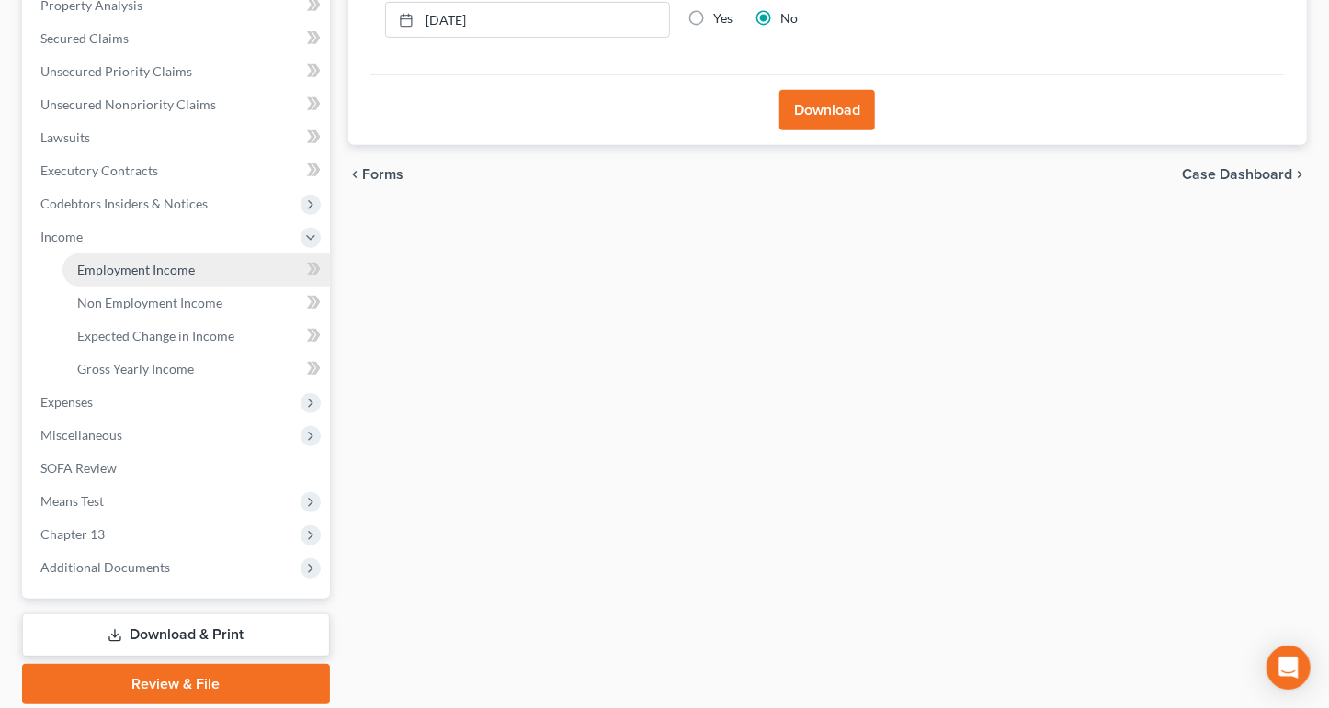
click at [131, 278] on span "Employment Income" at bounding box center [136, 270] width 118 height 16
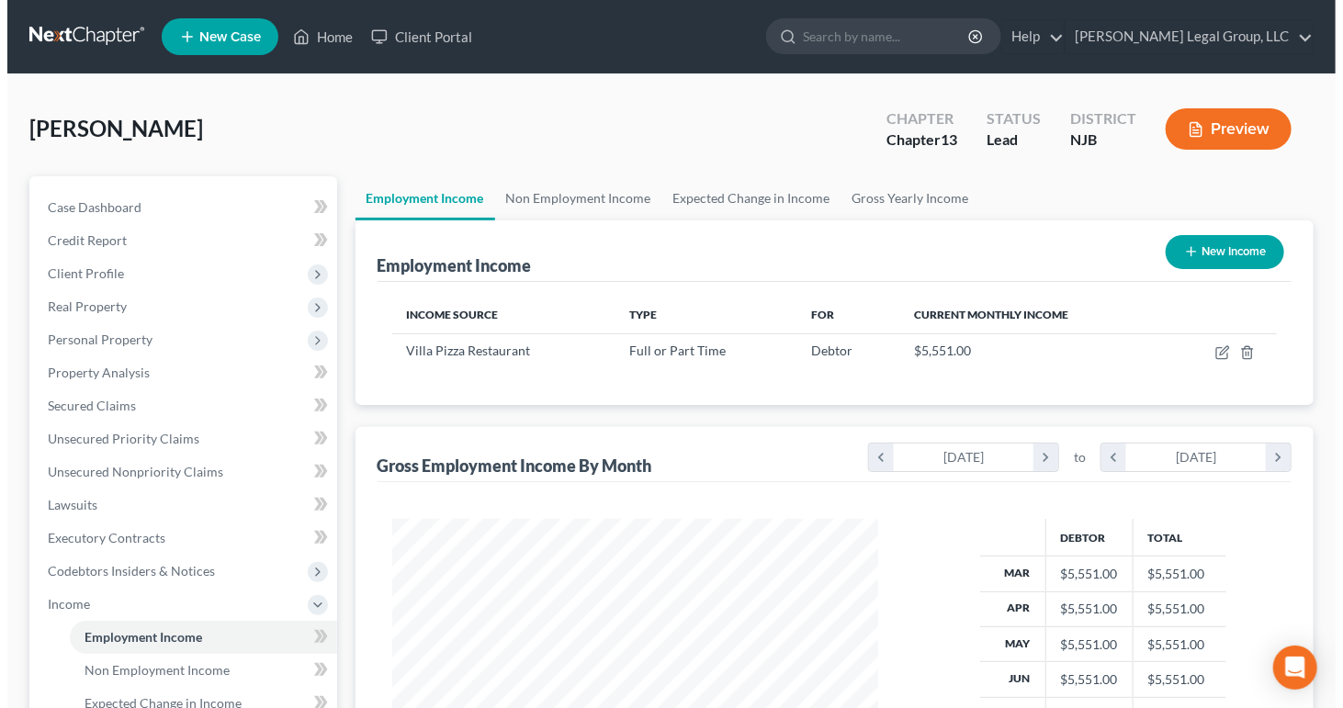
scroll to position [408, 522]
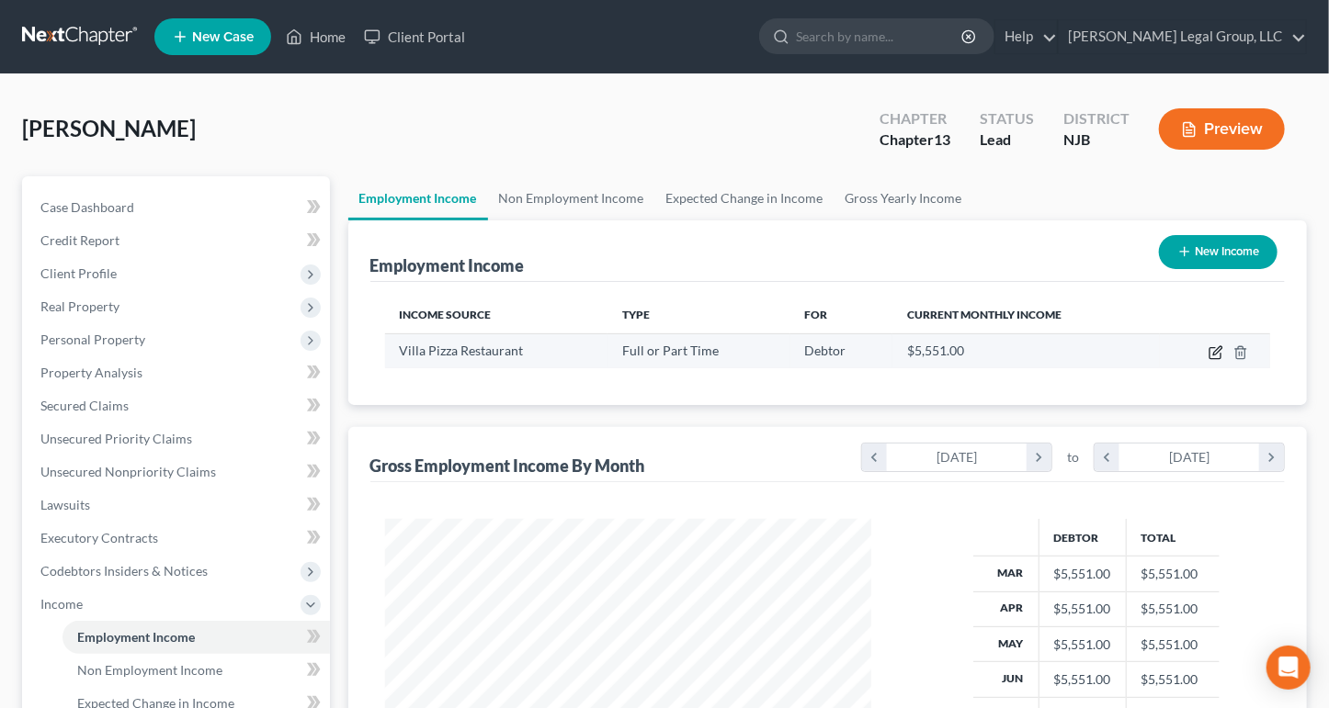
click at [1209, 359] on icon "button" at bounding box center [1214, 353] width 11 height 11
select select "0"
select select "33"
select select "3"
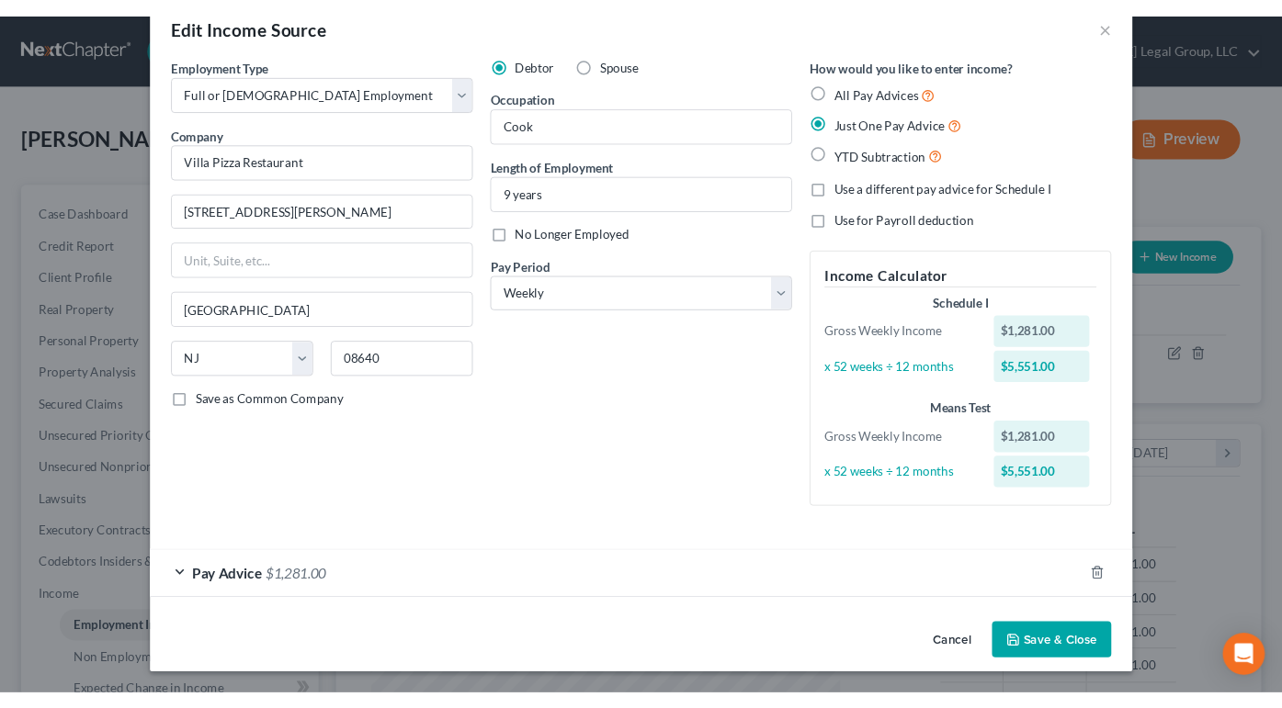
scroll to position [222, 0]
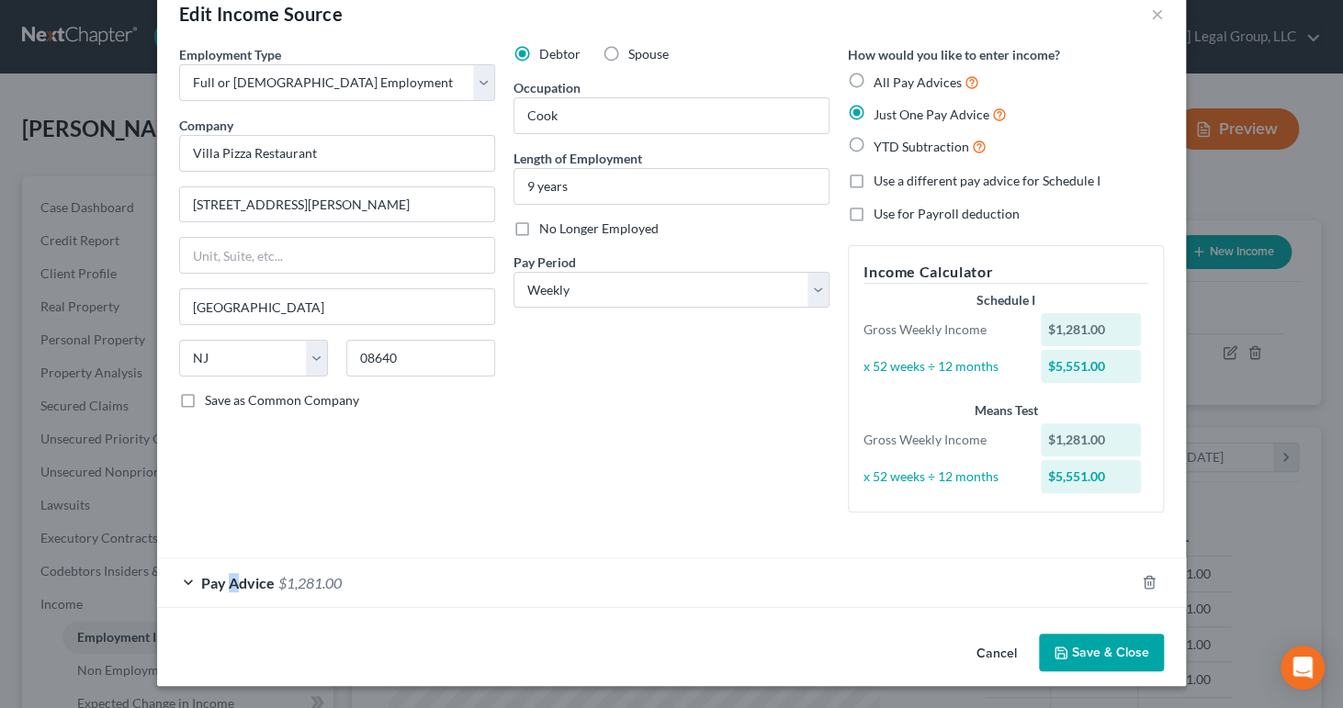
click at [201, 574] on span "Pay Advice" at bounding box center [238, 582] width 74 height 17
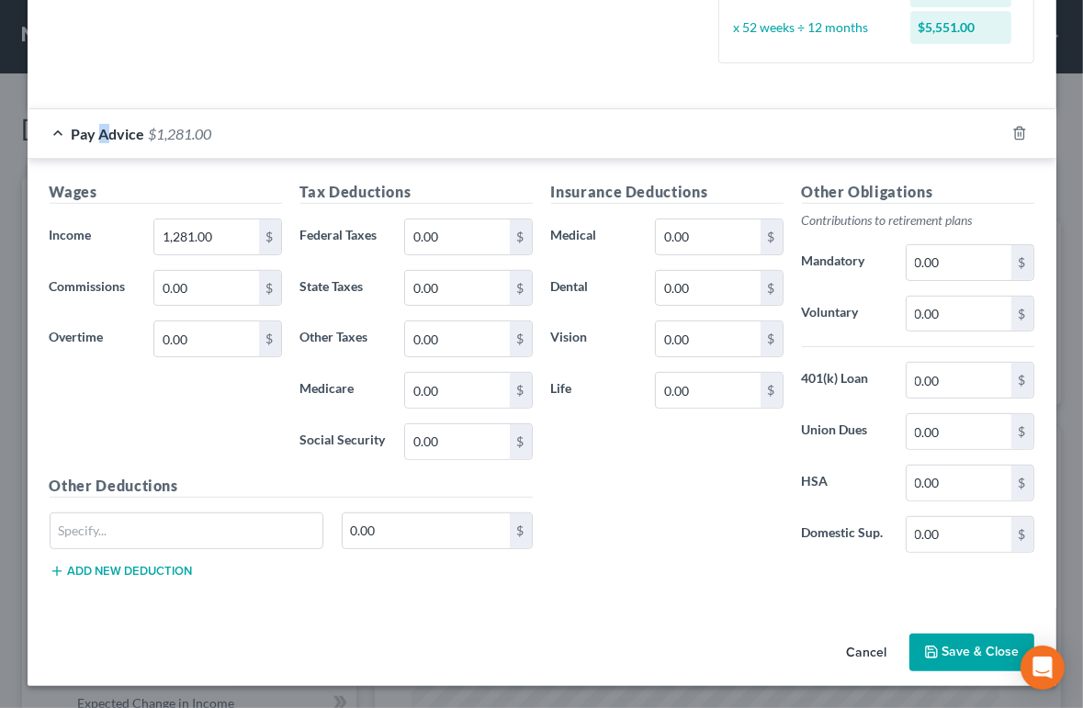
scroll to position [682, 0]
click at [430, 255] on input "0.00" at bounding box center [457, 237] width 104 height 35
type input "102.08"
click at [423, 459] on input "0.00" at bounding box center [457, 442] width 104 height 35
type input "100.00"
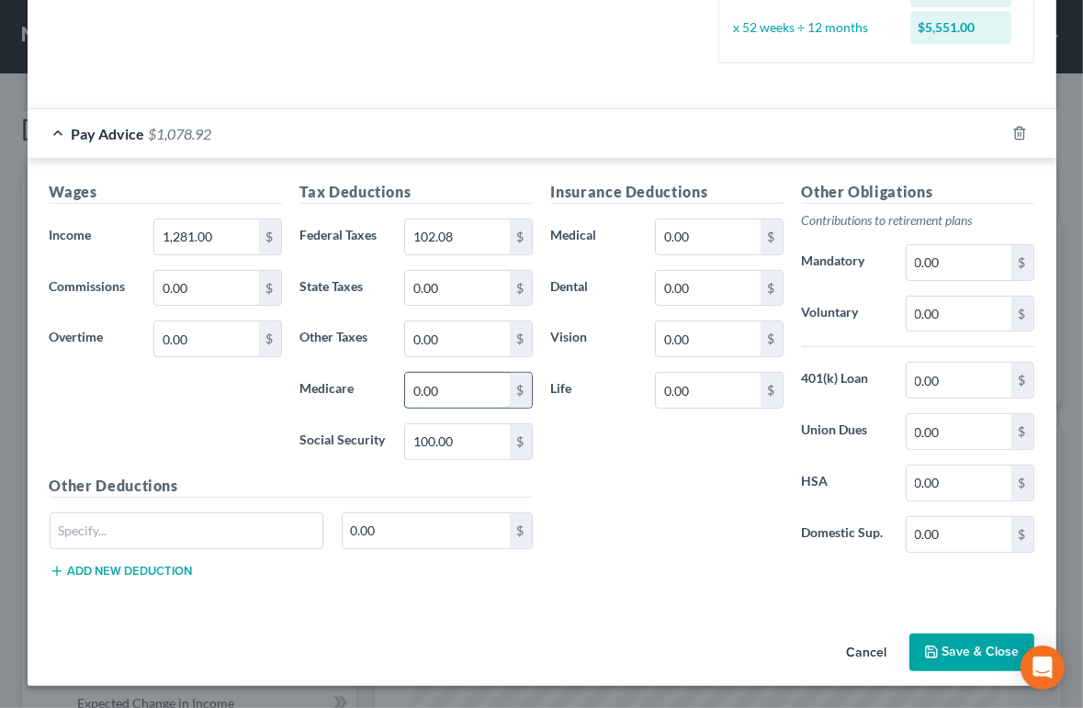
click at [462, 408] on input "0.00" at bounding box center [457, 390] width 104 height 35
type input "23.38"
click at [301, 460] on label "Social Security" at bounding box center [343, 442] width 105 height 37
click at [458, 92] on form "Employment Type * Select Full or Part Time Employment Self Employment Company *…" at bounding box center [542, 102] width 985 height 1013
click at [459, 306] on input "0.00" at bounding box center [457, 288] width 104 height 35
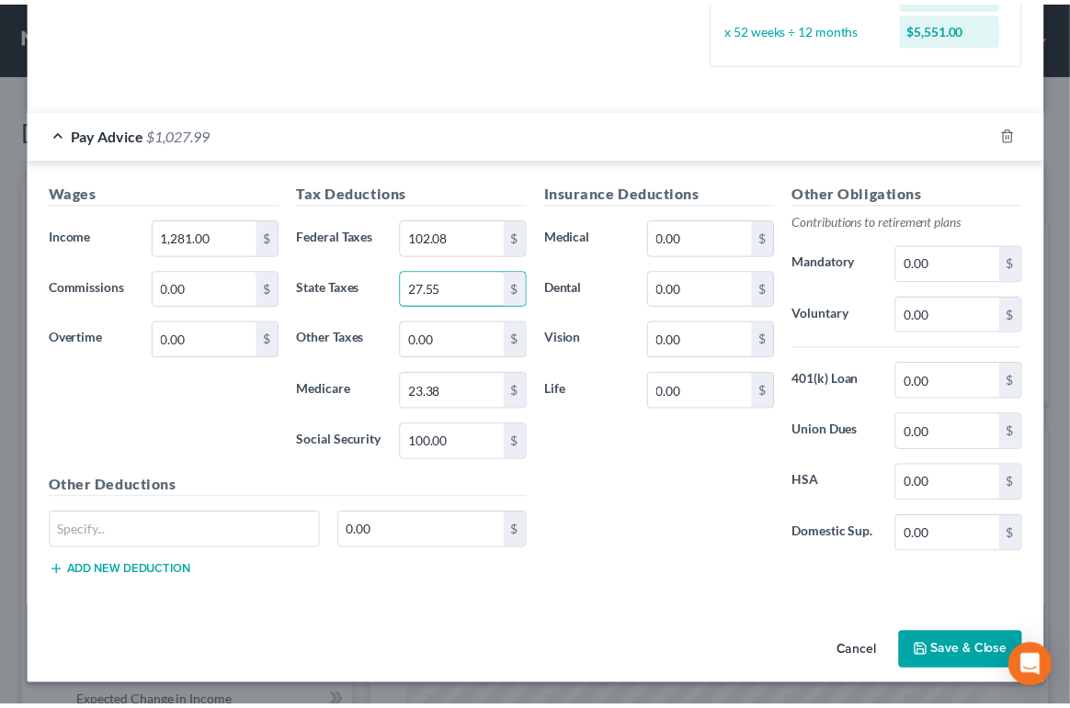
scroll to position [866, 0]
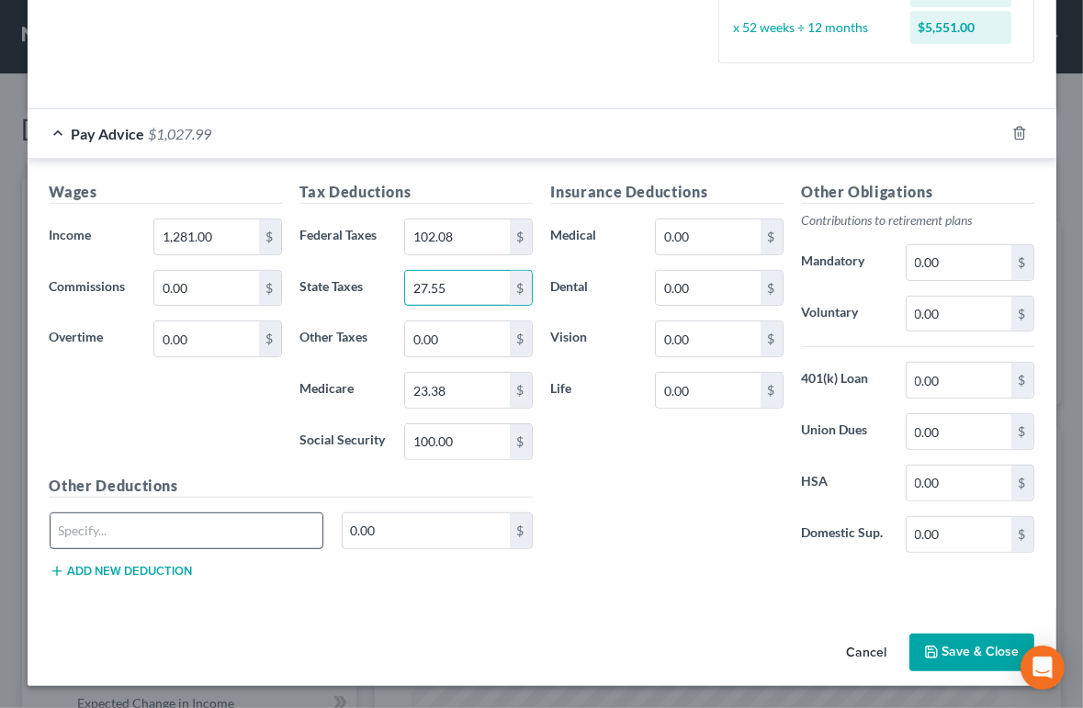
type input "27.55"
click at [133, 514] on input "text" at bounding box center [187, 531] width 273 height 35
type input "UI/WF/SWF"
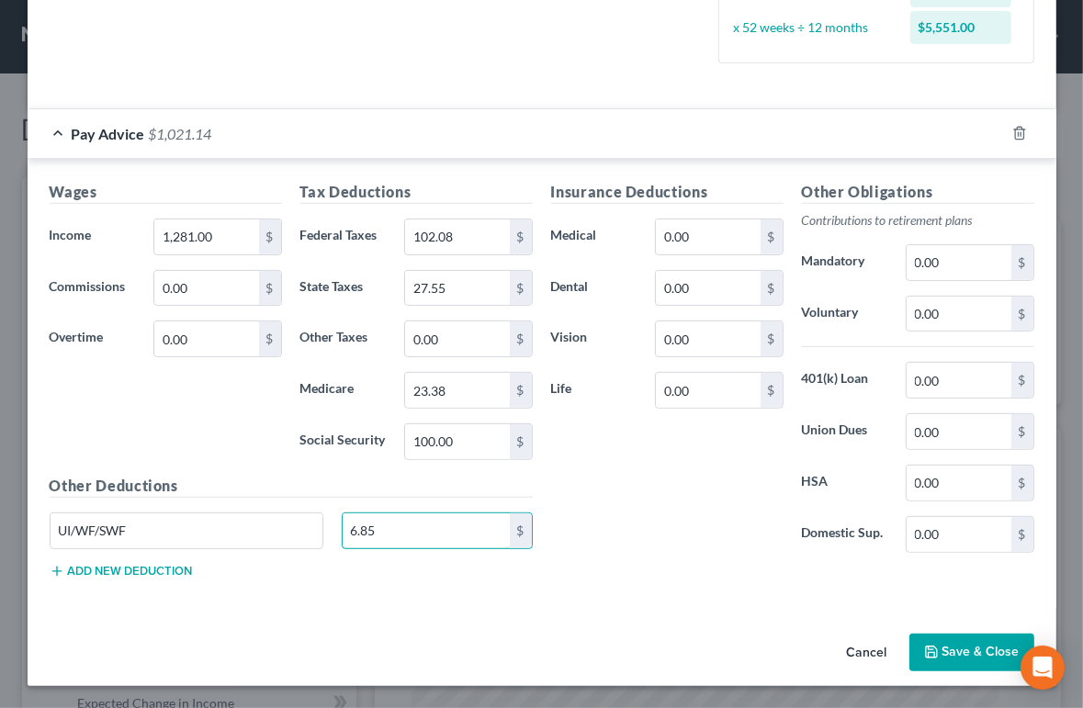
type input "6.85"
click at [950, 662] on button "Save & Close" at bounding box center [972, 653] width 125 height 39
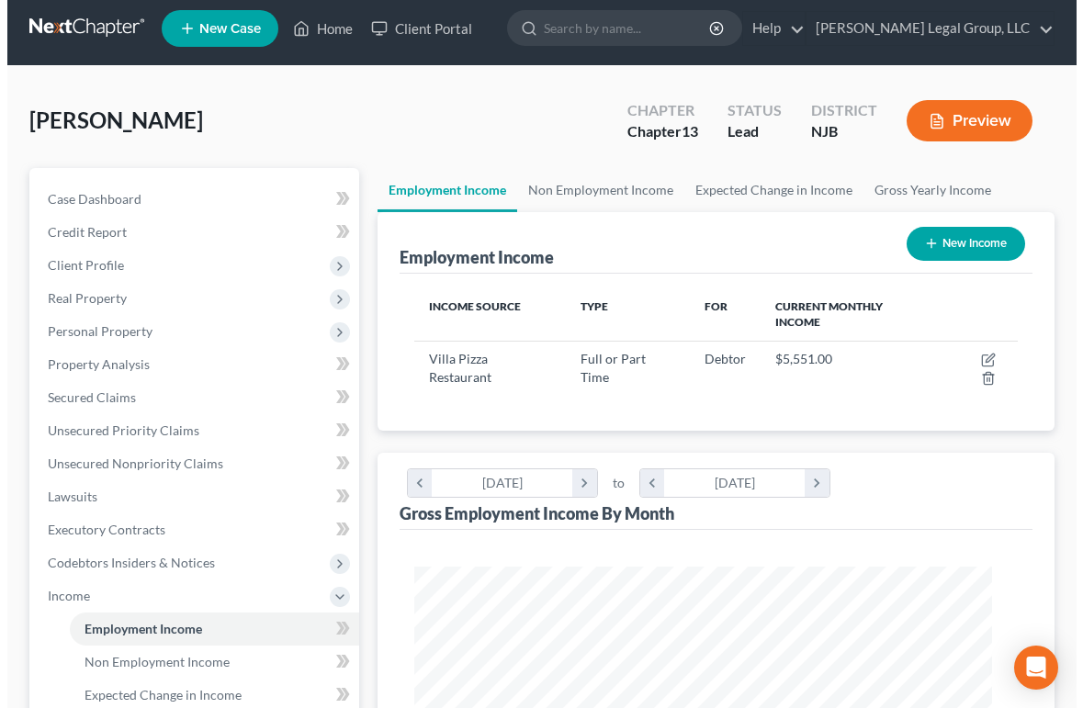
scroll to position [0, 0]
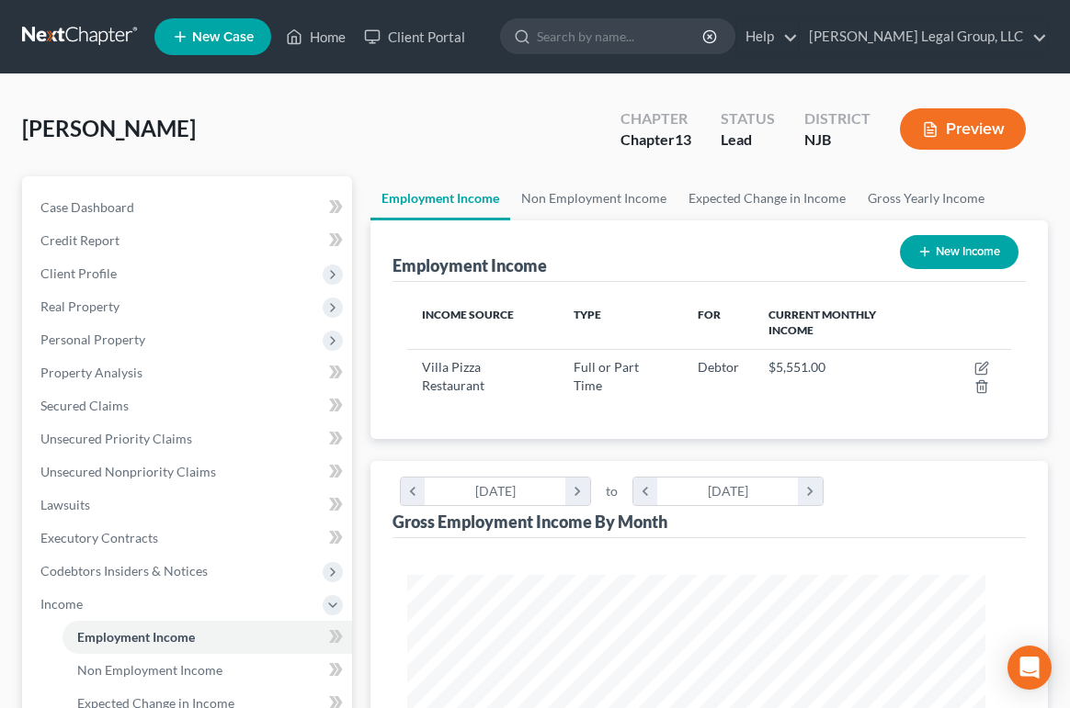
click at [926, 150] on button "Preview" at bounding box center [963, 128] width 126 height 41
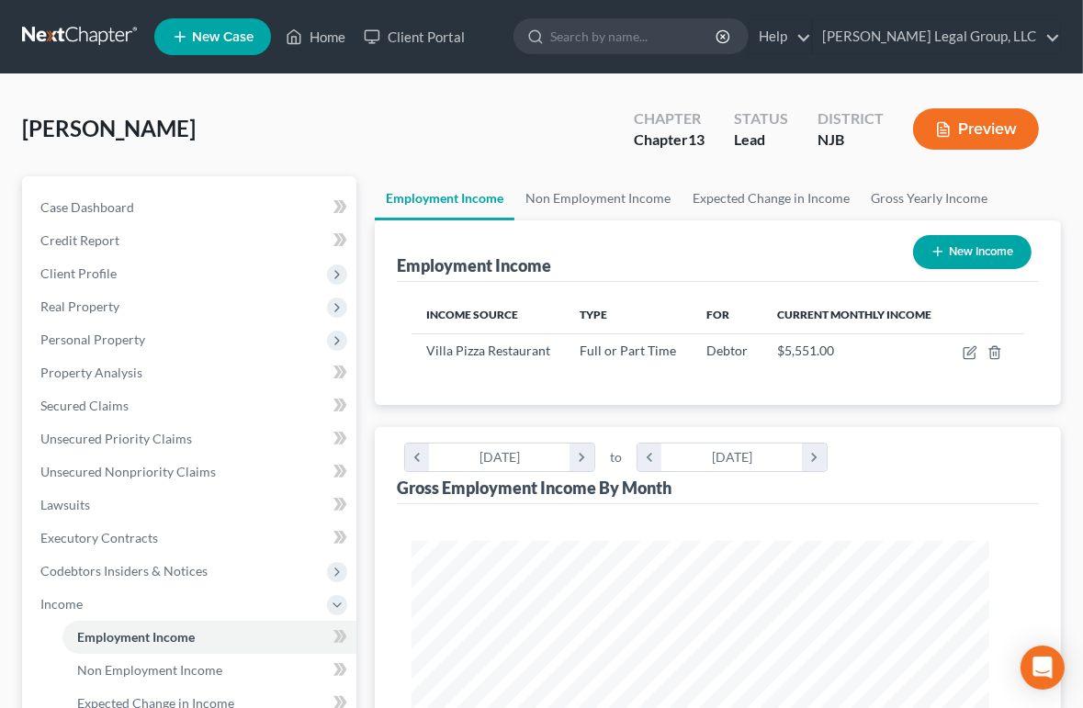
scroll to position [293, 625]
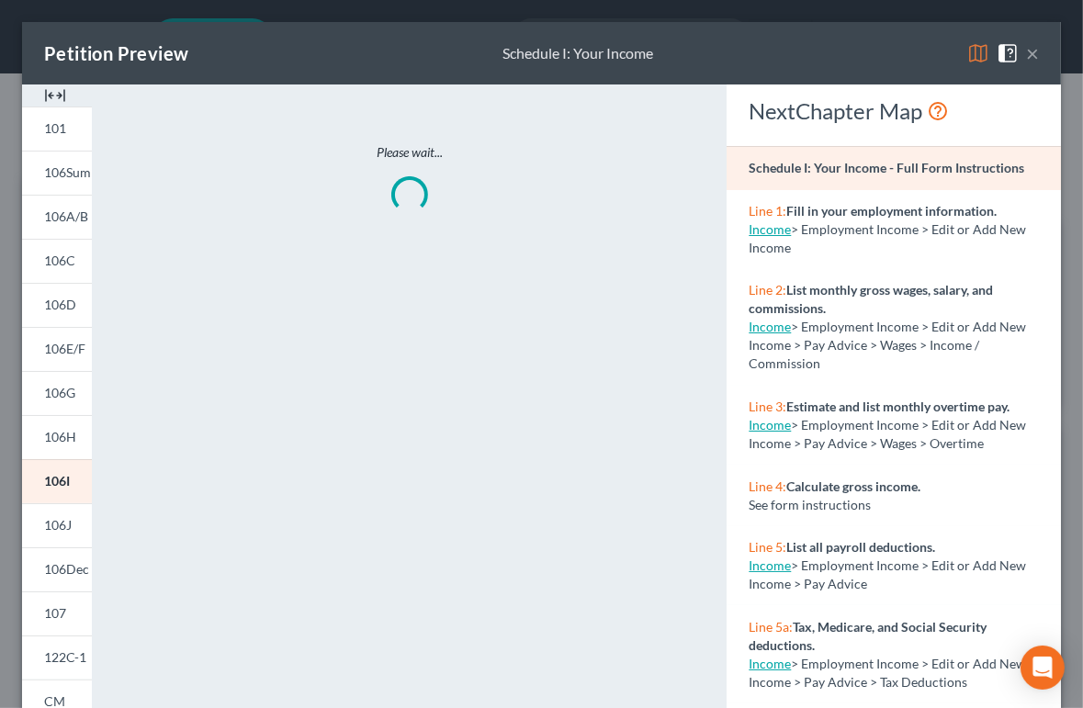
click at [968, 64] on img at bounding box center [979, 53] width 22 height 22
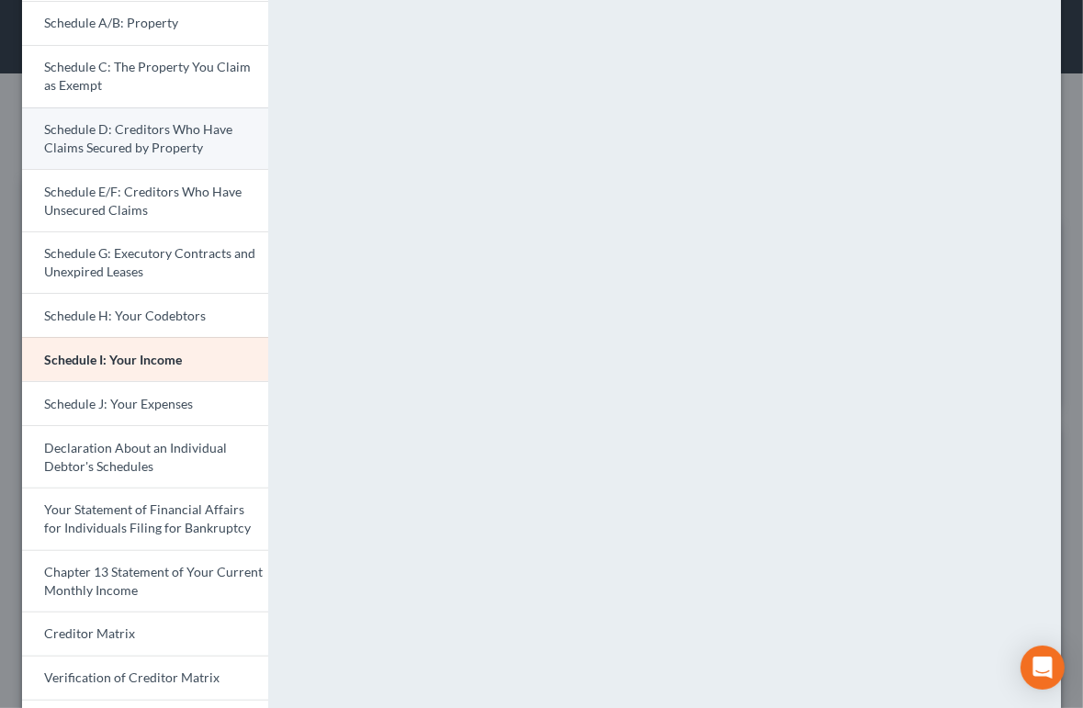
scroll to position [276, 0]
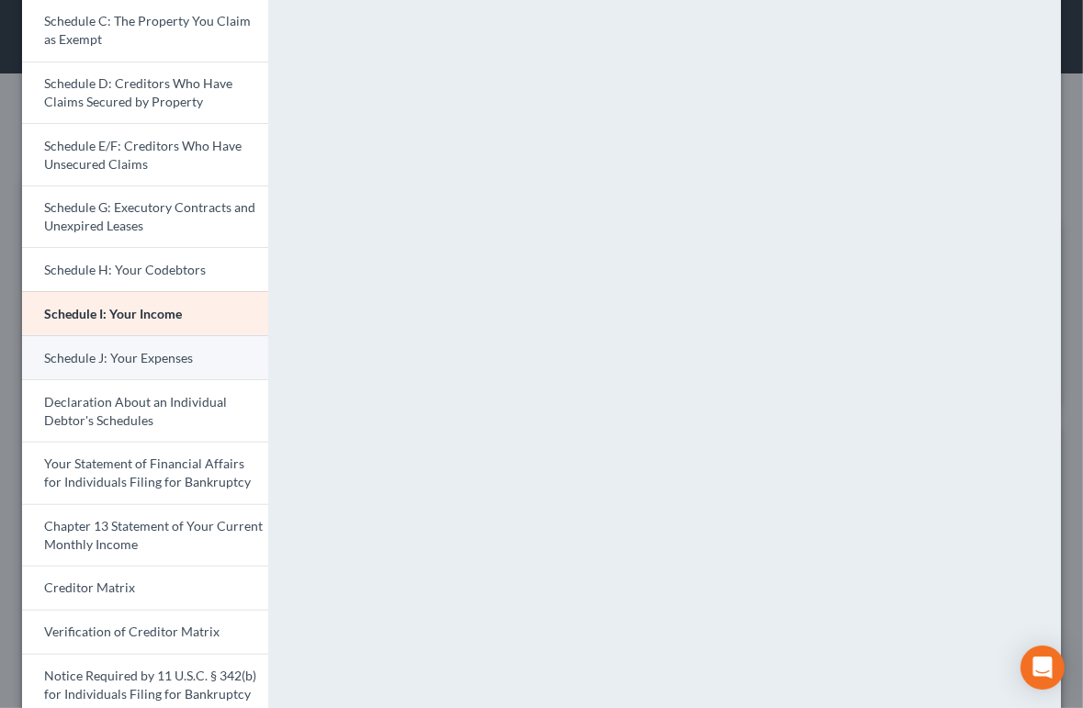
click at [122, 366] on span "Schedule J: Your Expenses" at bounding box center [118, 358] width 149 height 16
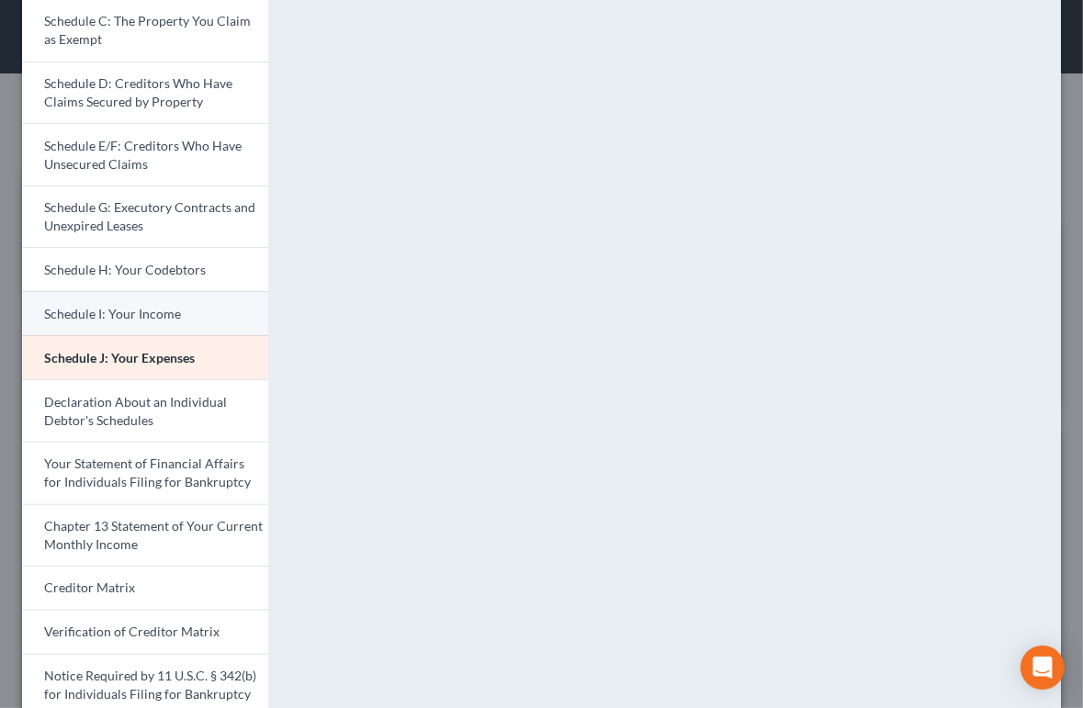
click at [181, 322] on span "Schedule I: Your Income" at bounding box center [112, 314] width 137 height 16
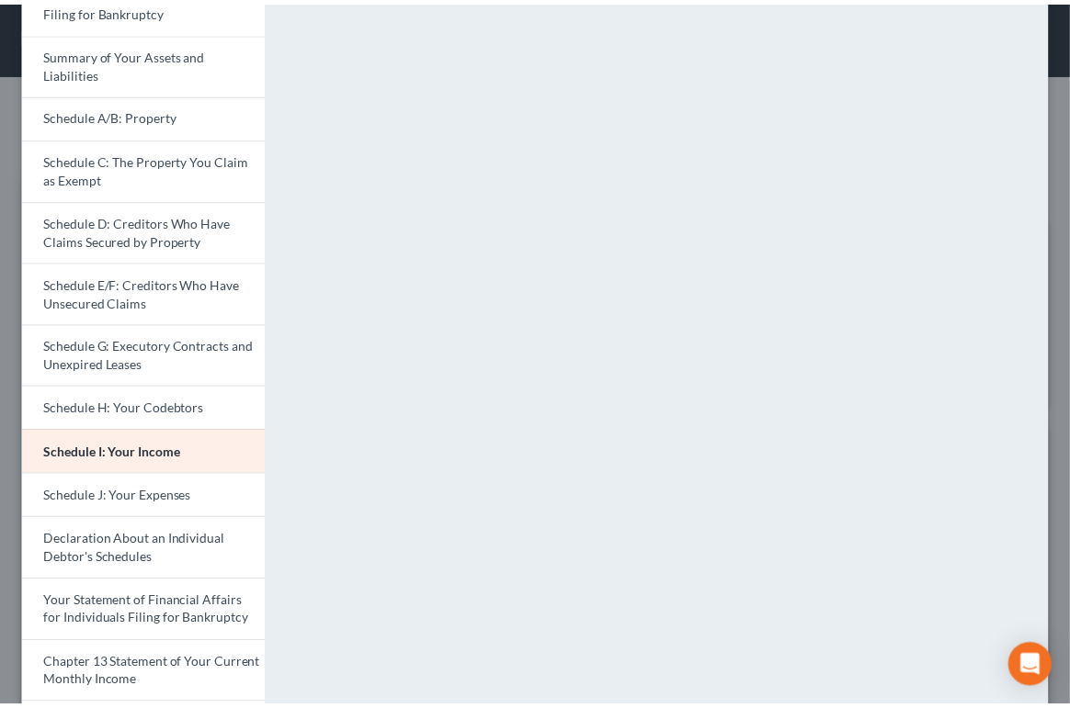
scroll to position [0, 0]
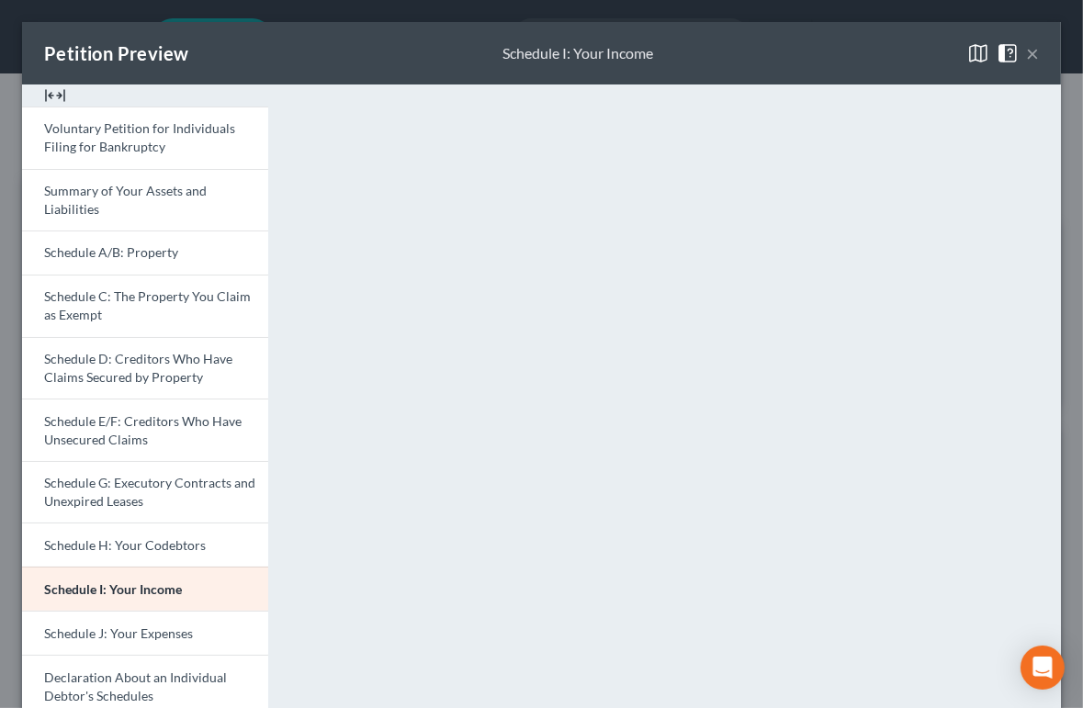
drag, startPoint x: 1003, startPoint y: 65, endPoint x: 994, endPoint y: 71, distance: 10.7
click at [1026, 64] on button "×" at bounding box center [1032, 53] width 13 height 22
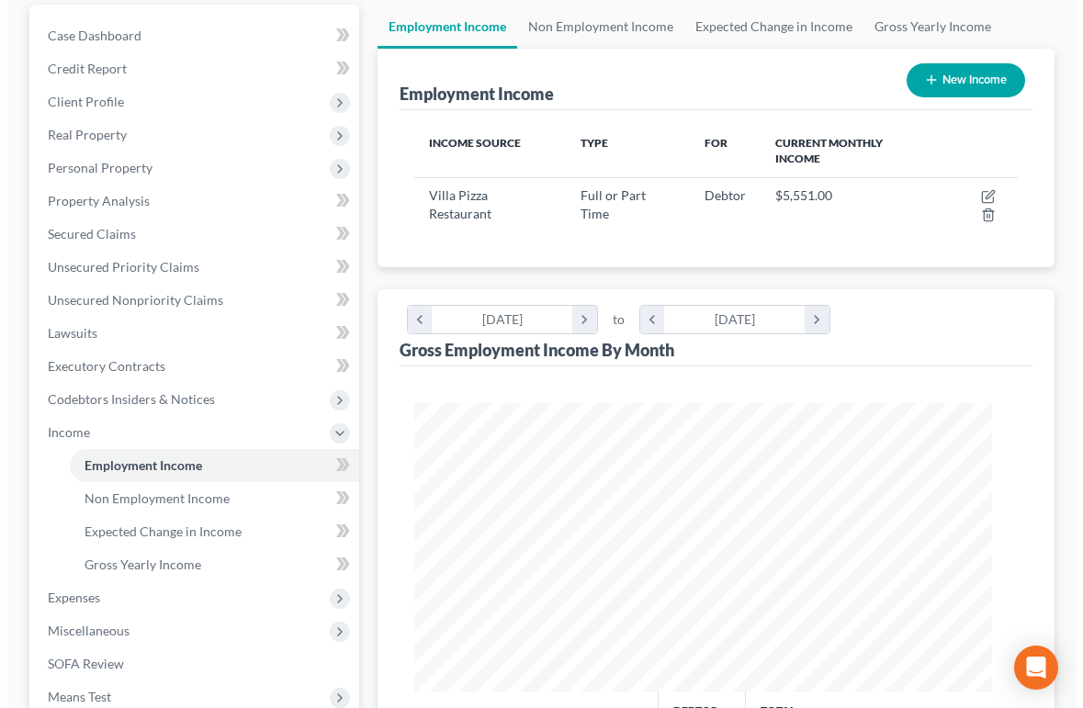
scroll to position [184, 0]
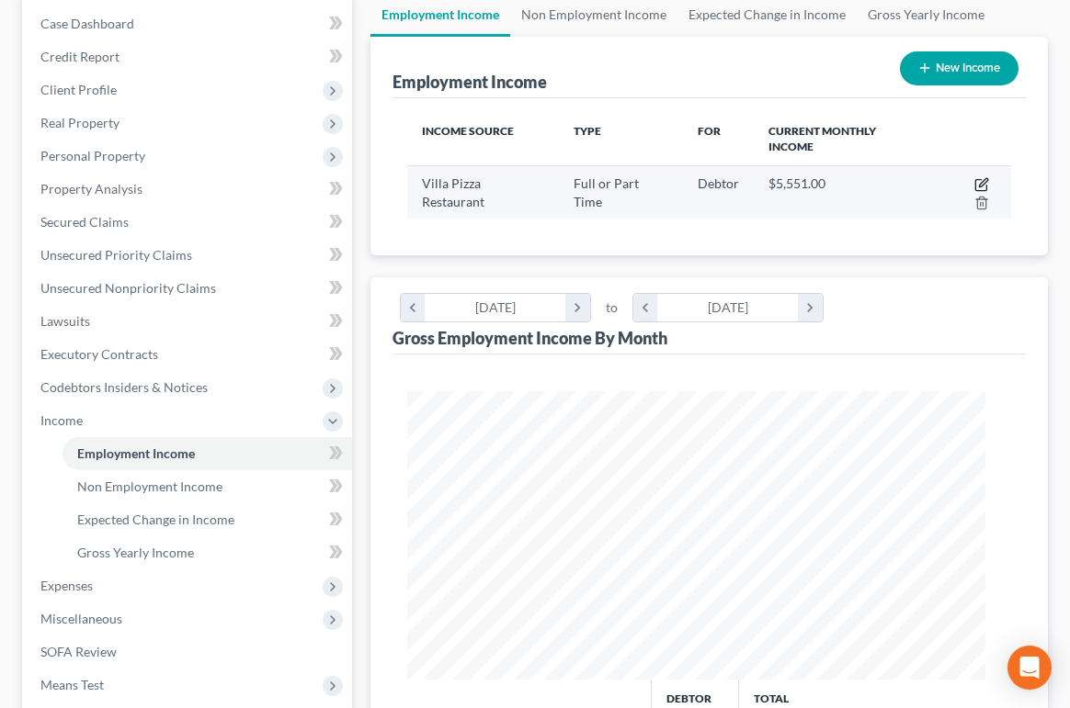
click at [974, 192] on icon "button" at bounding box center [981, 184] width 15 height 15
select select "0"
select select "33"
select select "3"
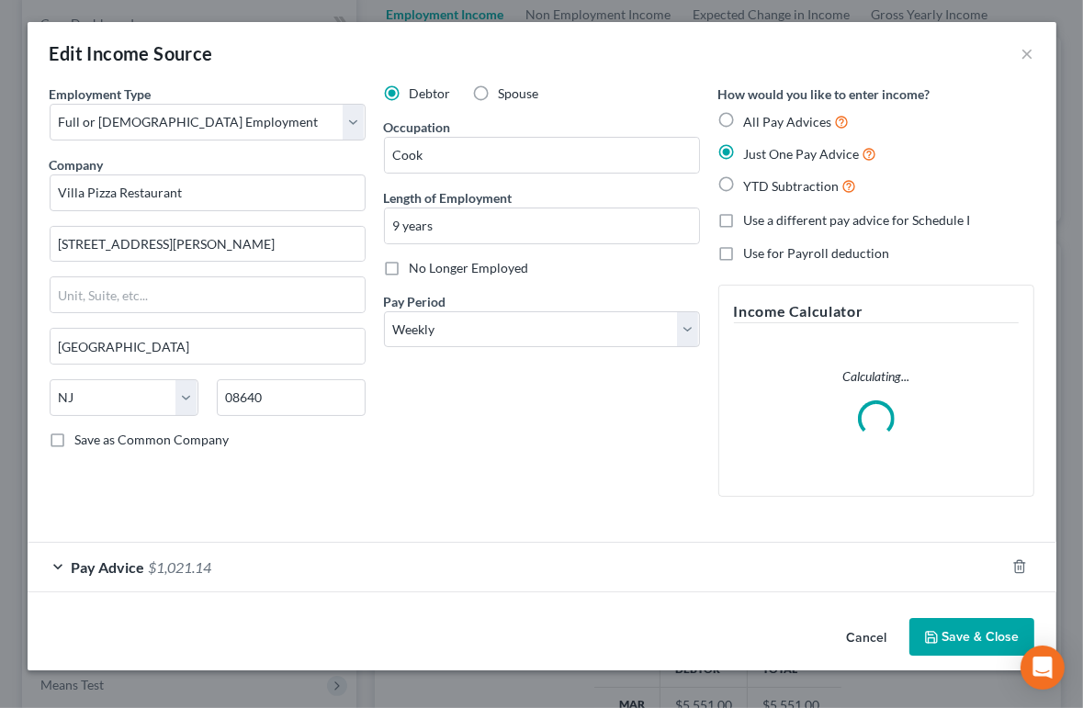
scroll to position [176, 0]
click at [54, 558] on div "Pay Advice $1,021.14" at bounding box center [517, 567] width 978 height 49
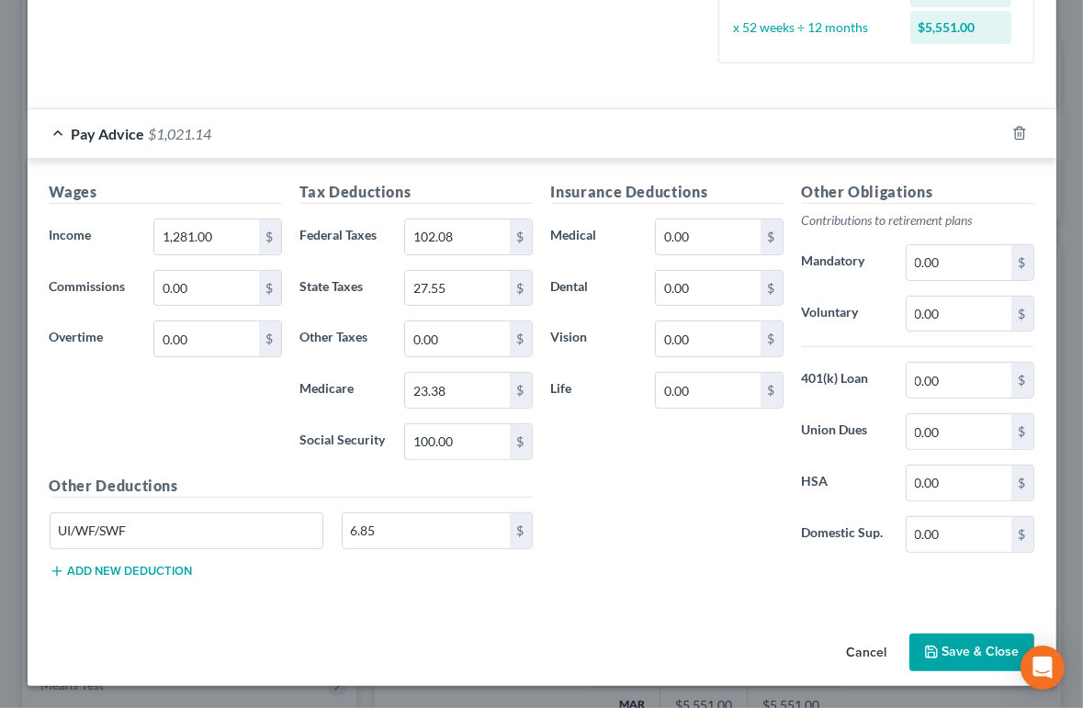
scroll to position [728, 0]
click at [232, 233] on input "1,281.00" at bounding box center [206, 237] width 104 height 35
click at [434, 230] on input "102.08" at bounding box center [457, 237] width 104 height 35
click at [434, 229] on input "102.08" at bounding box center [457, 237] width 104 height 35
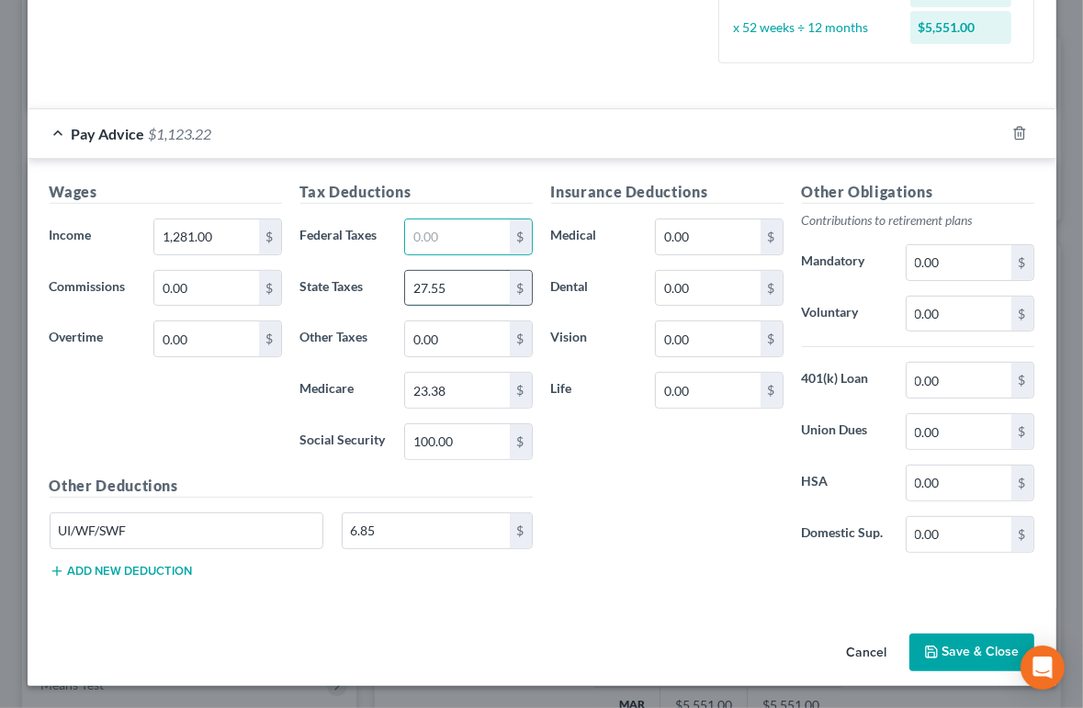
click at [438, 306] on input "27.55" at bounding box center [457, 288] width 104 height 35
click at [442, 408] on input "23.38" at bounding box center [457, 390] width 104 height 35
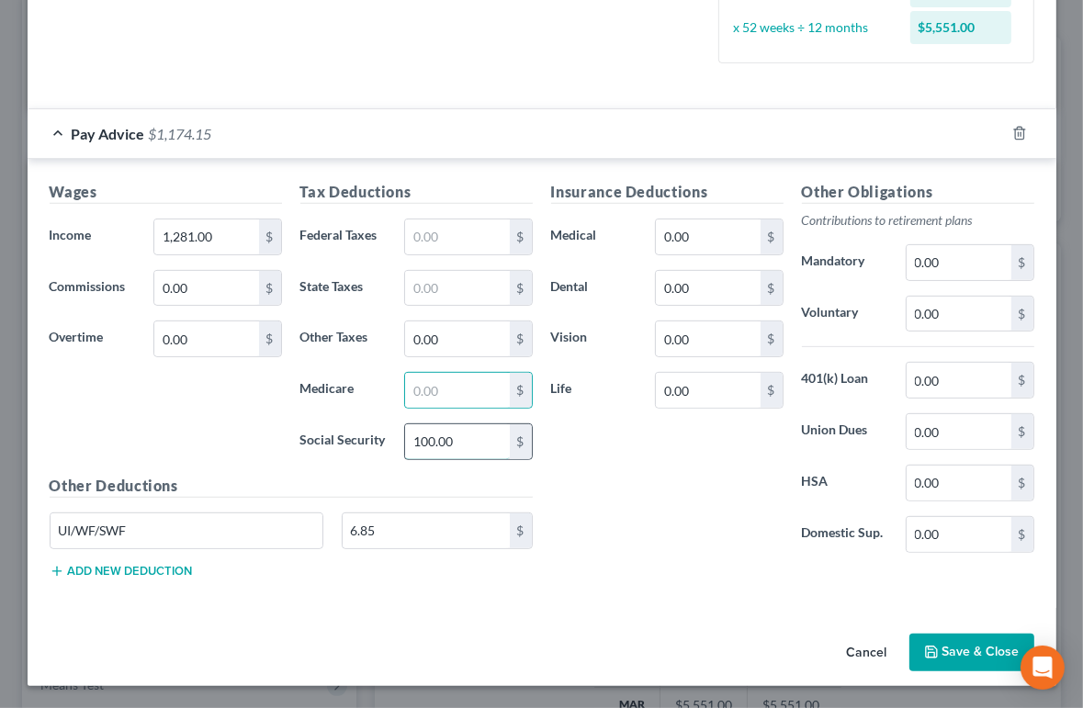
click at [436, 459] on input "100.00" at bounding box center [457, 442] width 104 height 35
click at [361, 514] on input "6.85" at bounding box center [426, 531] width 167 height 35
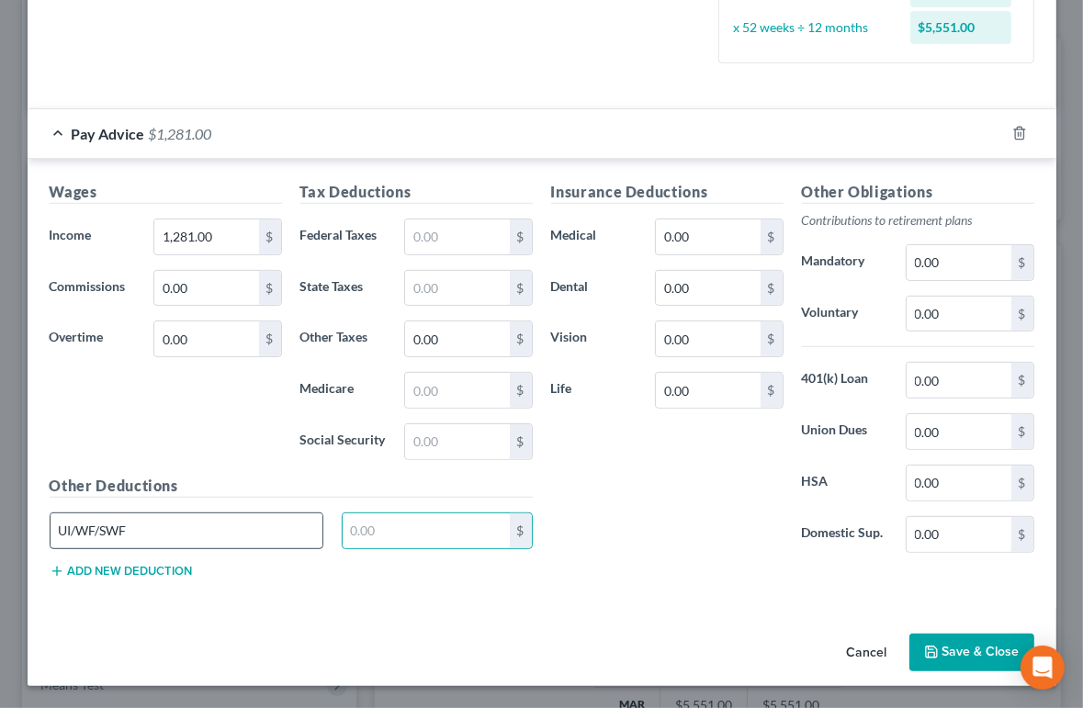
click at [176, 514] on input "UI/WF/SWF" at bounding box center [187, 531] width 273 height 35
click at [629, 436] on div "Insurance Deductions Medical 0.00 $ Dental 0.00 $ Vision 0.00 $ Life 0.00 $" at bounding box center [667, 374] width 251 height 387
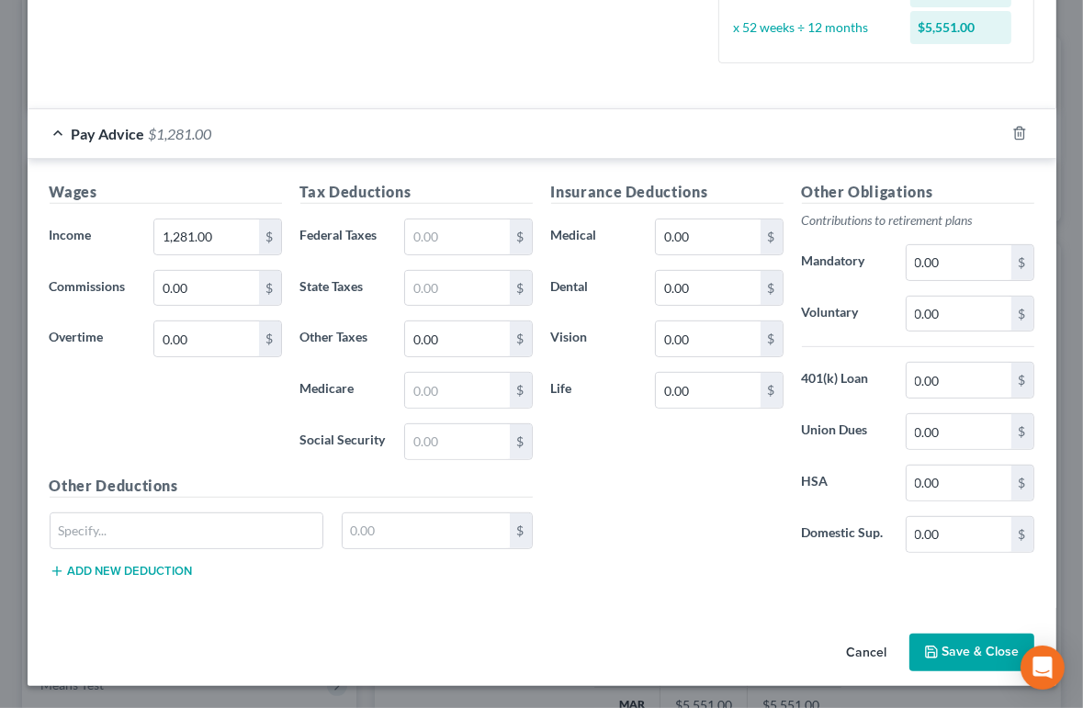
click at [957, 640] on button "Save & Close" at bounding box center [972, 653] width 125 height 39
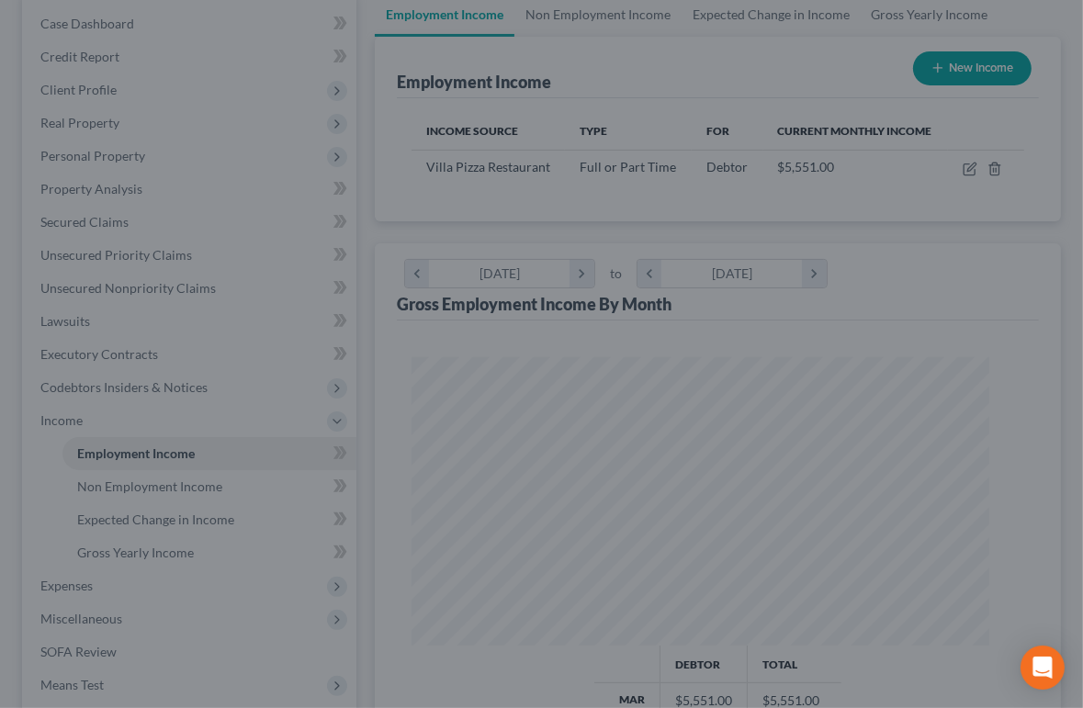
scroll to position [918645, 918319]
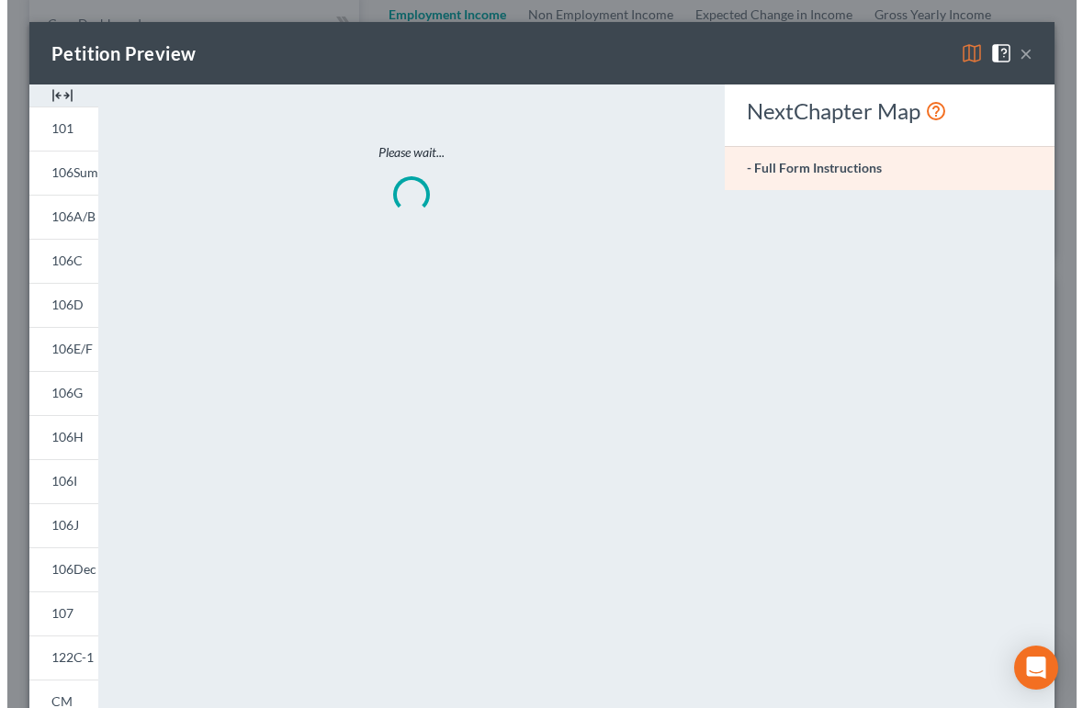
scroll to position [293, 625]
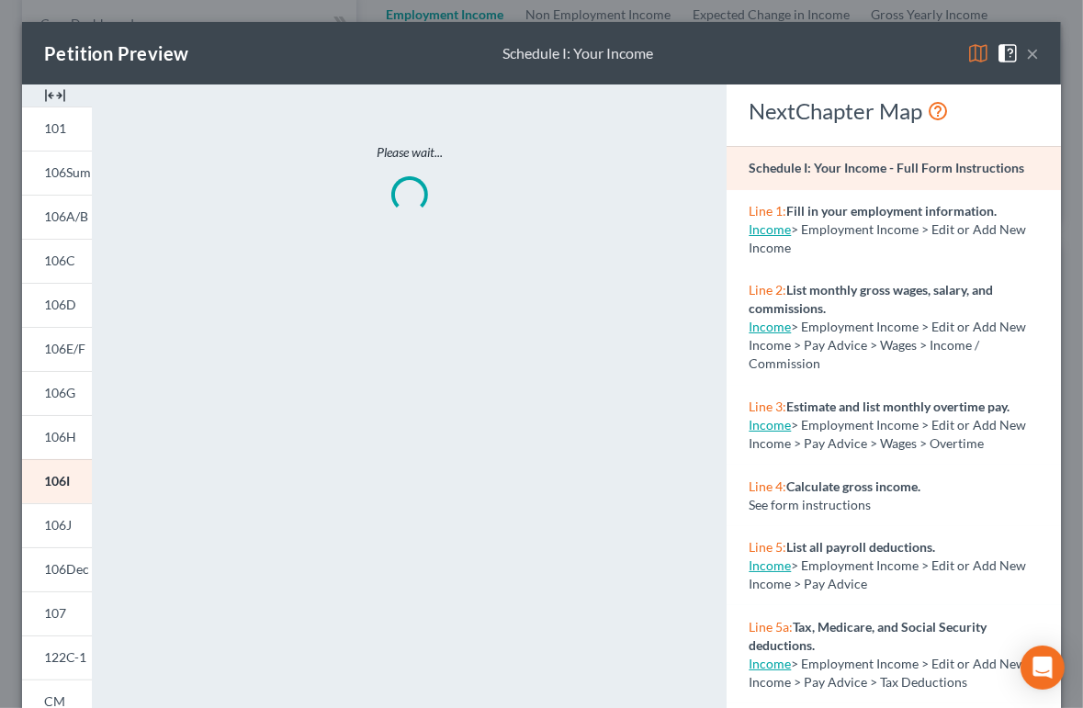
drag, startPoint x: 952, startPoint y: 65, endPoint x: 941, endPoint y: 67, distance: 11.2
click at [968, 64] on img at bounding box center [979, 53] width 22 height 22
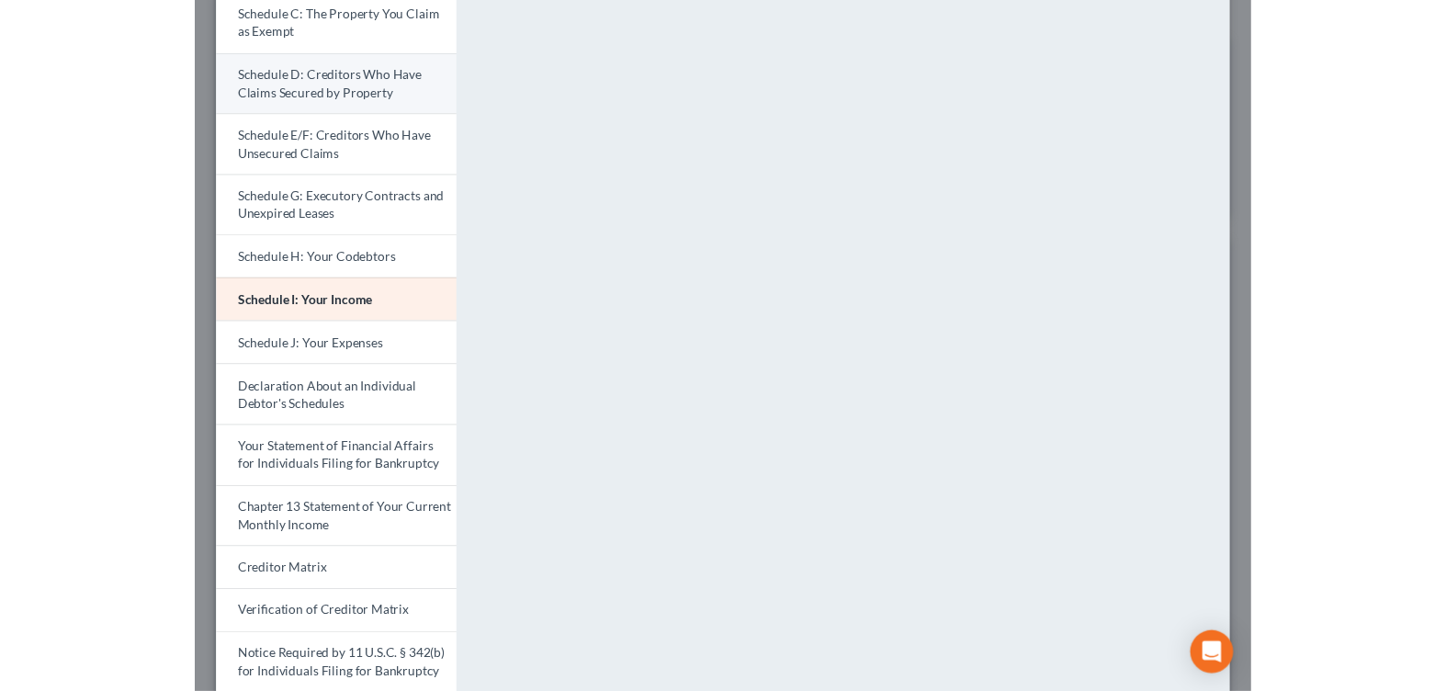
scroll to position [368, 0]
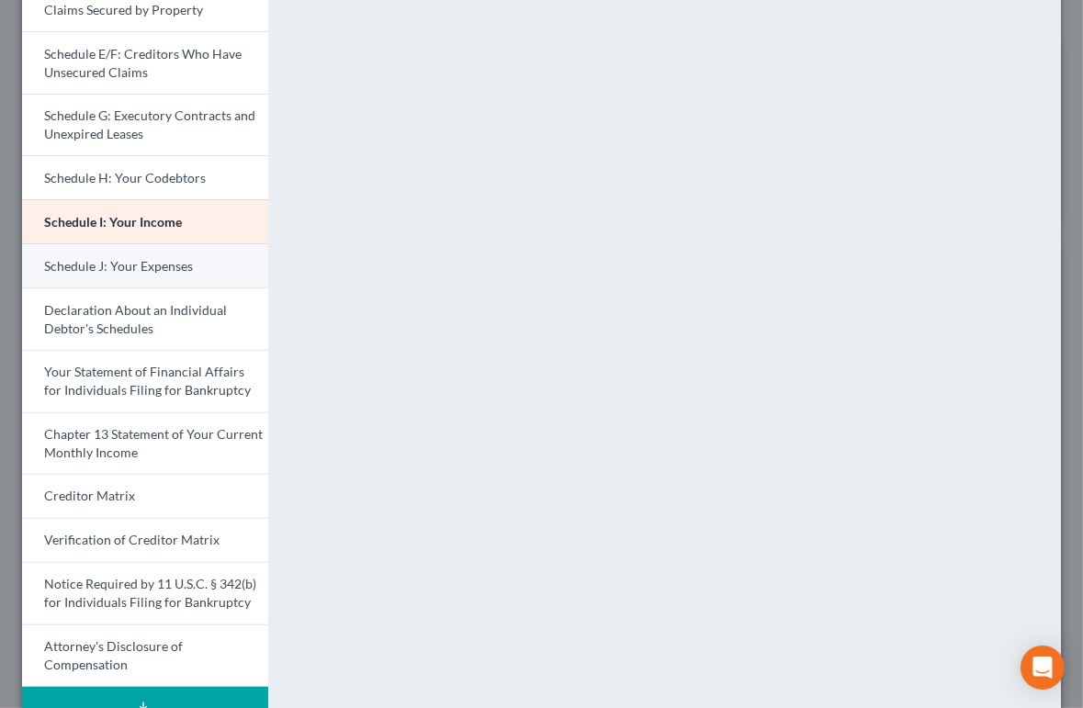
click at [161, 274] on span "Schedule J: Your Expenses" at bounding box center [118, 266] width 149 height 16
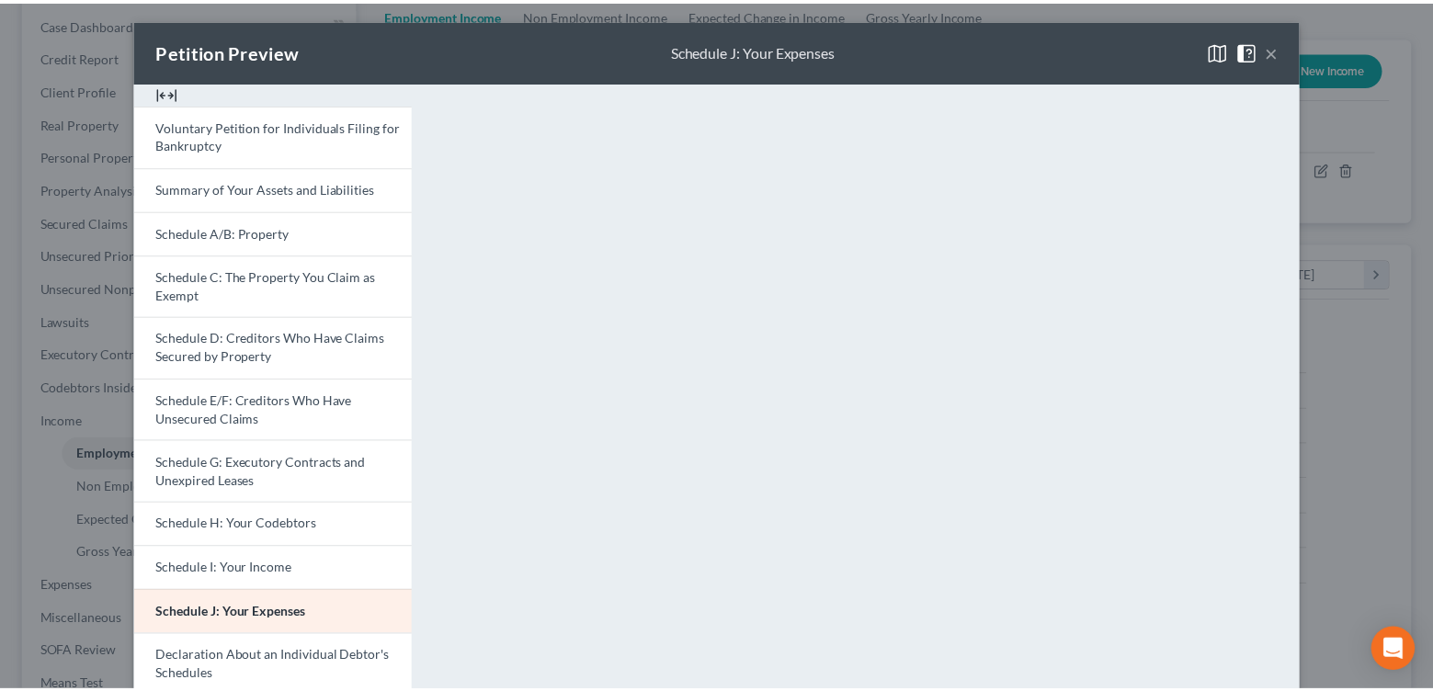
scroll to position [0, 0]
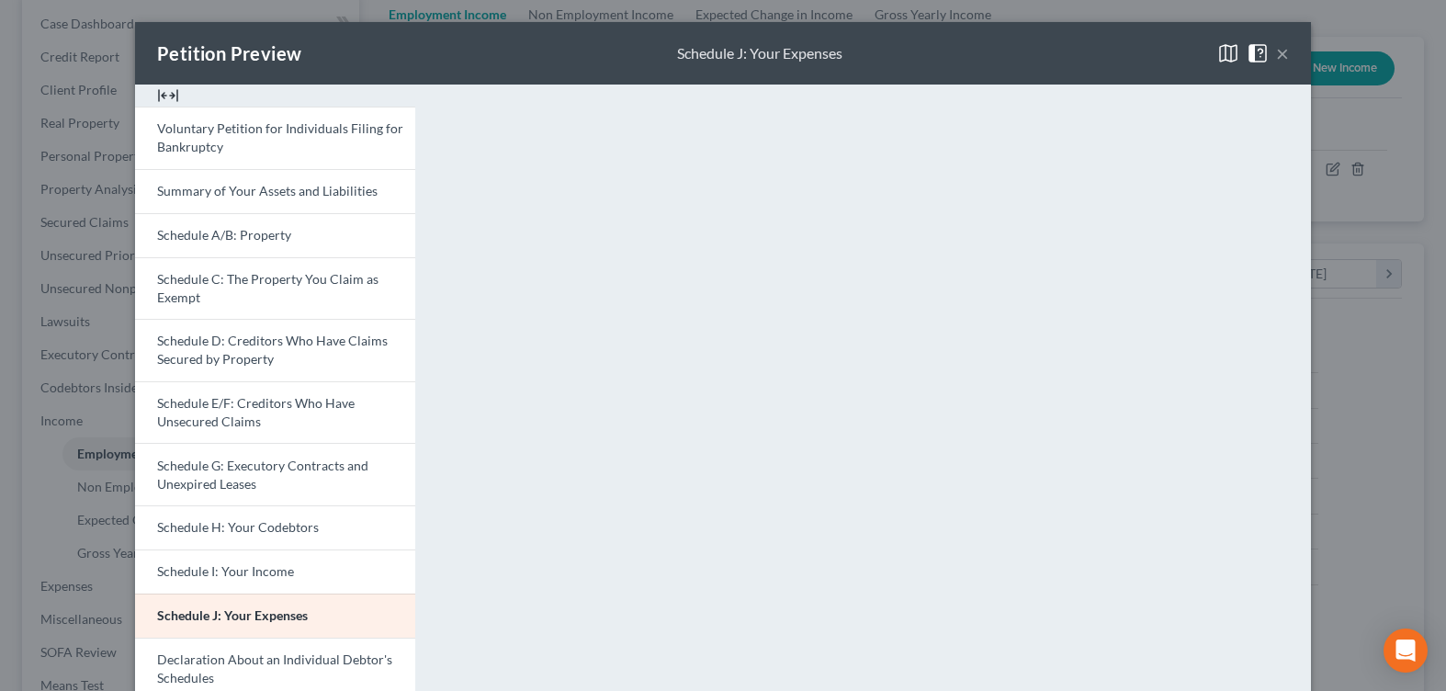
click at [1289, 63] on button "×" at bounding box center [1282, 53] width 13 height 22
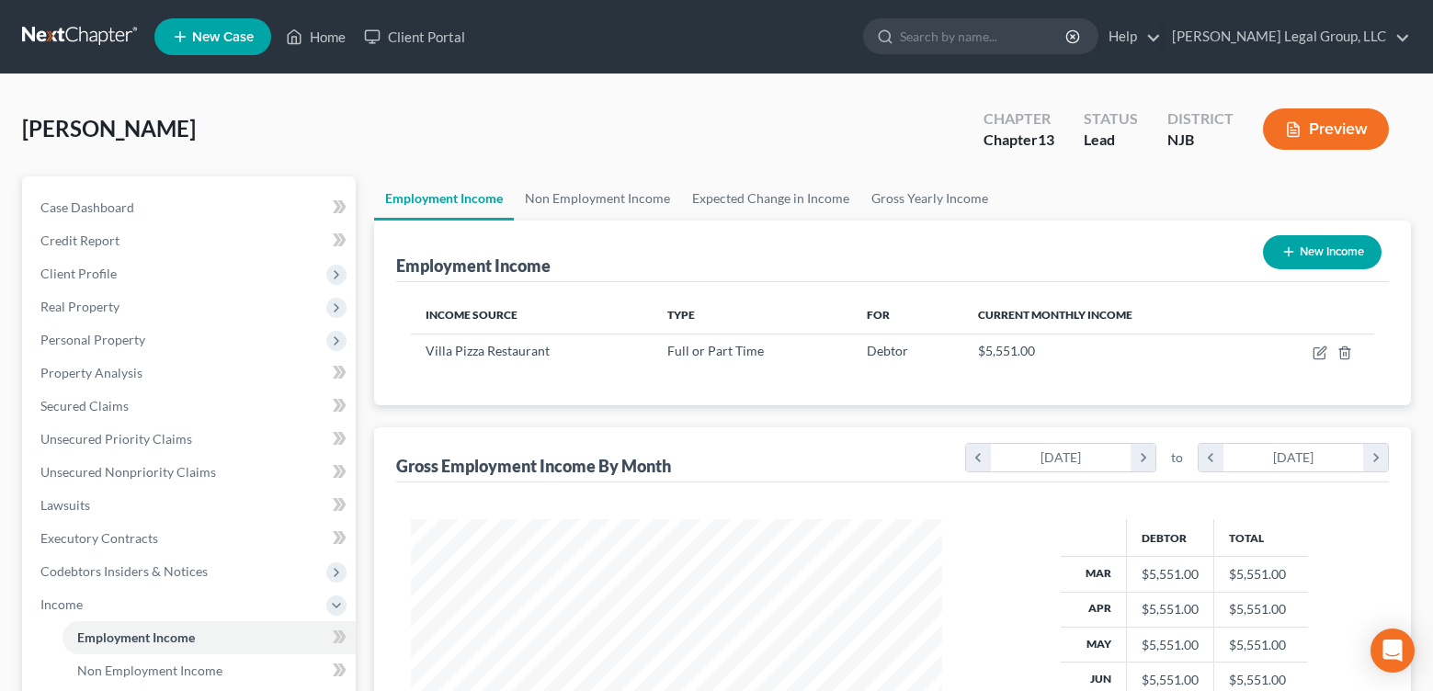
click at [76, 39] on link at bounding box center [81, 36] width 118 height 33
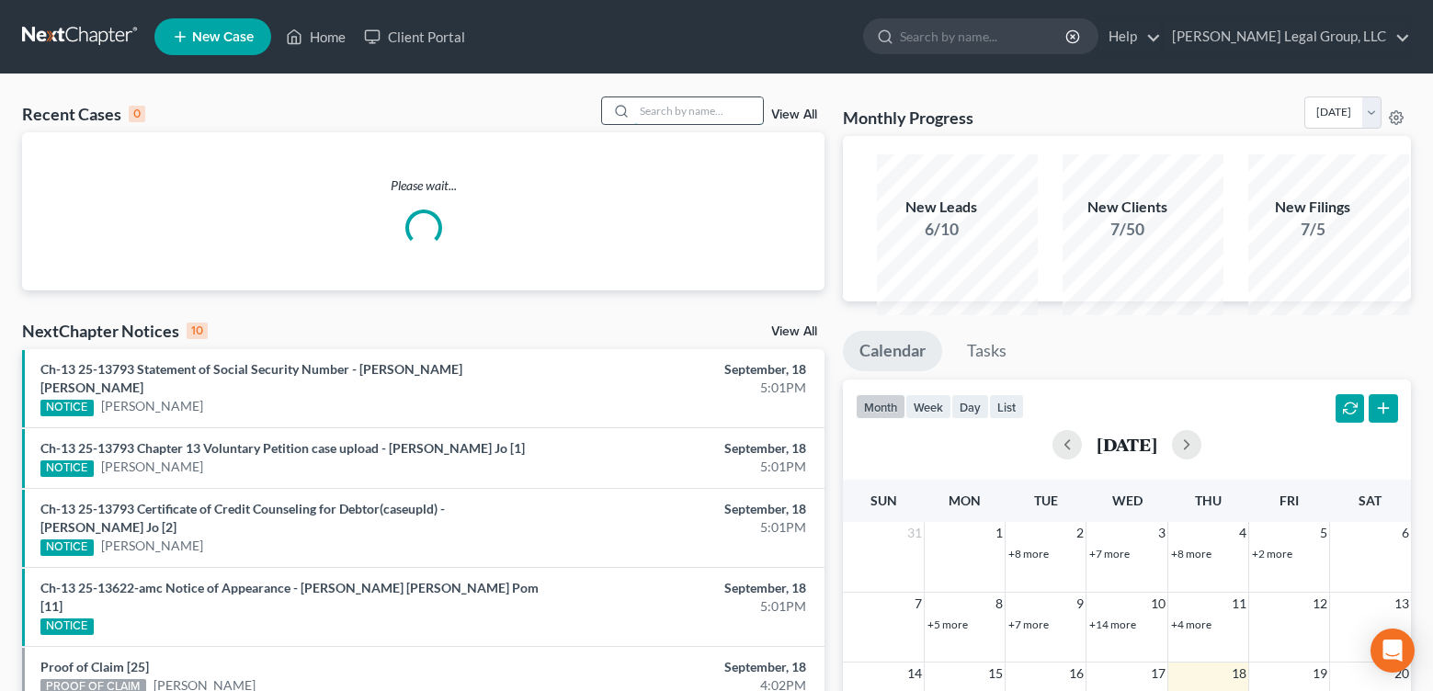
click at [634, 121] on input "search" at bounding box center [698, 110] width 129 height 27
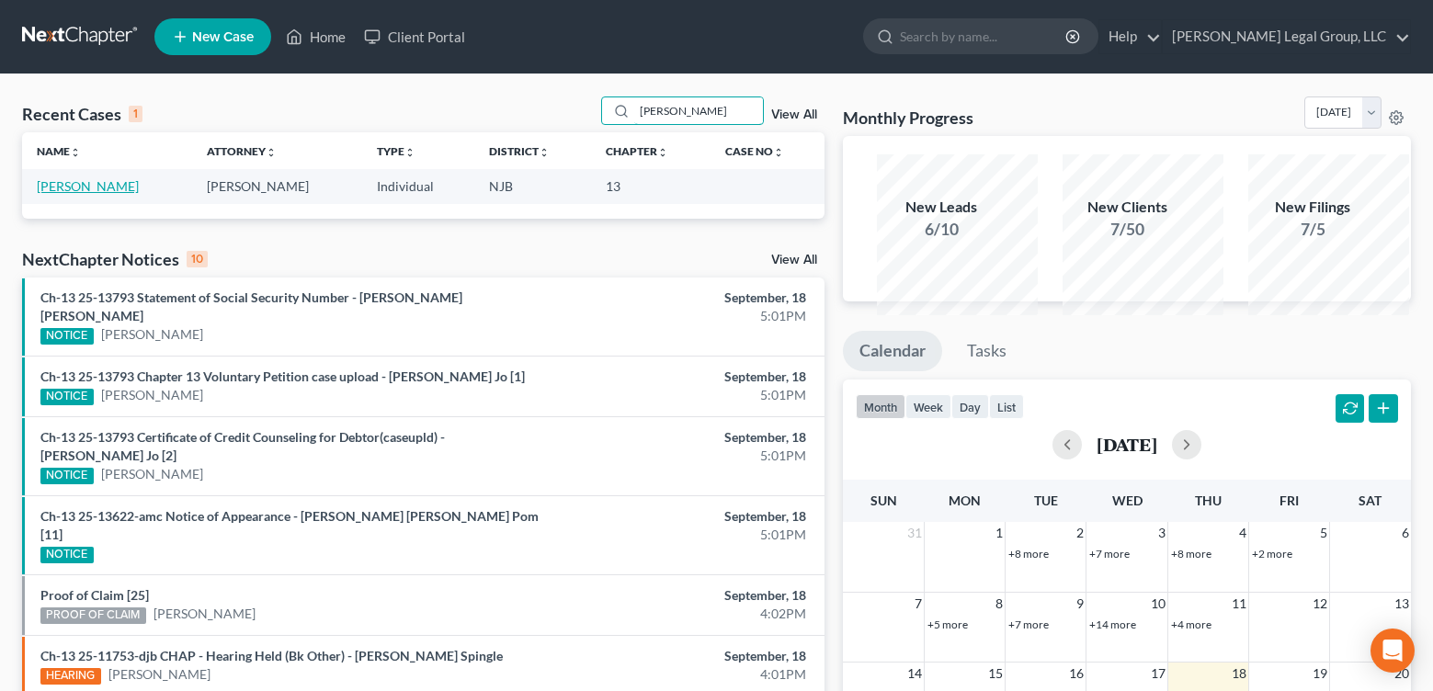
type input "[PERSON_NAME]"
click at [139, 194] on link "[PERSON_NAME]" at bounding box center [88, 186] width 102 height 16
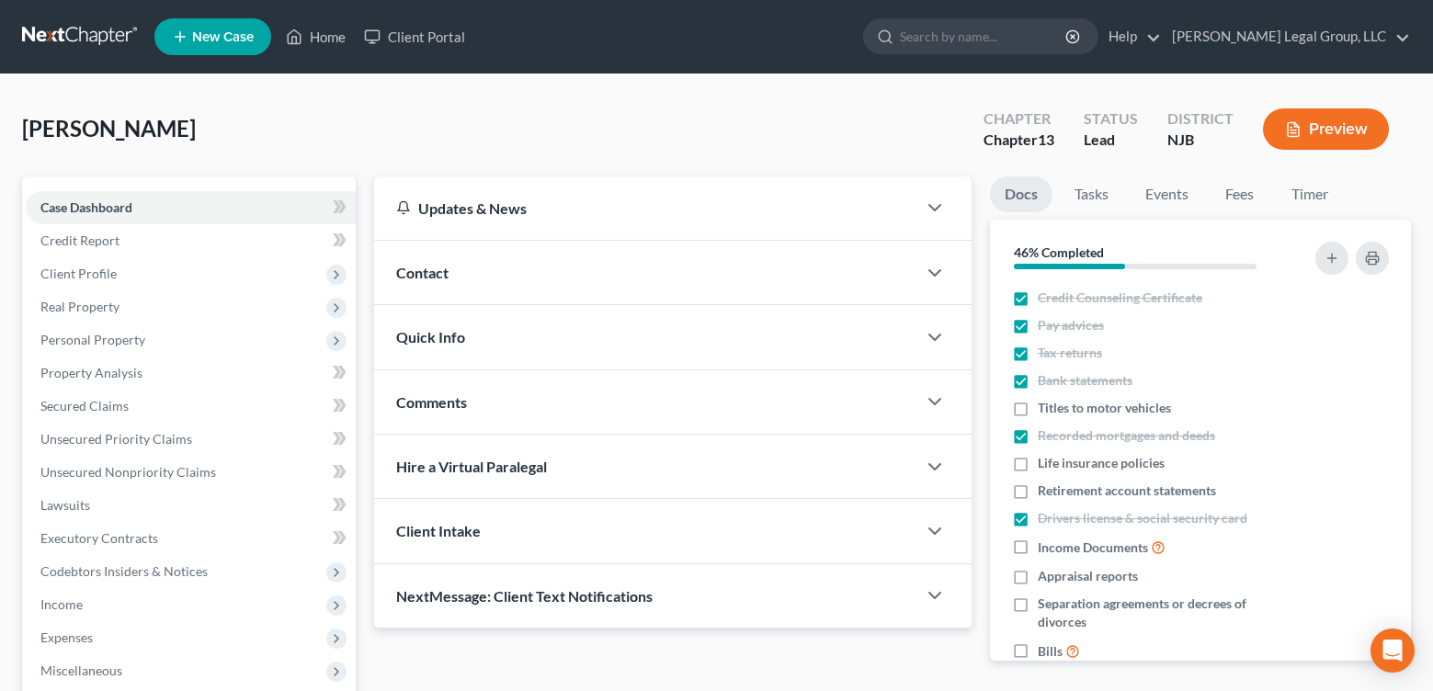
click at [1316, 150] on button "Preview" at bounding box center [1326, 128] width 126 height 41
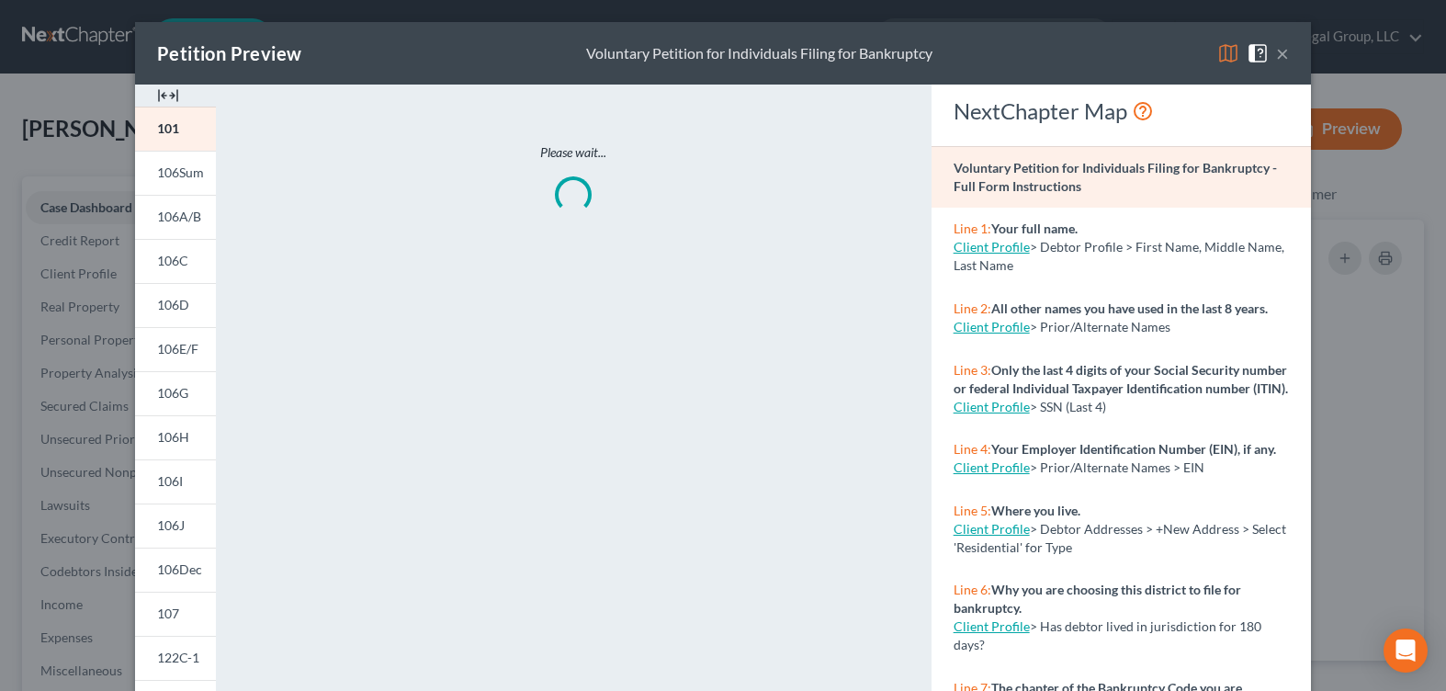
click at [1240, 62] on img at bounding box center [1229, 53] width 22 height 22
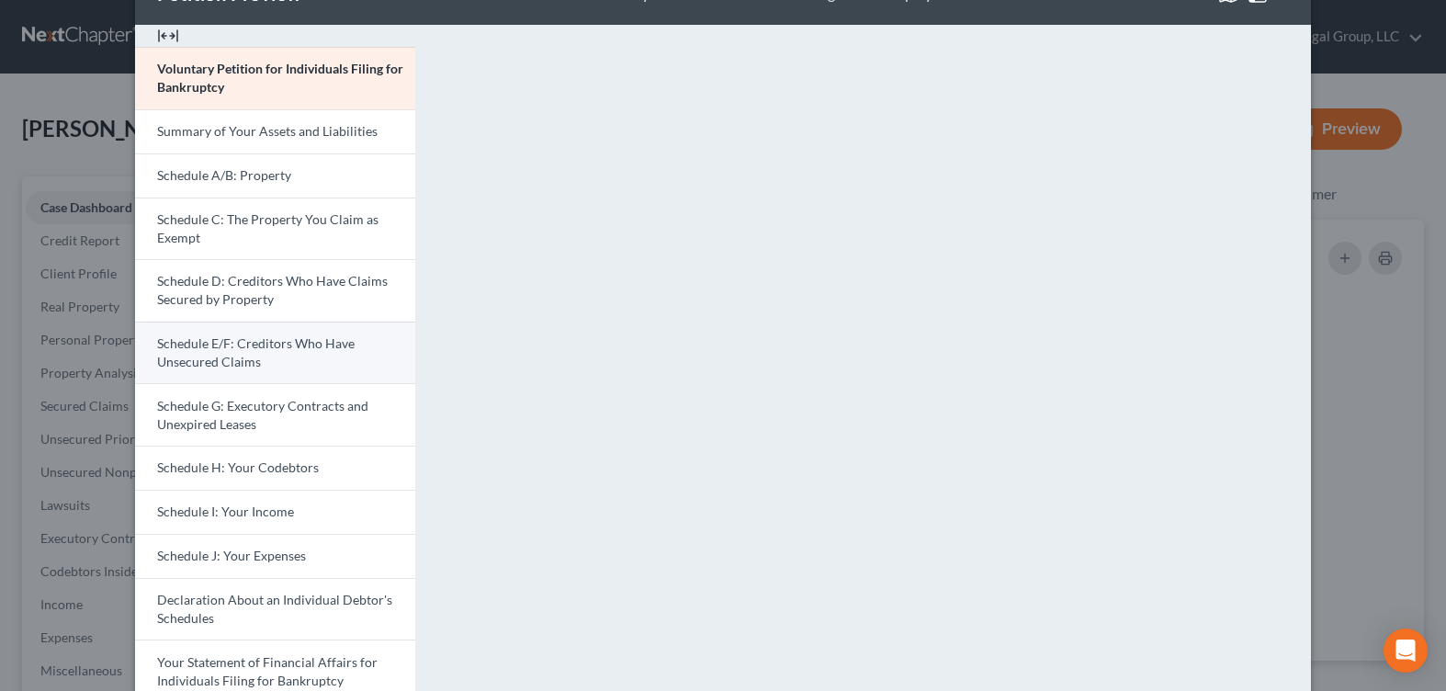
scroll to position [92, 0]
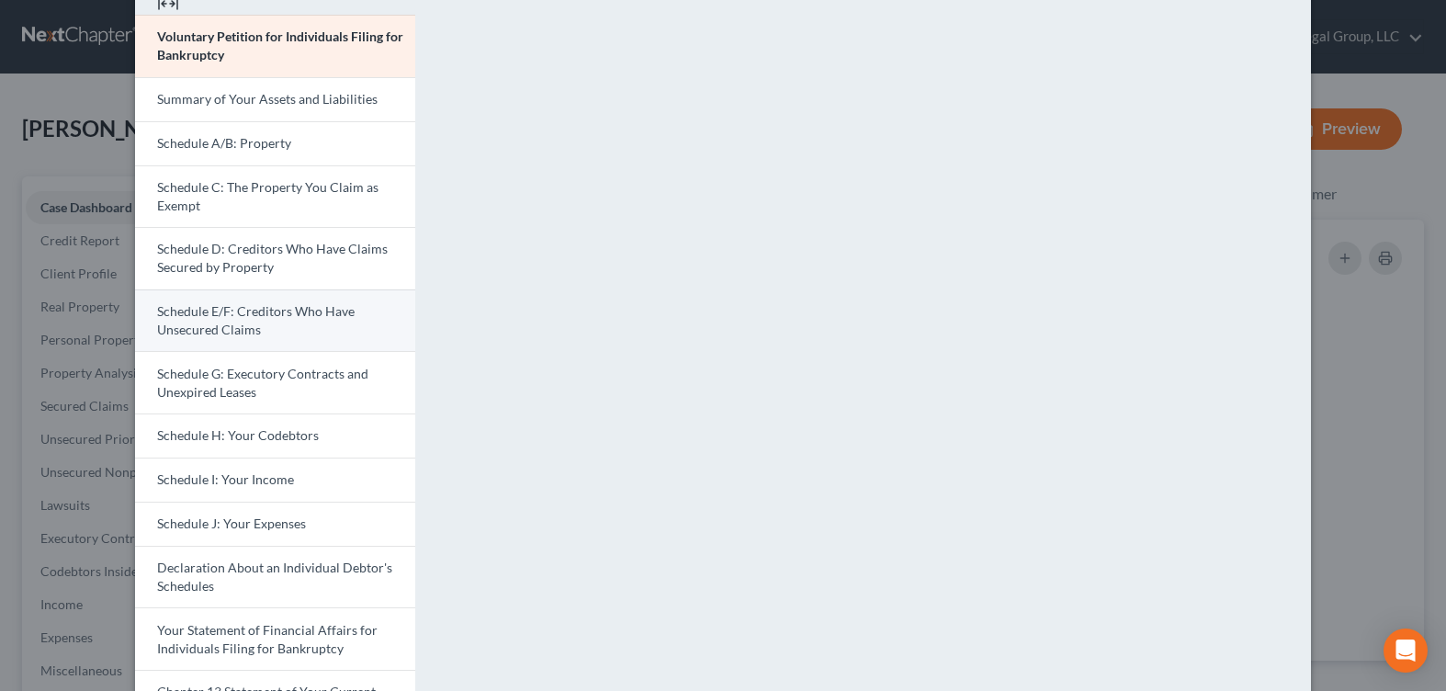
click at [257, 337] on span "Schedule E/F: Creditors Who Have Unsecured Claims" at bounding box center [256, 320] width 198 height 34
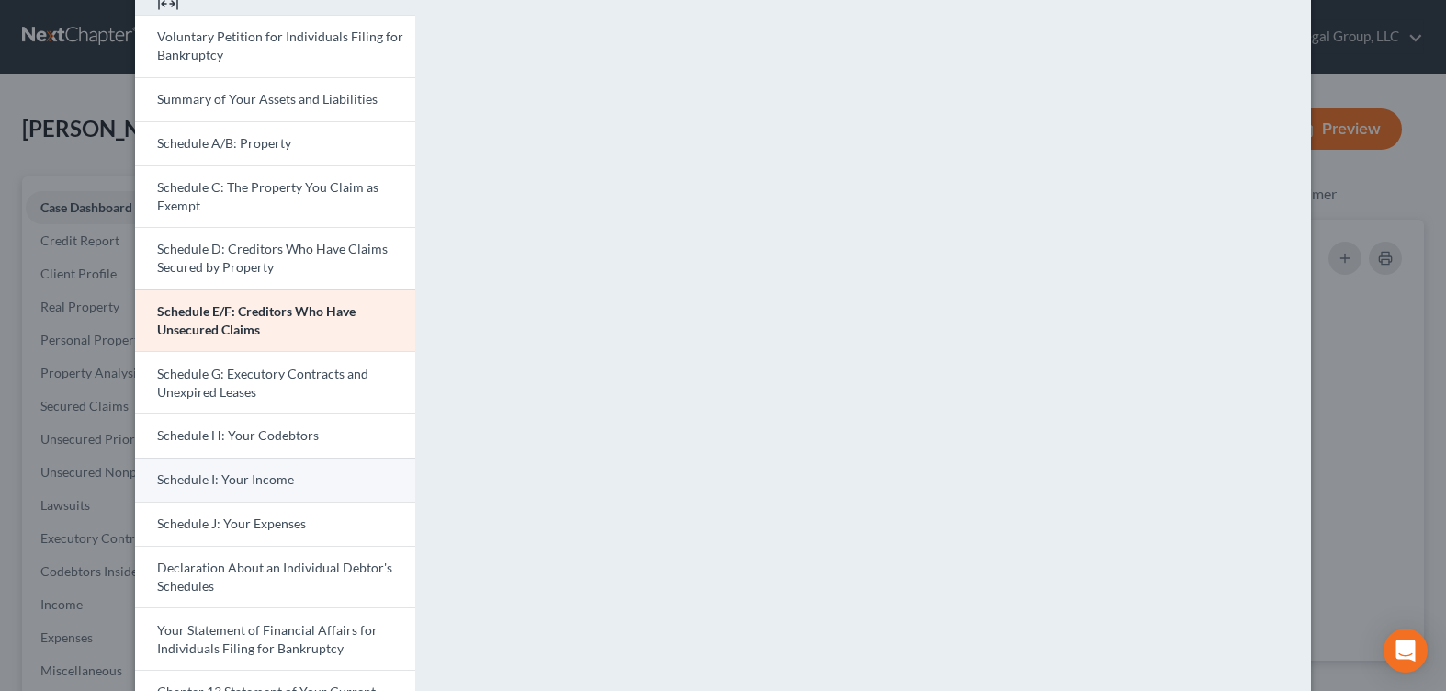
drag, startPoint x: 177, startPoint y: 635, endPoint x: 183, endPoint y: 627, distance: 9.9
click at [179, 502] on link "Schedule I: Your Income" at bounding box center [275, 480] width 280 height 44
